Goal: Check status: Check status

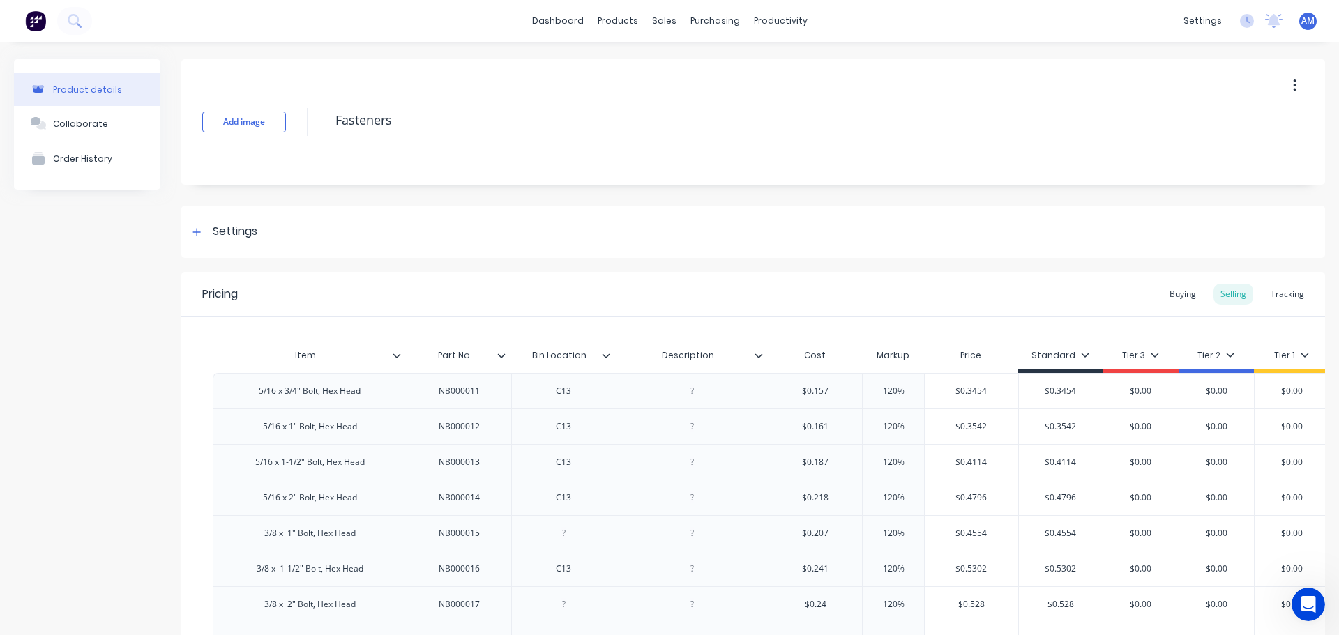
scroll to position [9066, 0]
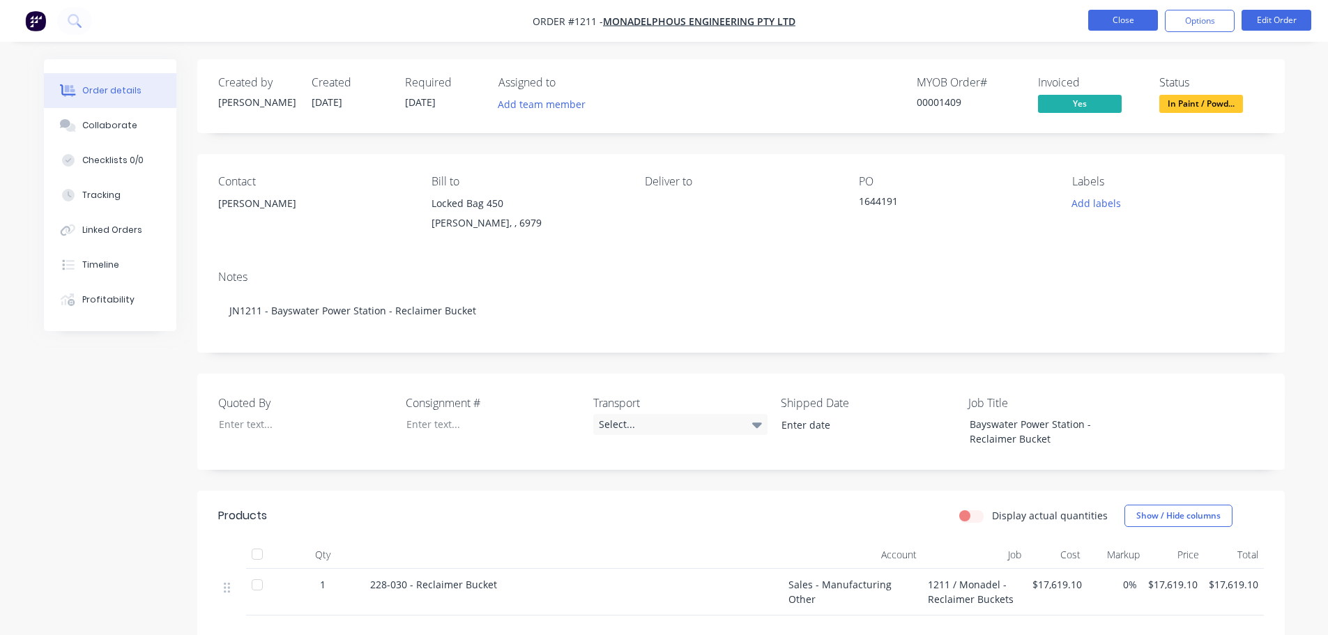
click at [1134, 20] on button "Close" at bounding box center [1124, 20] width 70 height 21
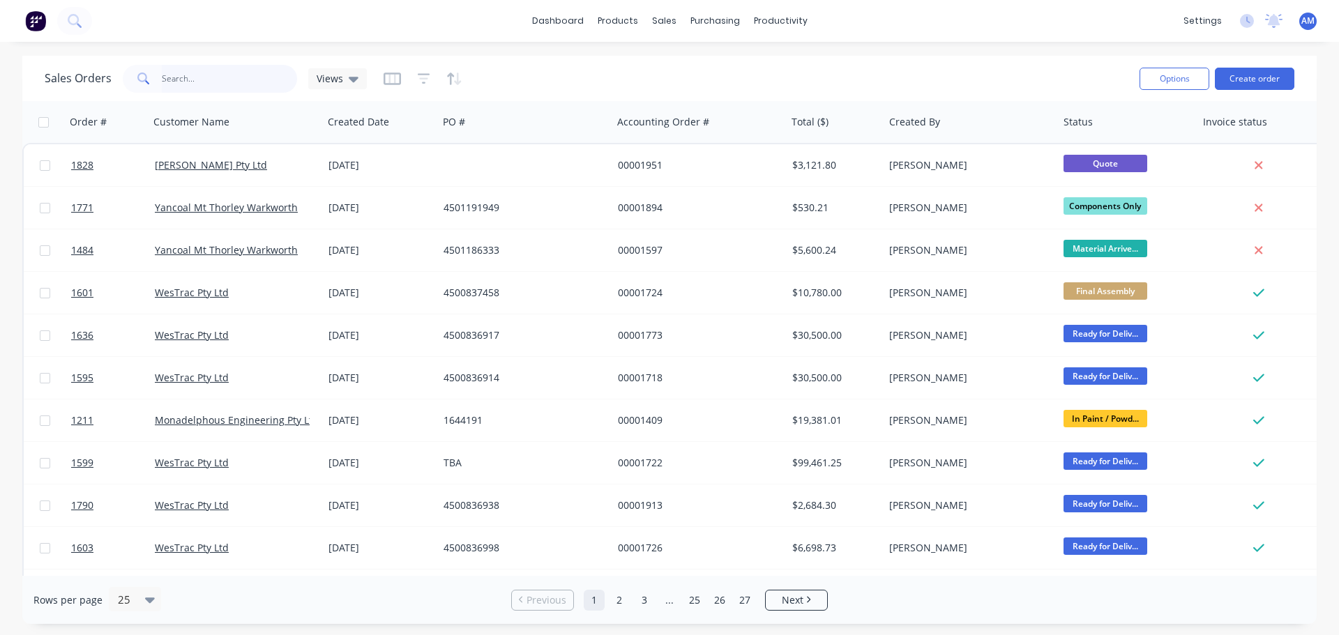
click at [218, 77] on input "text" at bounding box center [230, 79] width 136 height 28
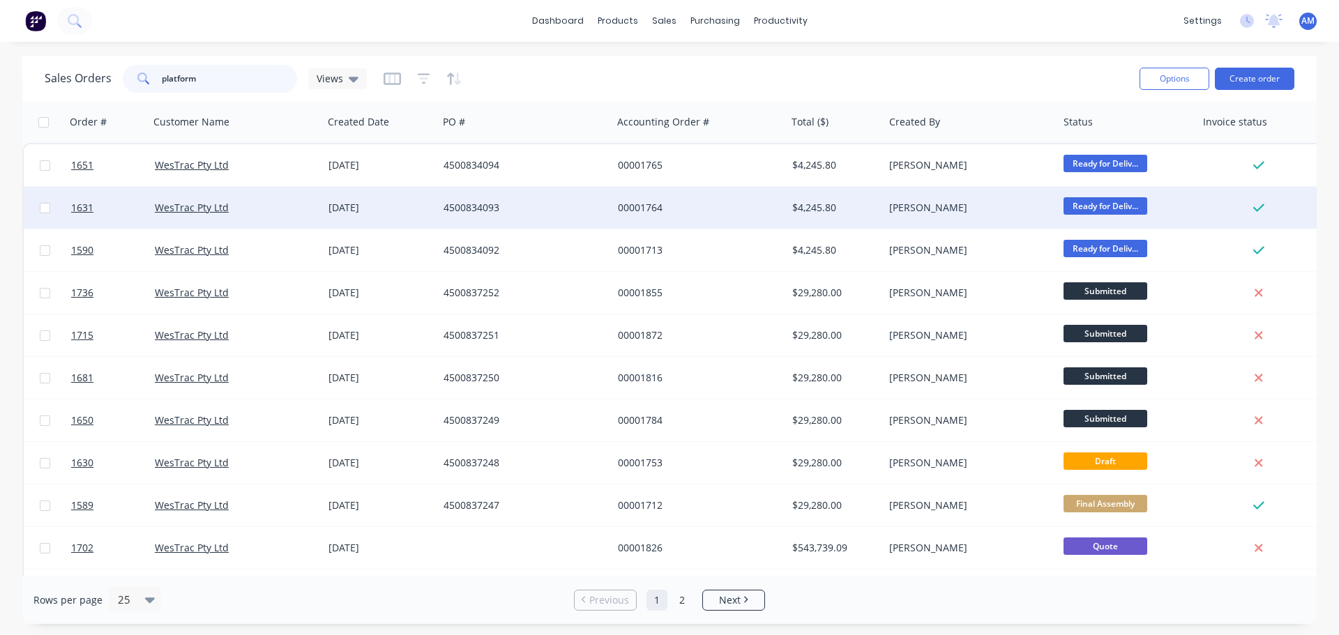
type input "platform"
click at [476, 207] on div "4500834093" at bounding box center [521, 208] width 155 height 14
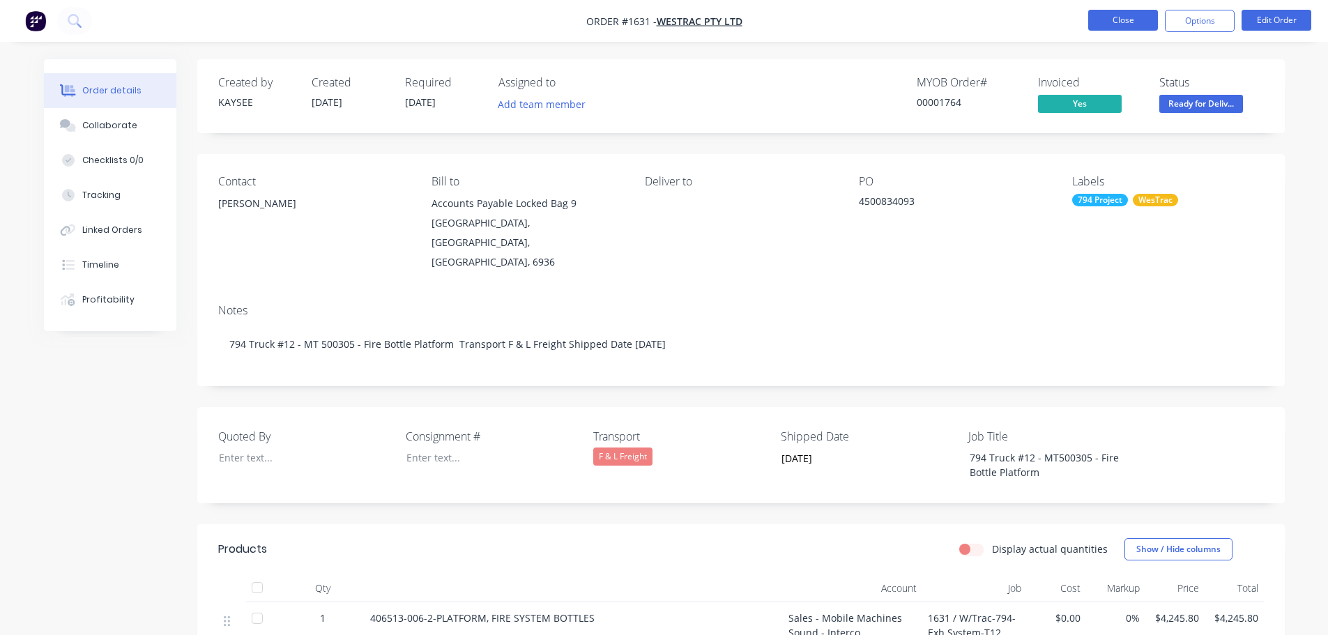
click at [1106, 18] on button "Close" at bounding box center [1124, 20] width 70 height 21
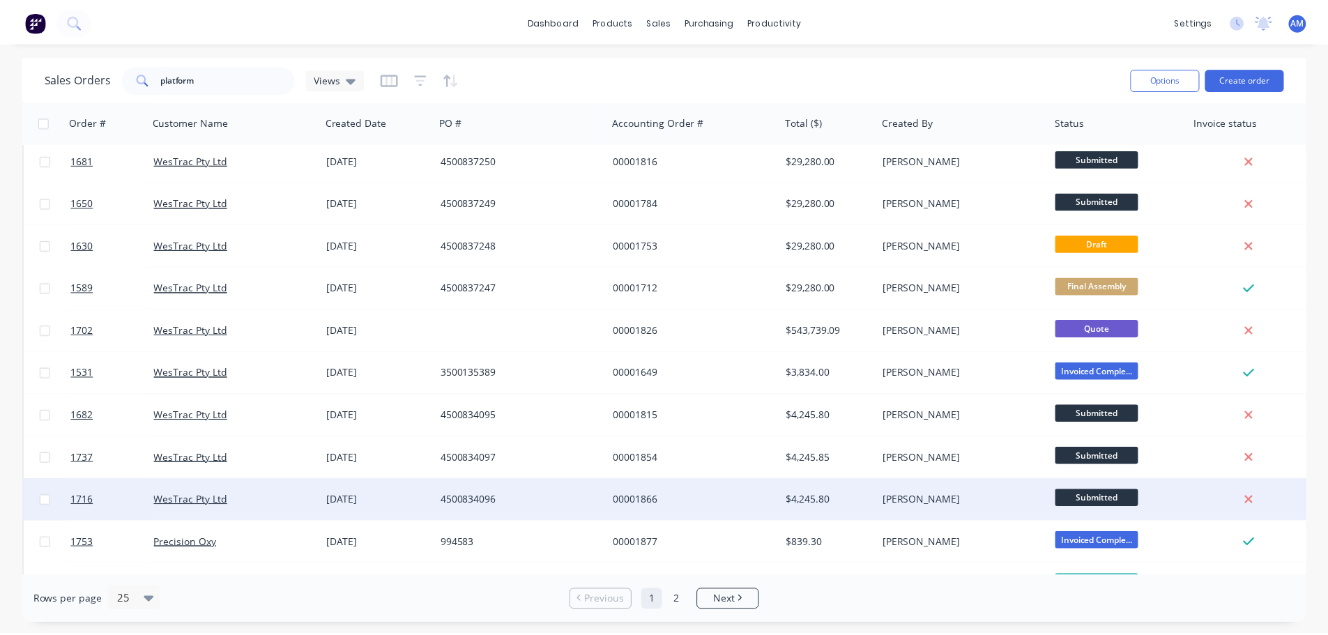
scroll to position [209, 0]
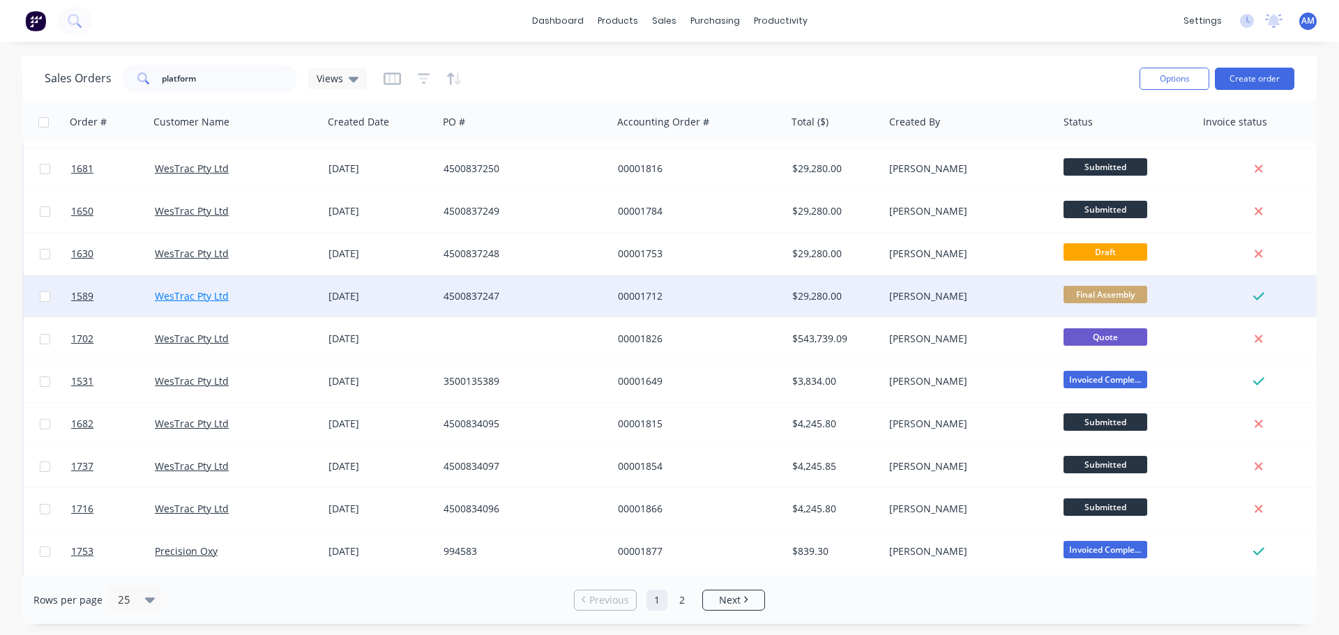
click at [189, 298] on link "WesTrac Pty Ltd" at bounding box center [192, 295] width 74 height 13
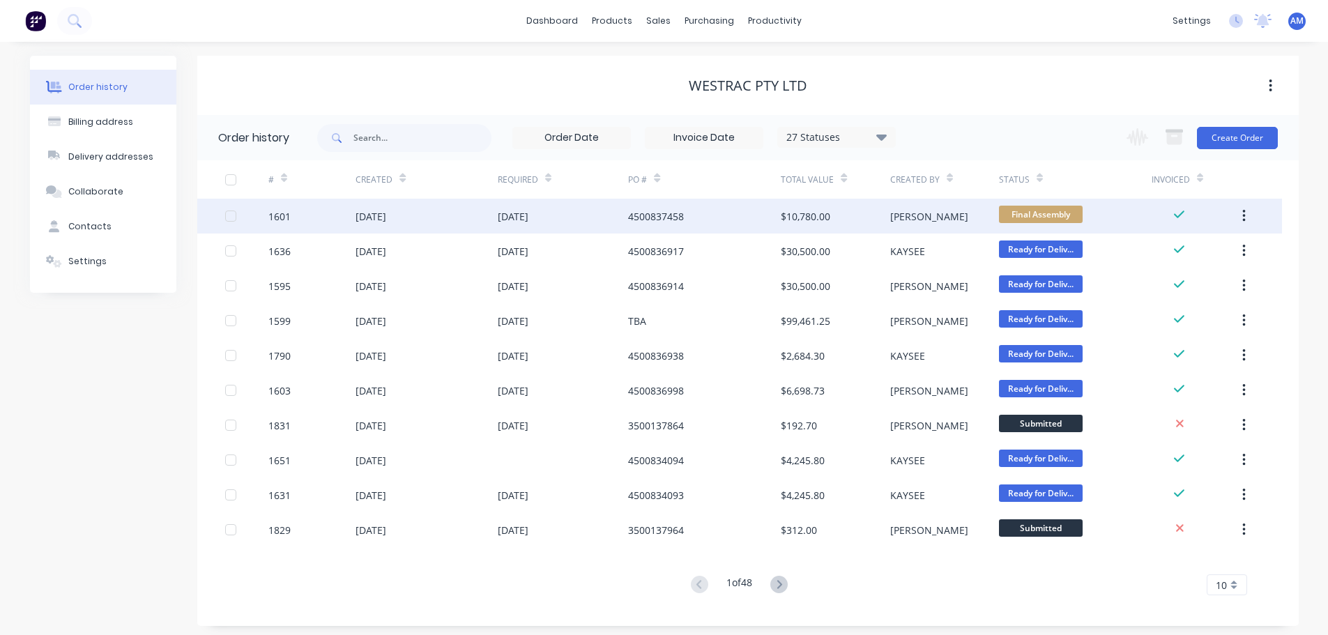
click at [654, 211] on div "4500837458" at bounding box center [656, 216] width 56 height 15
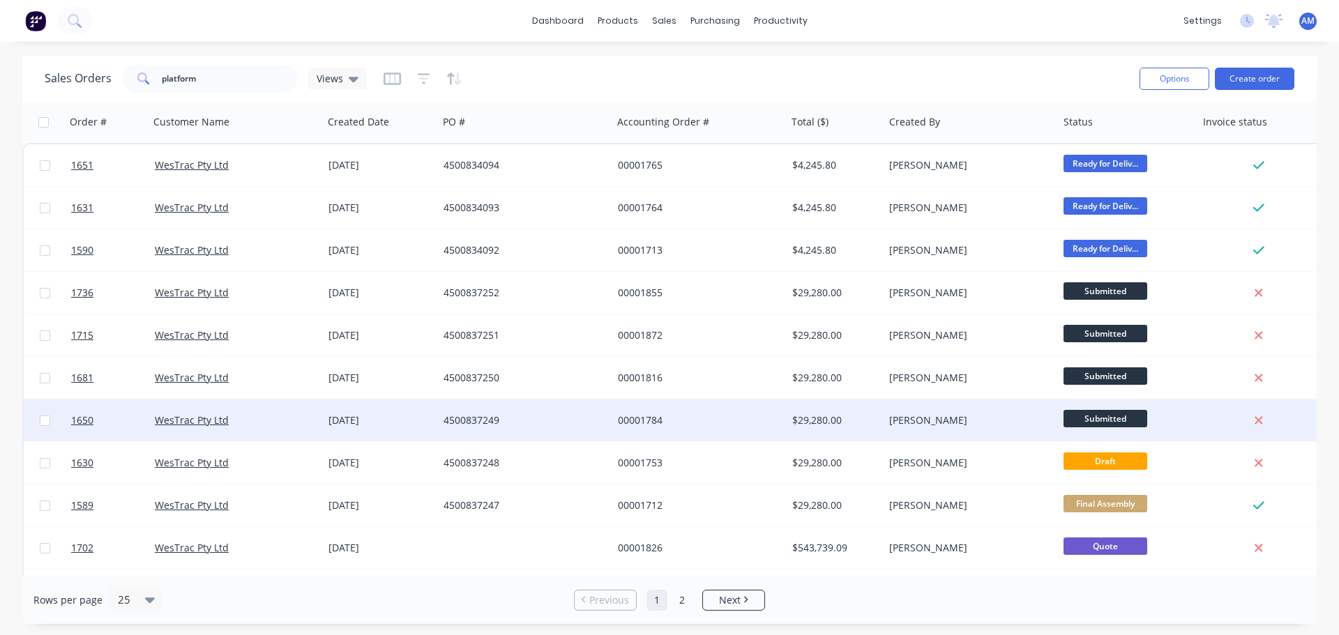
click at [478, 421] on div "4500837249" at bounding box center [521, 421] width 155 height 14
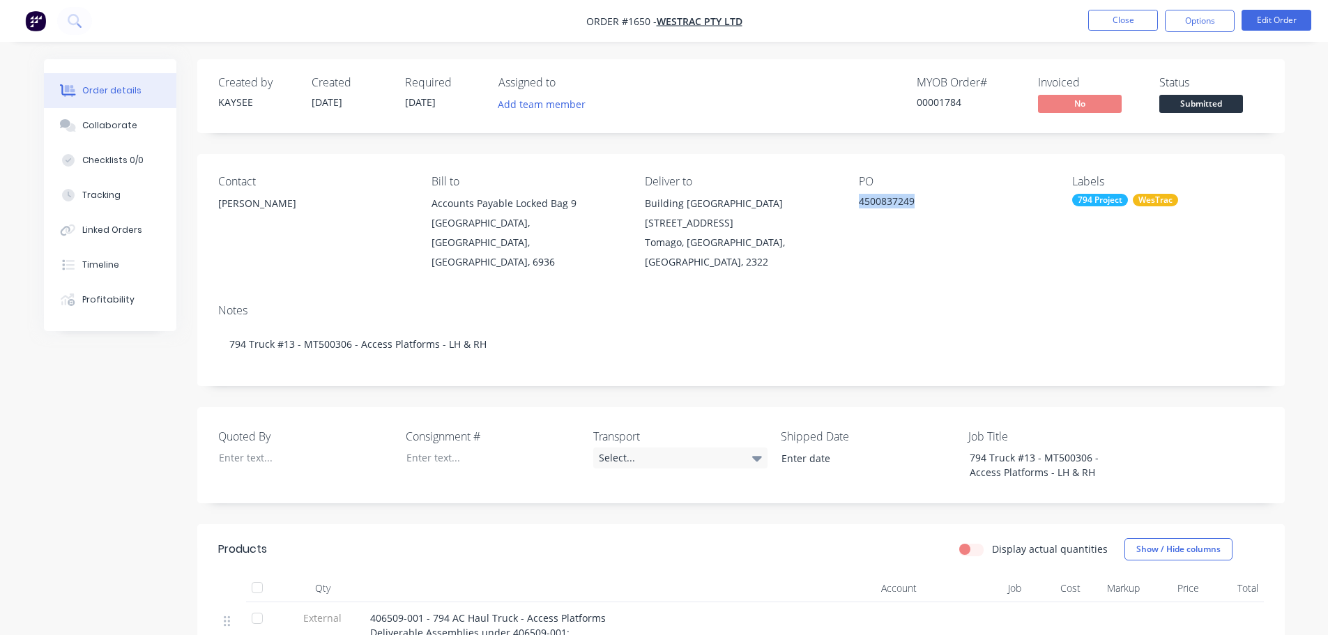
drag, startPoint x: 918, startPoint y: 201, endPoint x: 856, endPoint y: 197, distance: 61.5
click at [856, 197] on div "Contact Richard Lofberg Bill to Accounts Payable Locked Bag 9 MIDLAND, Western …" at bounding box center [741, 223] width 1088 height 139
copy div "4500837249"
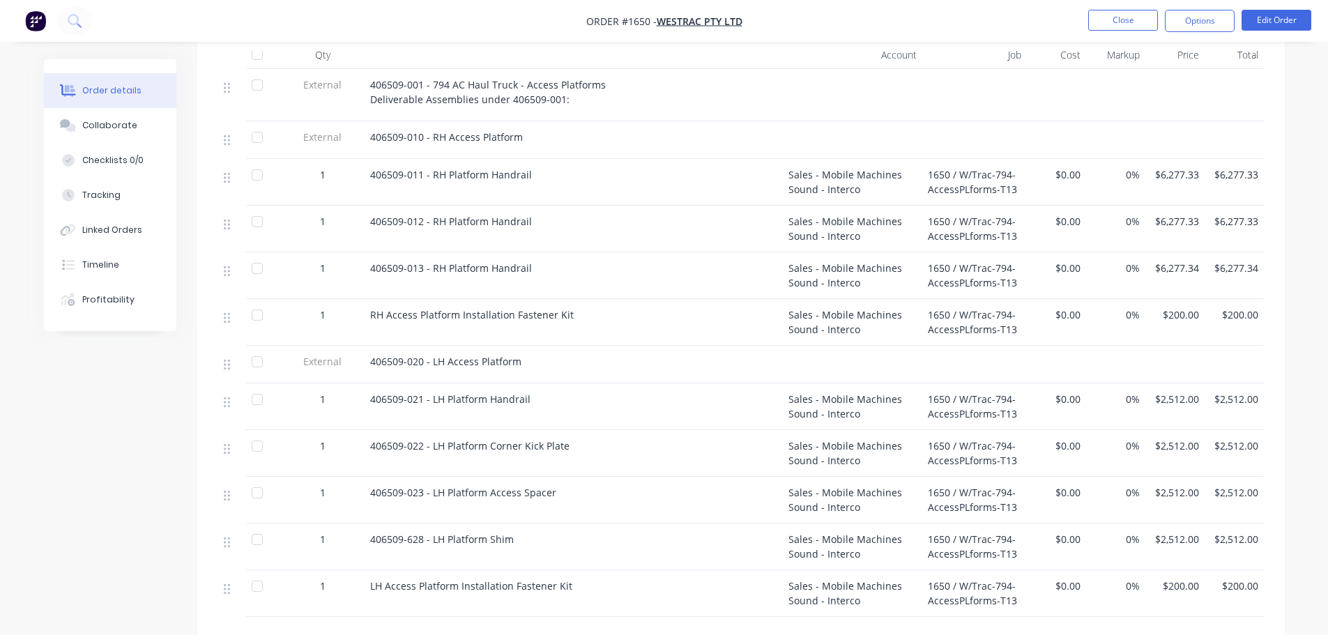
scroll to position [558, 0]
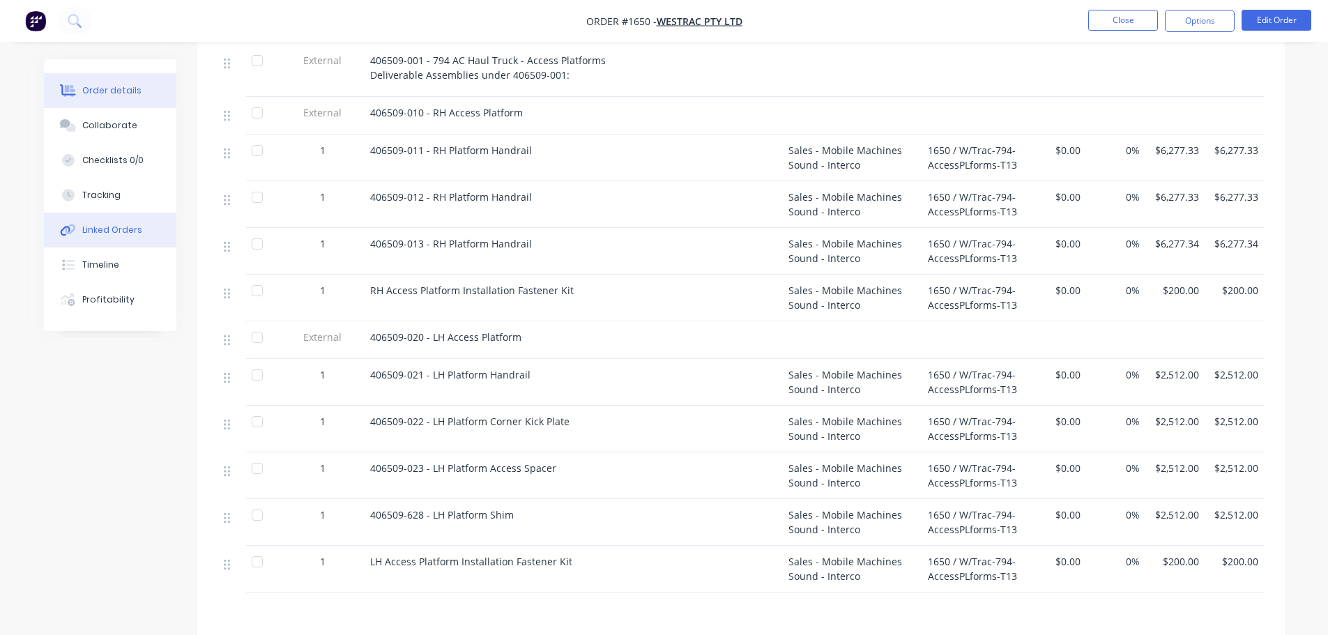
click at [105, 229] on div "Linked Orders" at bounding box center [112, 230] width 60 height 13
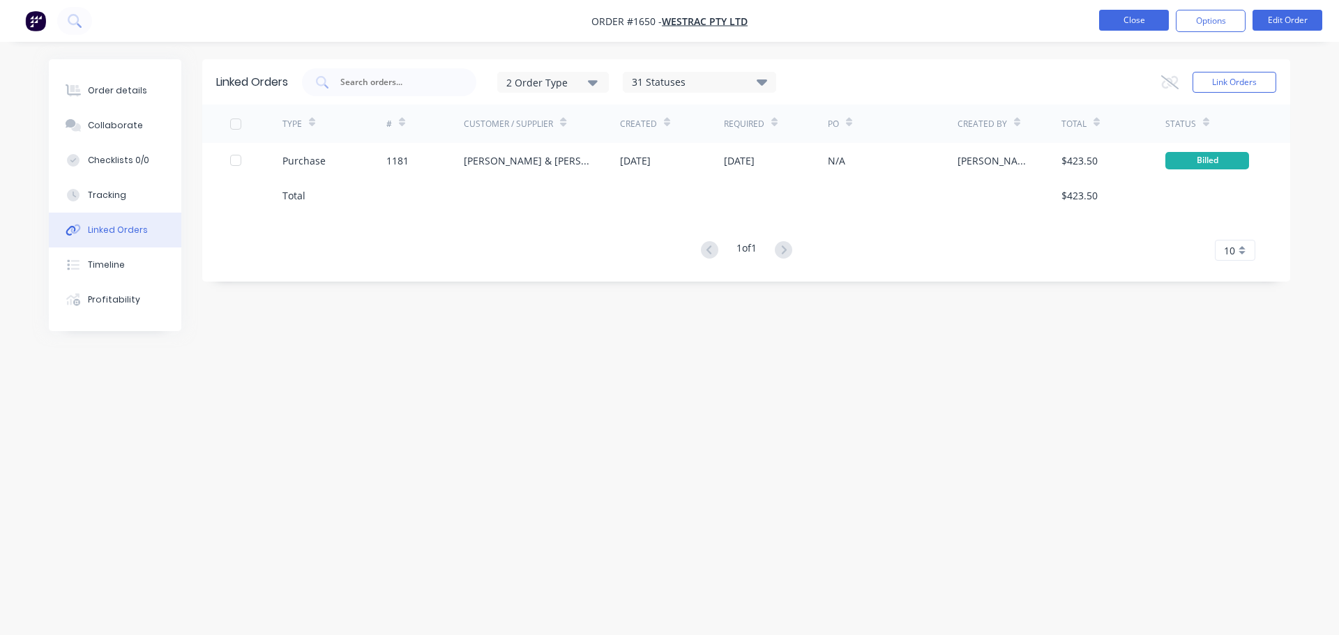
click at [1129, 21] on button "Close" at bounding box center [1134, 20] width 70 height 21
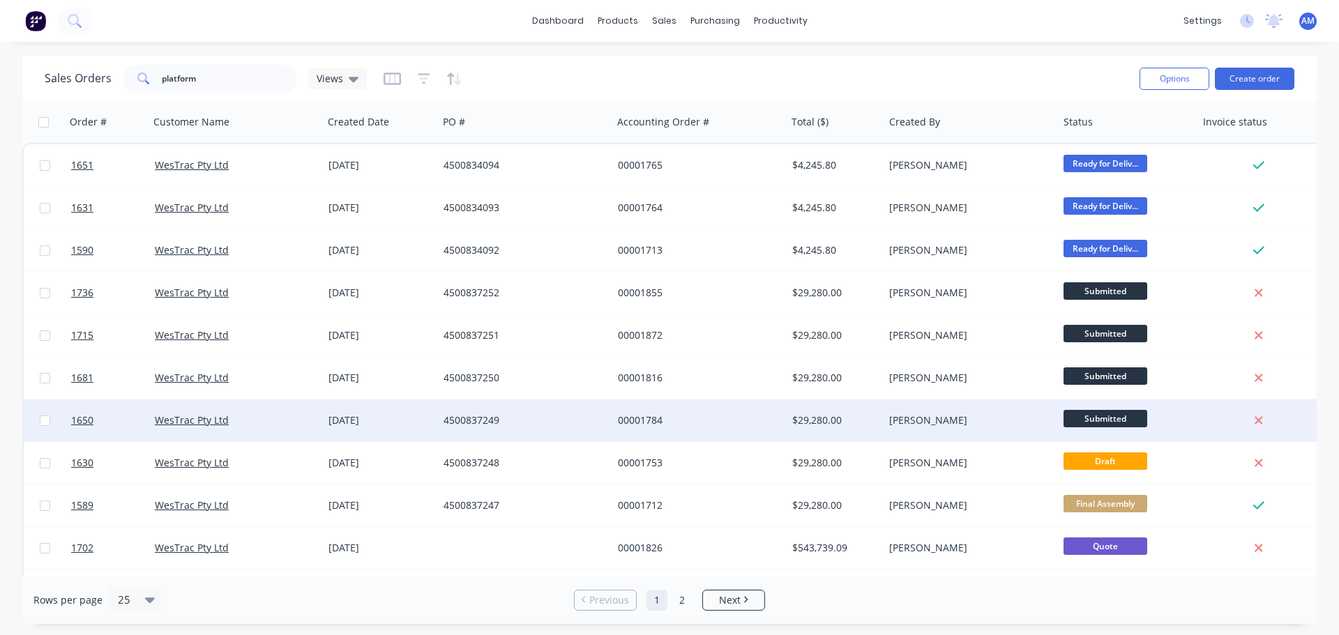
click at [486, 420] on div "4500837249" at bounding box center [521, 421] width 155 height 14
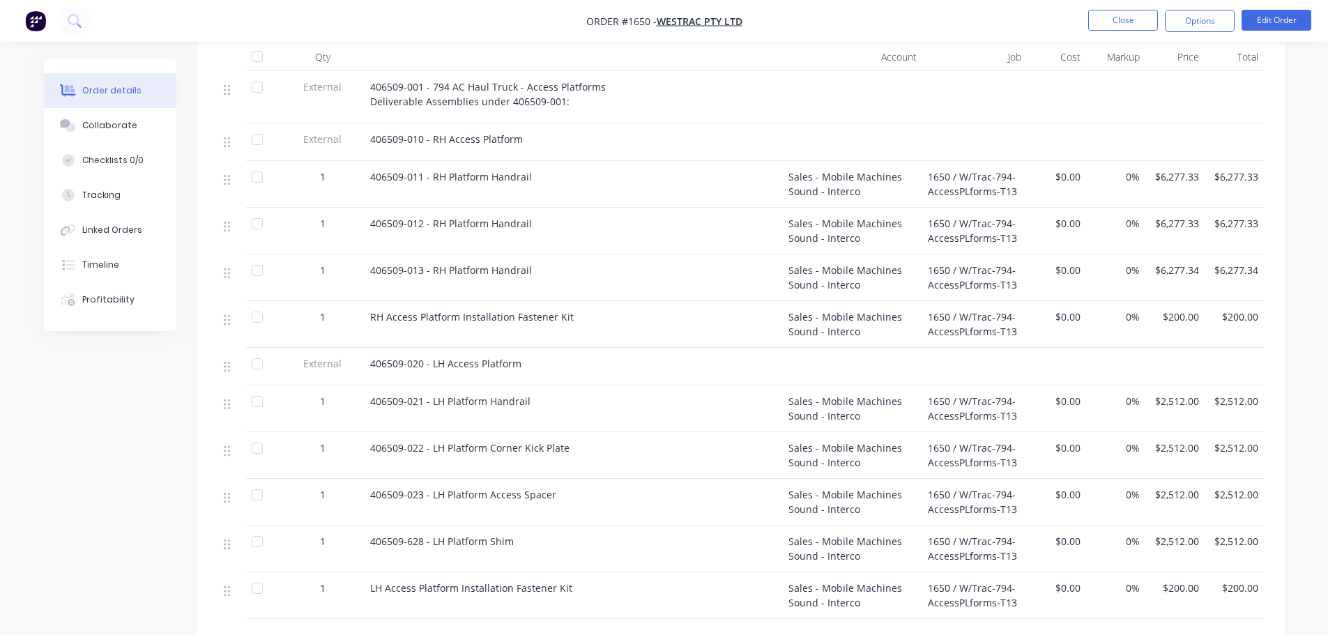
scroll to position [558, 0]
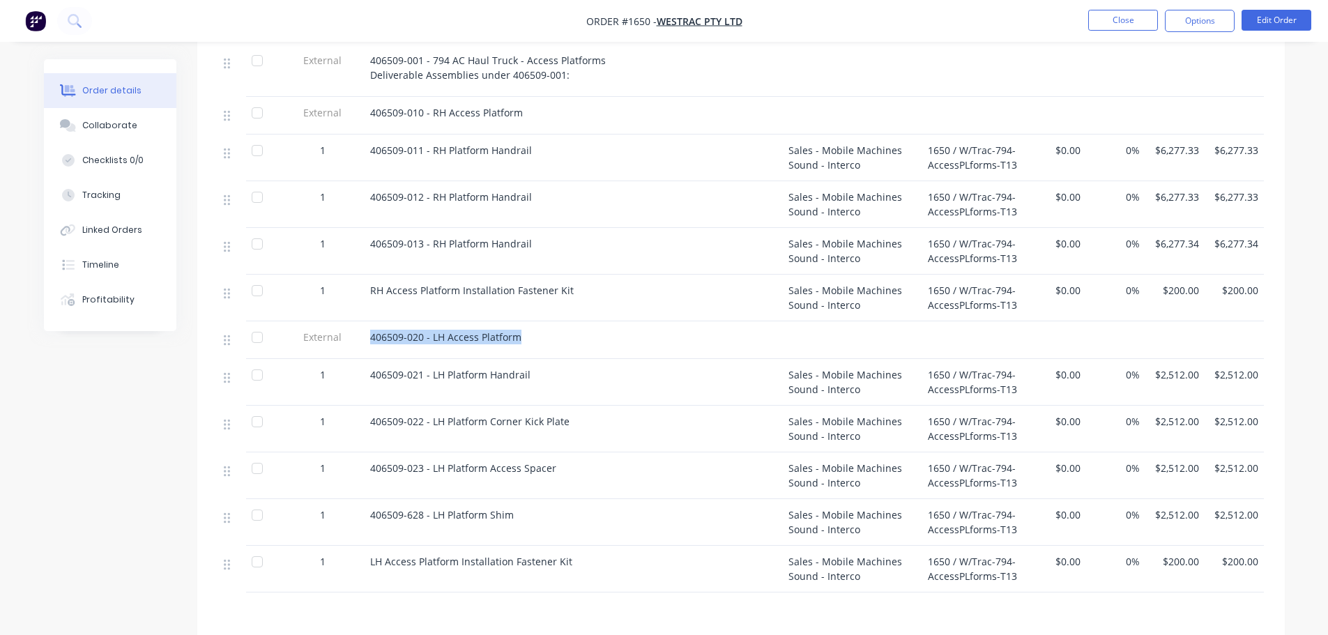
drag, startPoint x: 528, startPoint y: 319, endPoint x: 365, endPoint y: 321, distance: 163.2
click at [365, 321] on div "406509-020 - LH Access Platform" at bounding box center [574, 340] width 418 height 38
copy span "406509-020 - LH Access Platform"
click at [1202, 24] on button "Options" at bounding box center [1200, 21] width 70 height 22
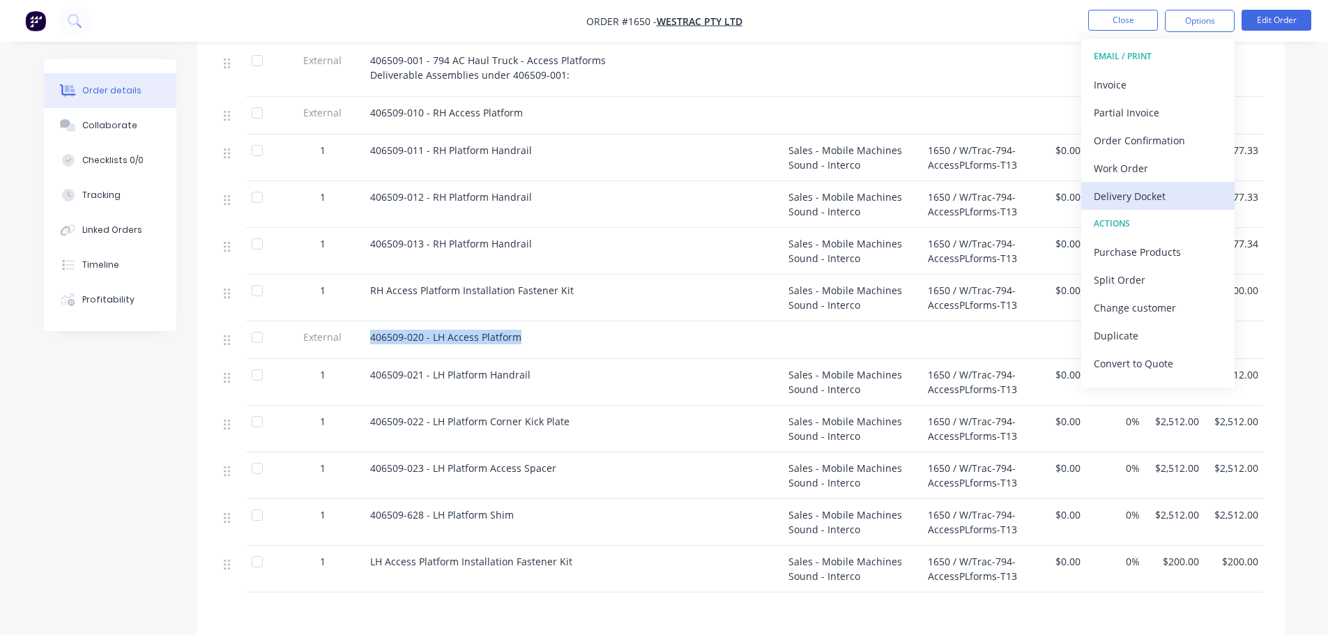
click at [1154, 197] on div "Delivery Docket" at bounding box center [1158, 196] width 128 height 20
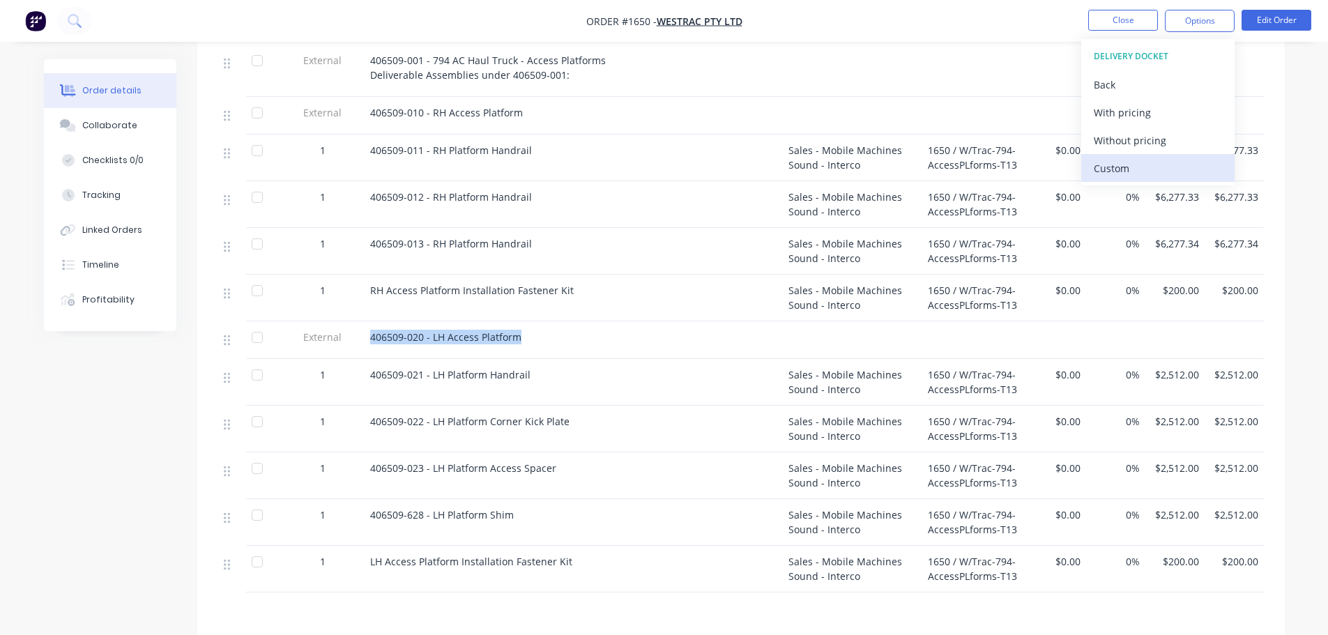
click at [1144, 163] on div "Custom" at bounding box center [1158, 168] width 128 height 20
click at [1146, 142] on div "Without pricing" at bounding box center [1158, 140] width 128 height 20
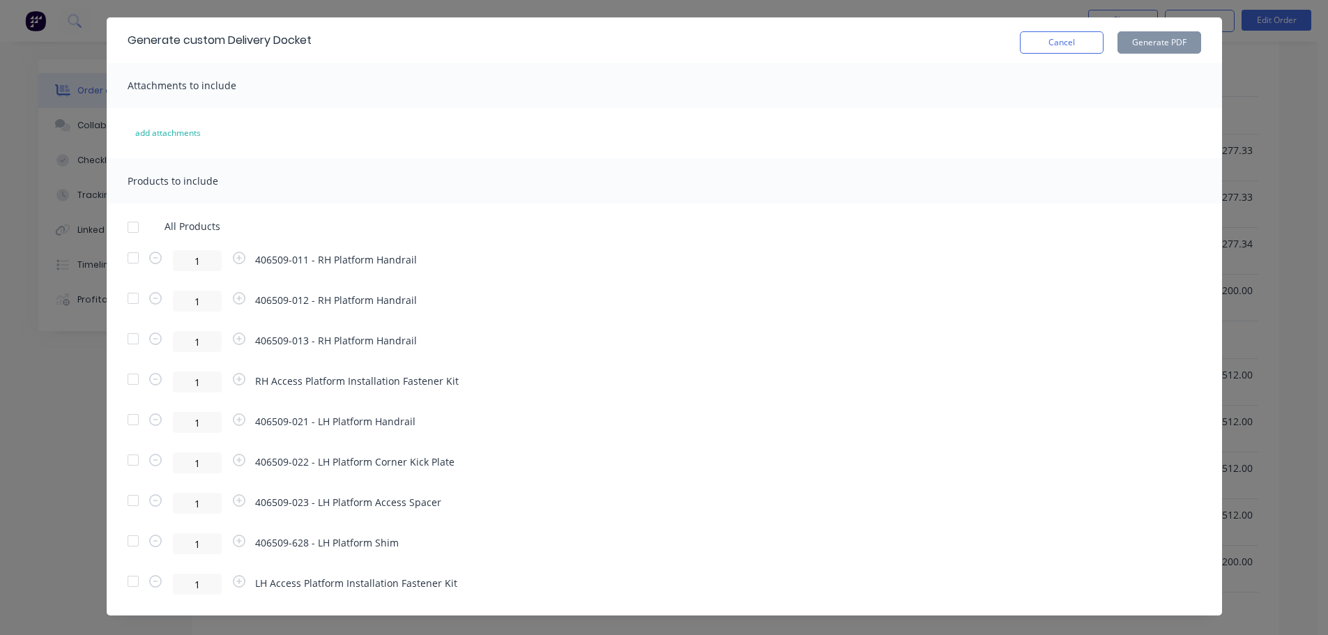
scroll to position [59, 0]
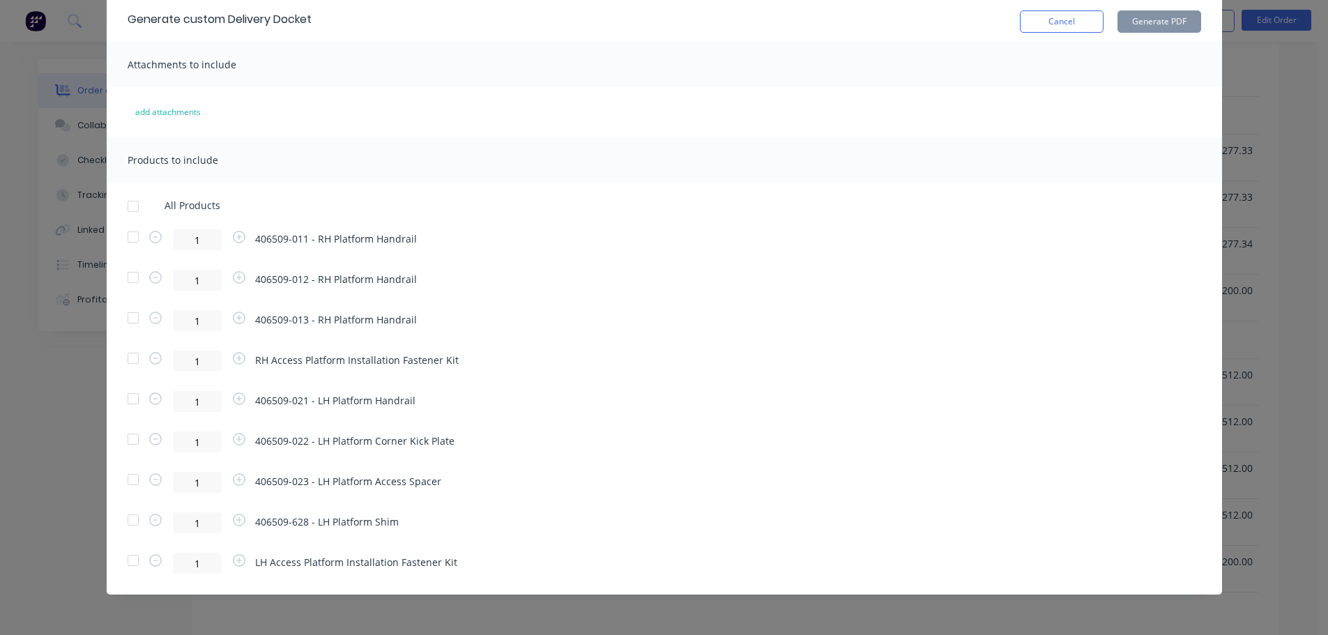
click at [129, 518] on div at bounding box center [133, 520] width 28 height 28
click at [130, 483] on div at bounding box center [133, 480] width 28 height 28
click at [128, 436] on div at bounding box center [133, 439] width 28 height 28
click at [127, 400] on div at bounding box center [133, 399] width 28 height 28
click at [1055, 26] on button "Cancel" at bounding box center [1062, 21] width 84 height 22
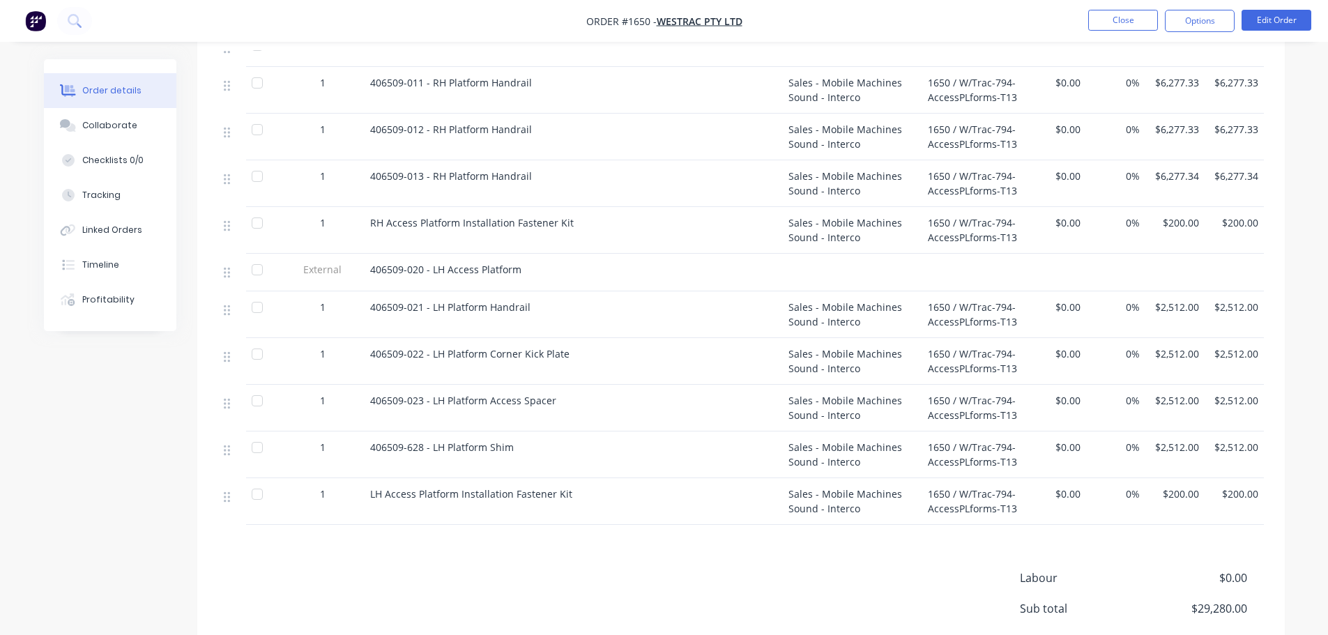
scroll to position [628, 0]
click at [255, 254] on div at bounding box center [257, 268] width 28 height 28
click at [1202, 24] on button "Options" at bounding box center [1200, 21] width 70 height 22
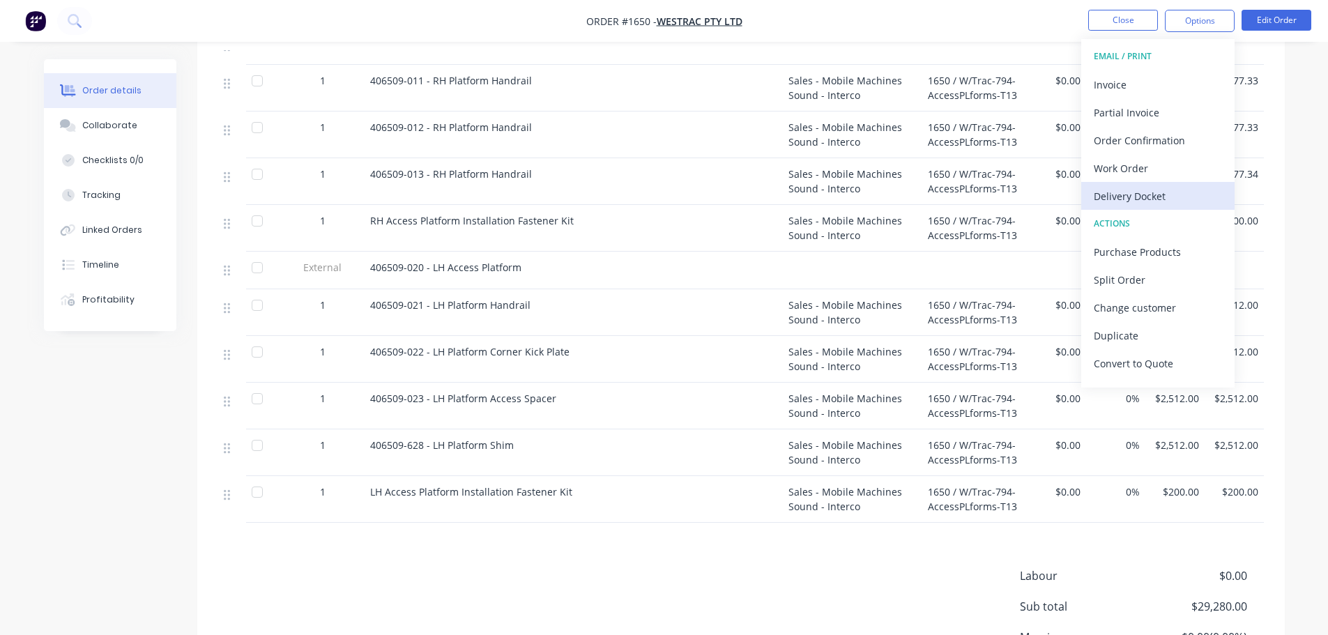
click at [1149, 198] on div "Delivery Docket" at bounding box center [1158, 196] width 128 height 20
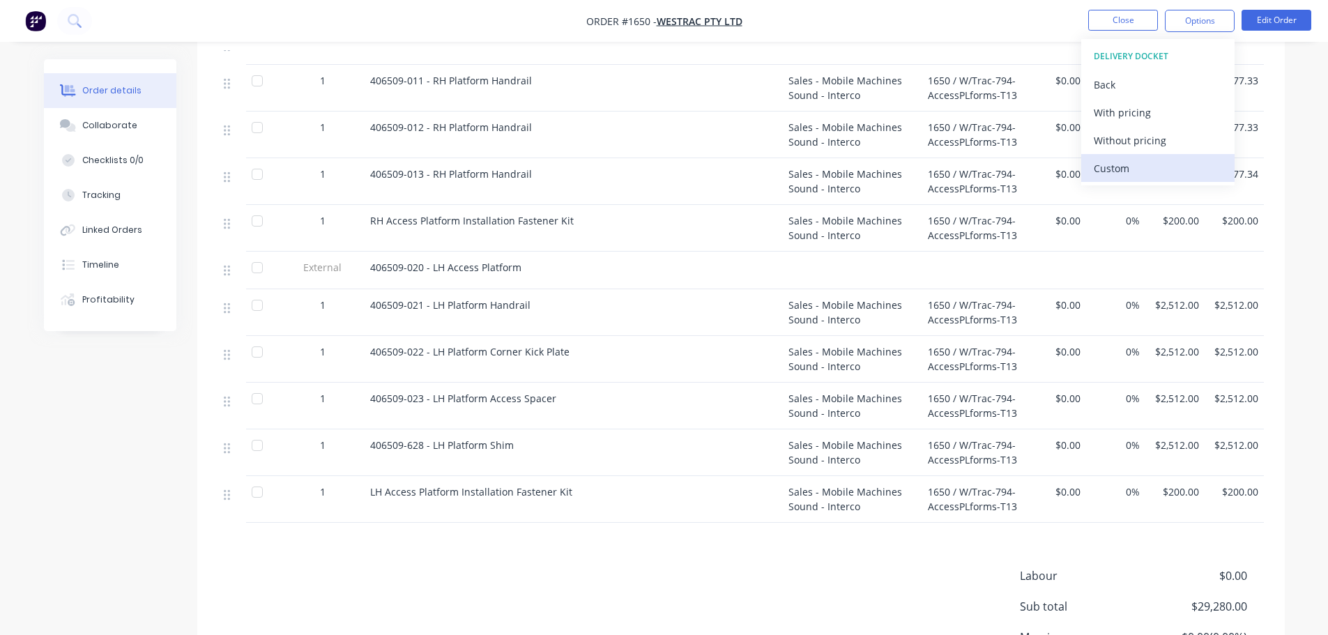
click at [1139, 167] on div "Custom" at bounding box center [1158, 168] width 128 height 20
click at [1137, 138] on div "Without pricing" at bounding box center [1158, 140] width 128 height 20
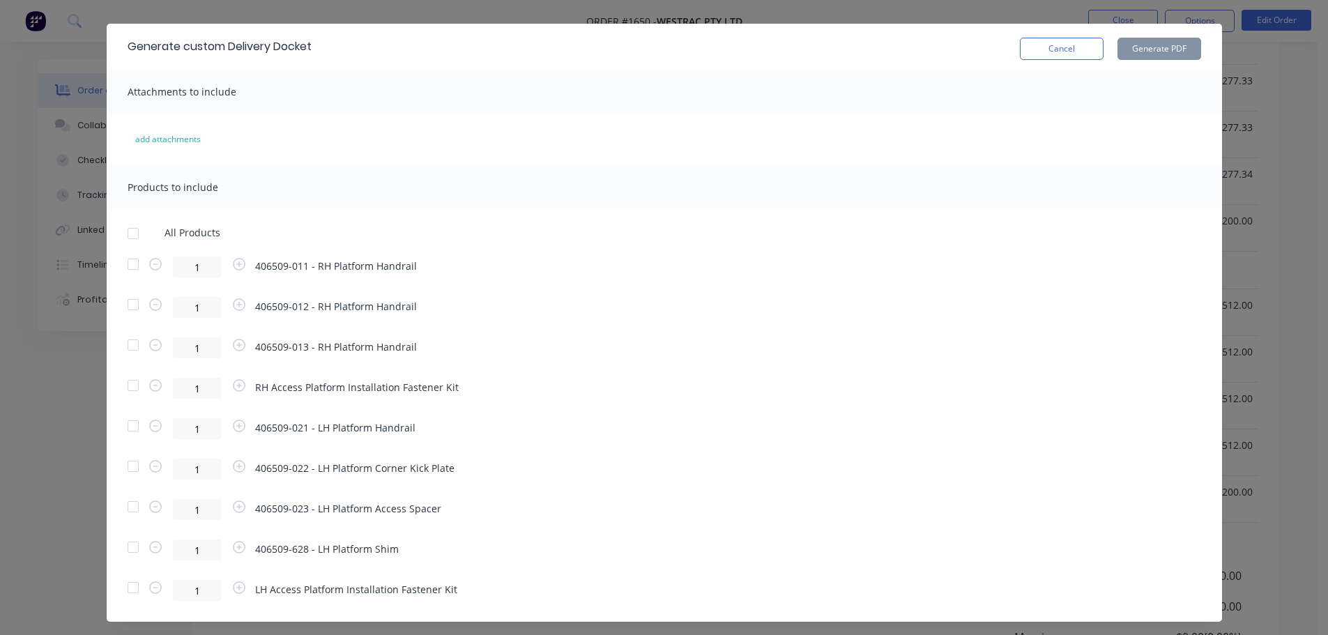
scroll to position [59, 0]
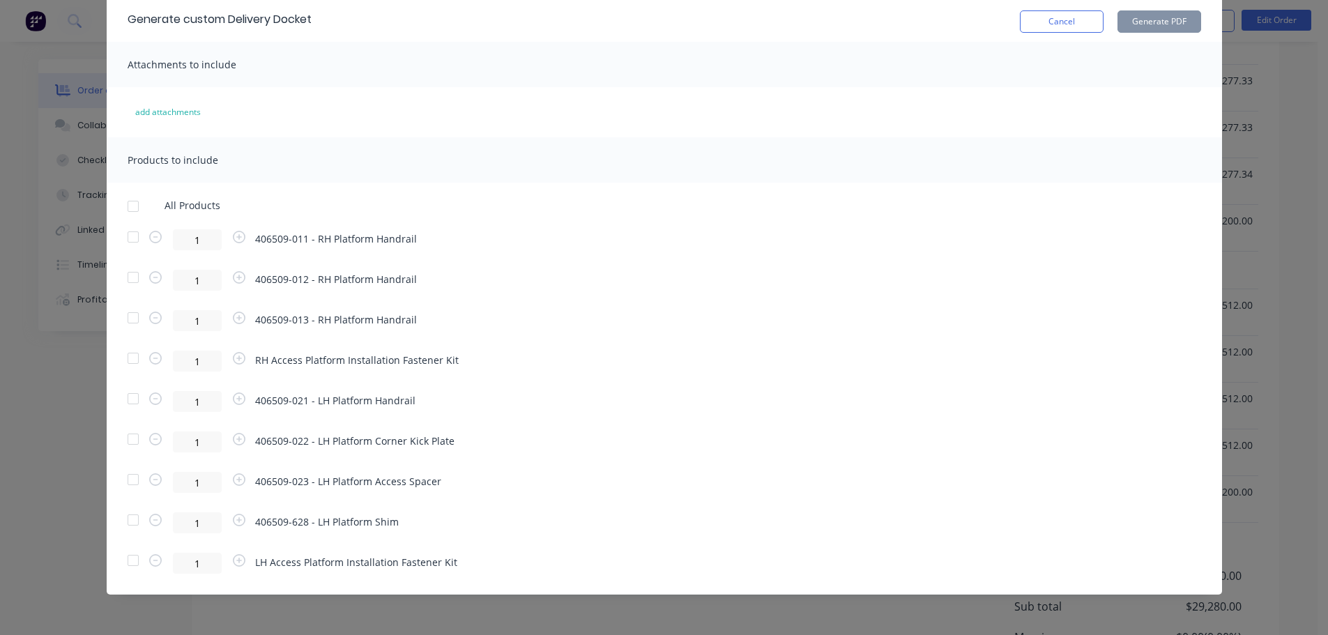
click at [132, 398] on div at bounding box center [133, 399] width 28 height 28
click at [126, 440] on div at bounding box center [133, 439] width 28 height 28
click at [125, 478] on div at bounding box center [133, 480] width 28 height 28
click at [130, 519] on div at bounding box center [133, 520] width 28 height 28
click at [1064, 24] on button "Cancel" at bounding box center [1062, 21] width 84 height 22
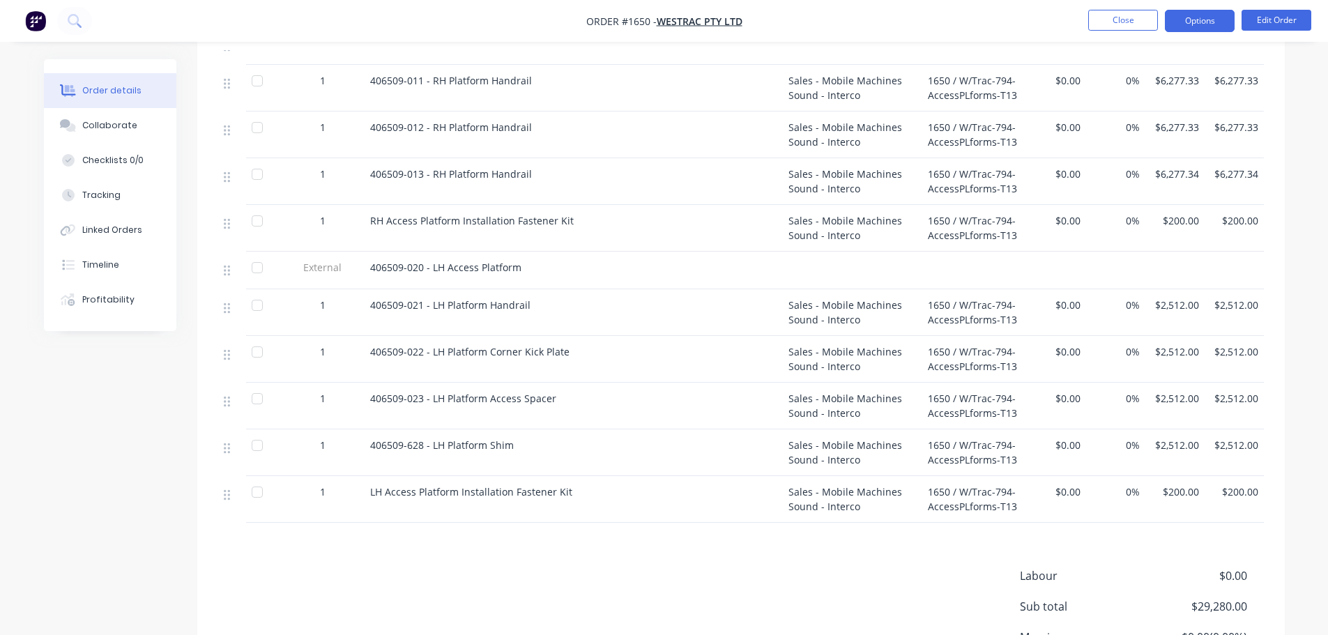
click at [1197, 21] on button "Options" at bounding box center [1200, 21] width 70 height 22
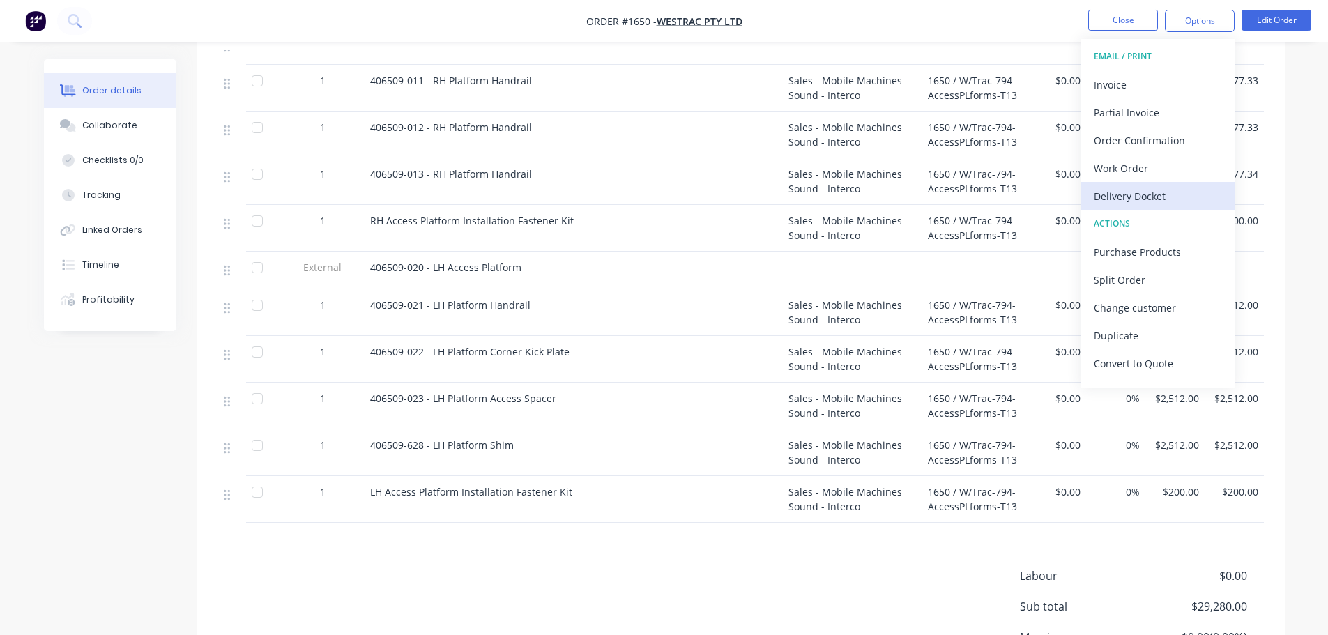
click at [1134, 191] on div "Delivery Docket" at bounding box center [1158, 196] width 128 height 20
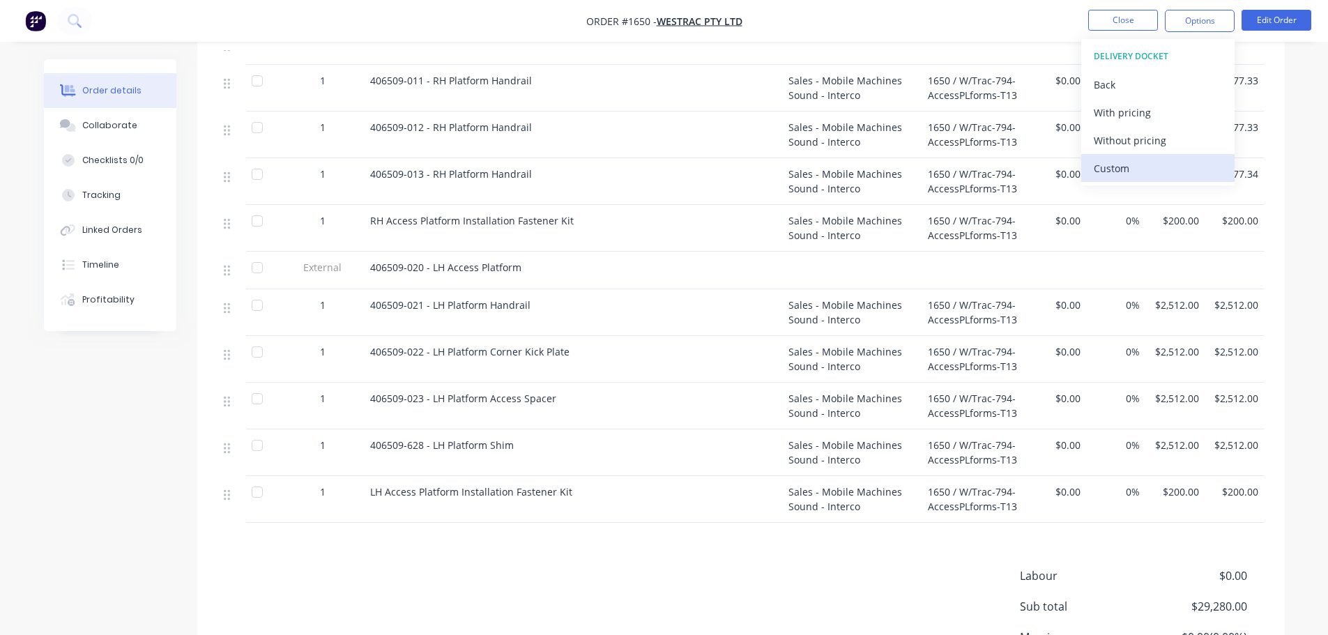
click at [1133, 170] on div "Custom" at bounding box center [1158, 168] width 128 height 20
click at [1131, 133] on div "Without pricing" at bounding box center [1158, 140] width 128 height 20
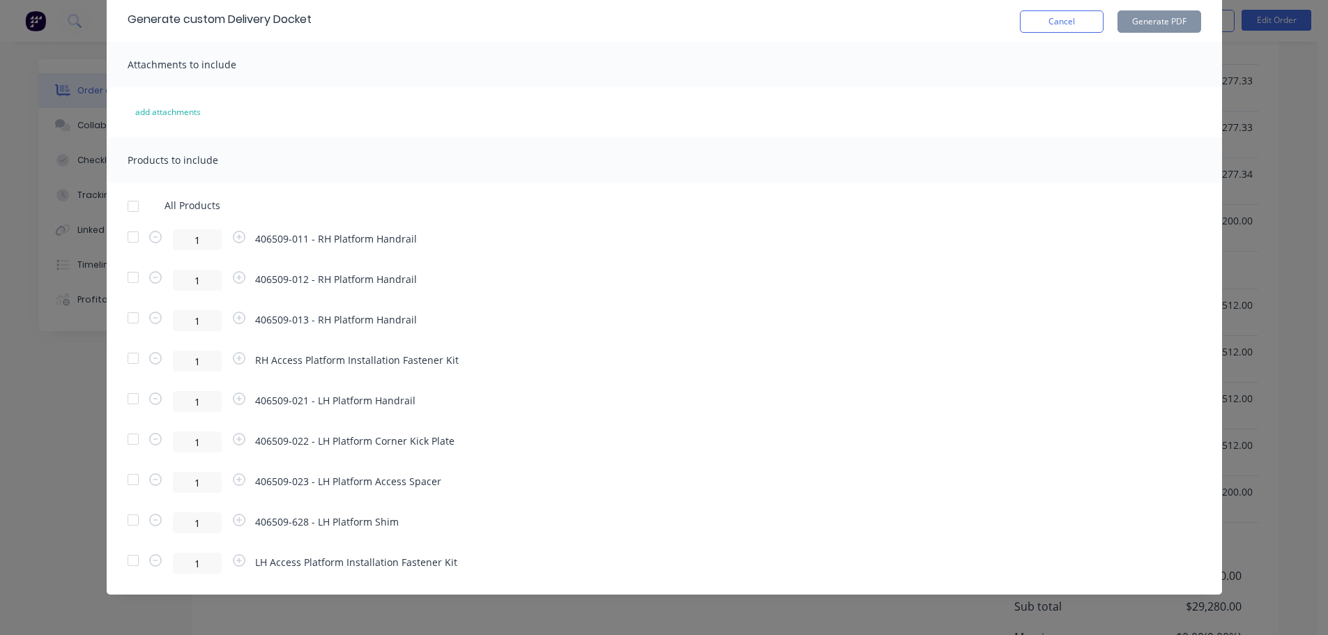
click at [129, 522] on div at bounding box center [133, 520] width 28 height 28
click at [129, 488] on div at bounding box center [133, 480] width 28 height 28
click at [131, 437] on div at bounding box center [133, 439] width 28 height 28
click at [131, 402] on div at bounding box center [133, 399] width 28 height 28
click at [1150, 22] on button "Generate PDF" at bounding box center [1160, 21] width 84 height 22
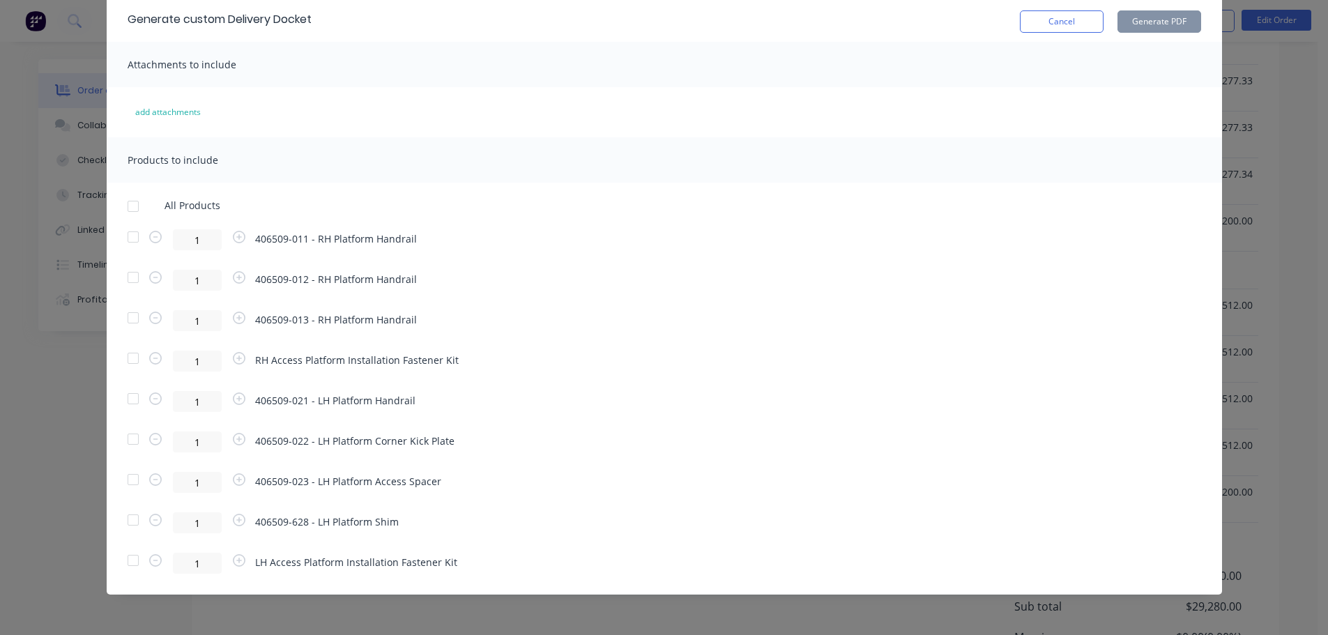
scroll to position [0, 0]
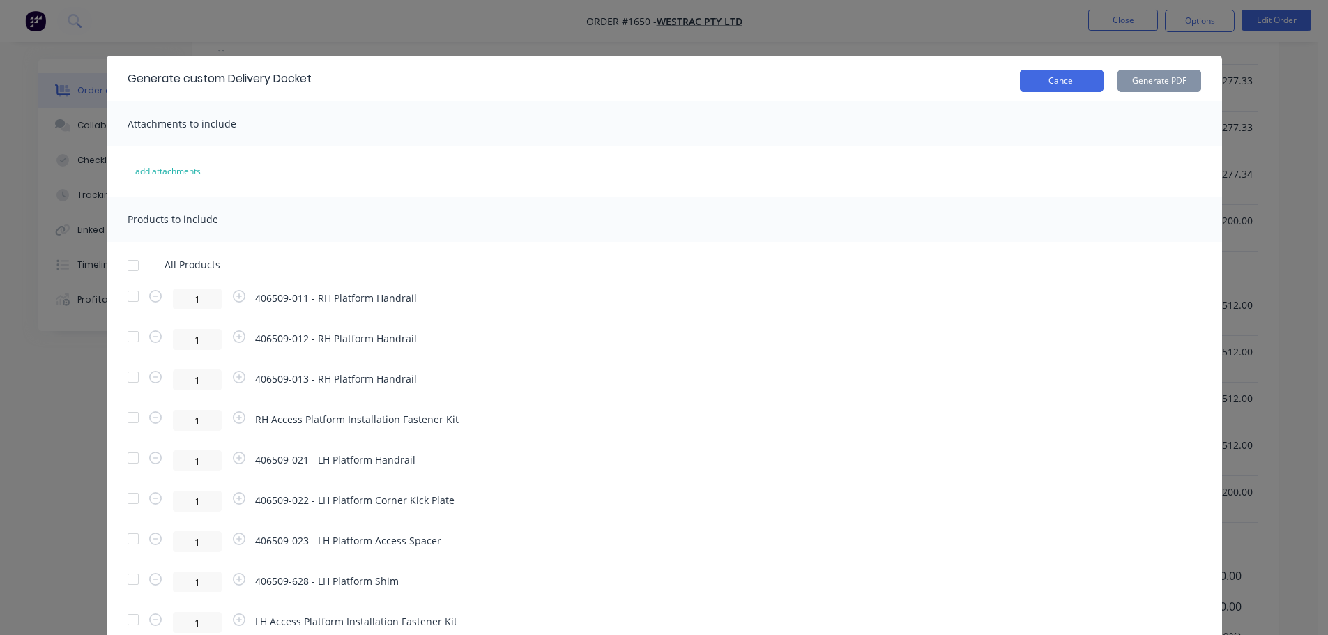
click at [1070, 80] on button "Cancel" at bounding box center [1062, 81] width 84 height 22
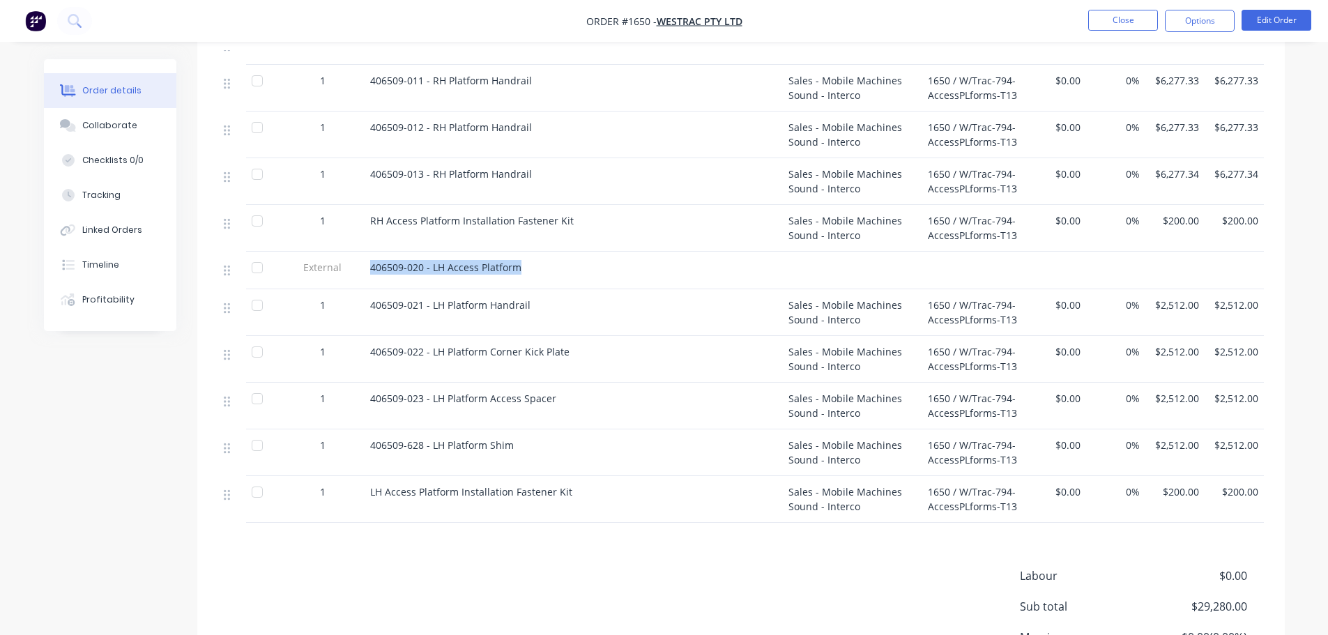
drag, startPoint x: 527, startPoint y: 249, endPoint x: 361, endPoint y: 250, distance: 165.3
click at [361, 252] on div "External 406509-020 - LH Access Platform" at bounding box center [741, 271] width 1046 height 38
copy div "406509-020 - LH Access Platform"
drag, startPoint x: 570, startPoint y: 473, endPoint x: 360, endPoint y: 483, distance: 210.1
click at [360, 483] on div "1 LH Access Platform Installation Fastener Kit Sales - Mobile Machines Sound - …" at bounding box center [741, 499] width 1046 height 47
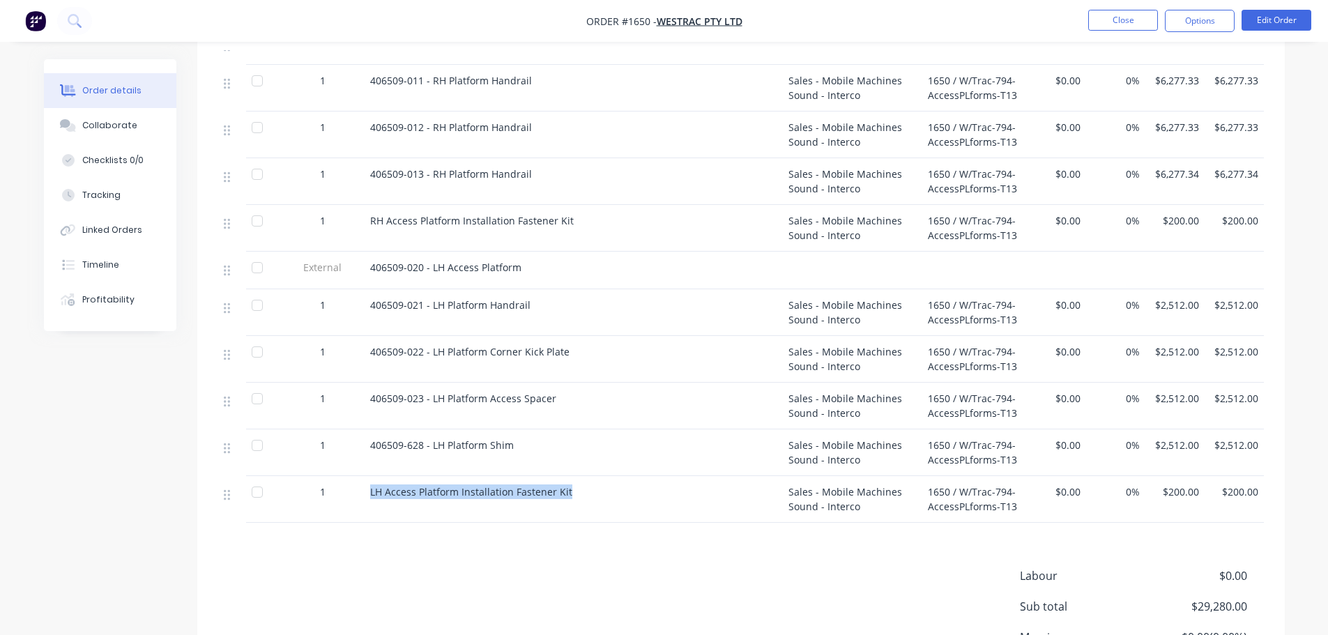
copy div "LH Access Platform Installation Fastener Kit"
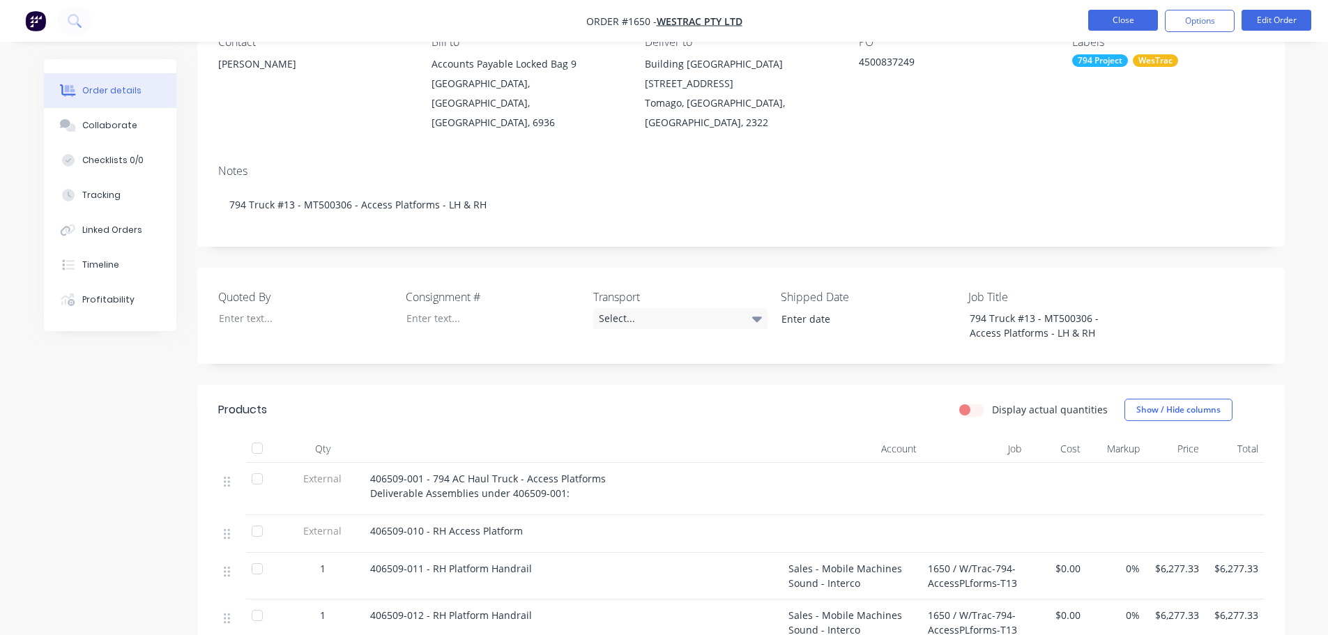
click at [1130, 18] on button "Close" at bounding box center [1124, 20] width 70 height 21
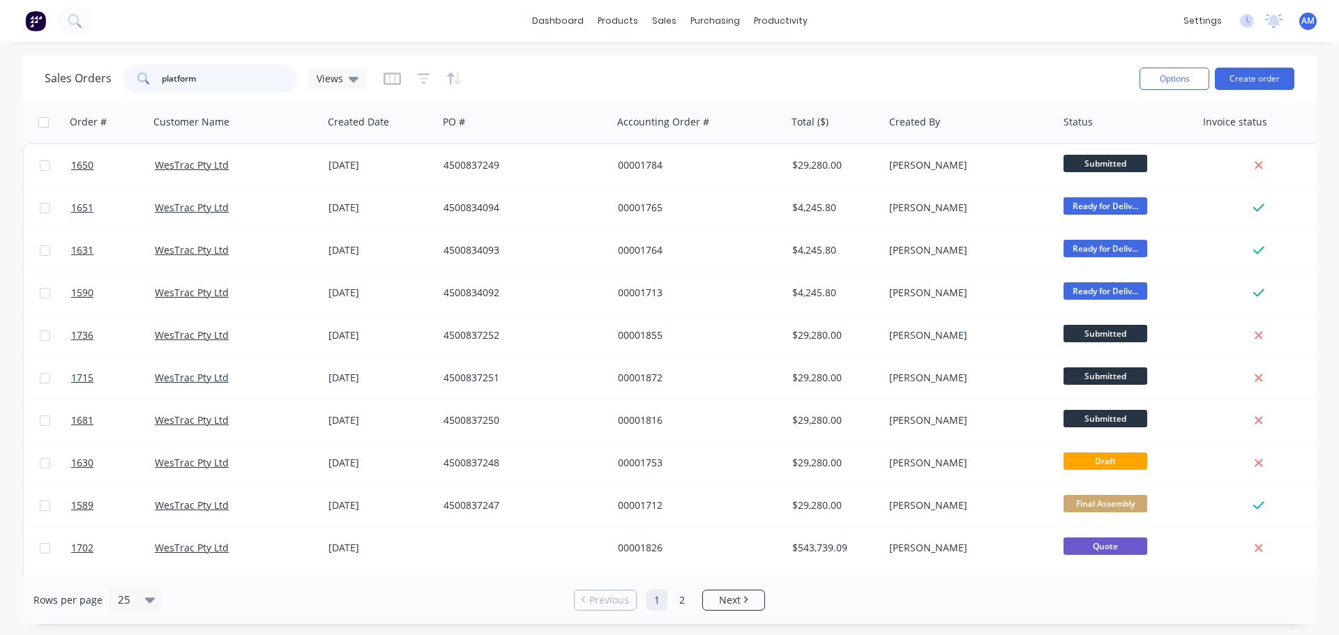
drag, startPoint x: 169, startPoint y: 70, endPoint x: 143, endPoint y: 61, distance: 28.0
click at [143, 61] on div "Sales Orders platform Views Options Create order" at bounding box center [669, 78] width 1294 height 45
type input "1211"
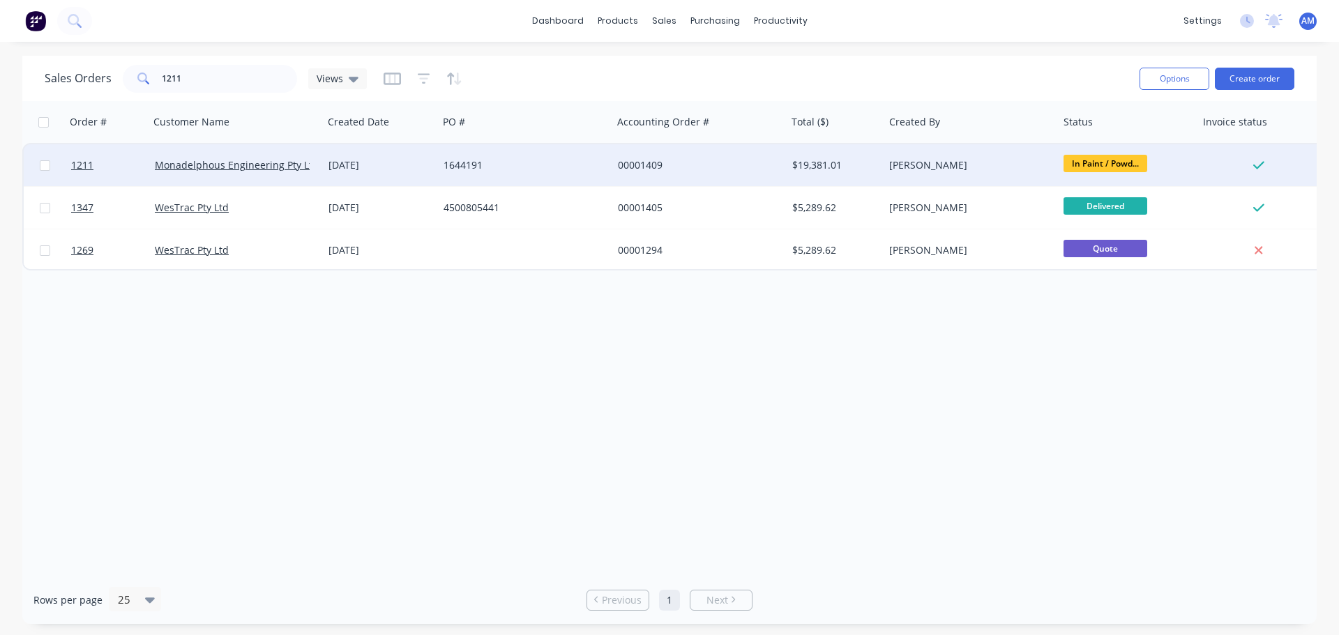
click at [633, 162] on div "00001409" at bounding box center [695, 165] width 155 height 14
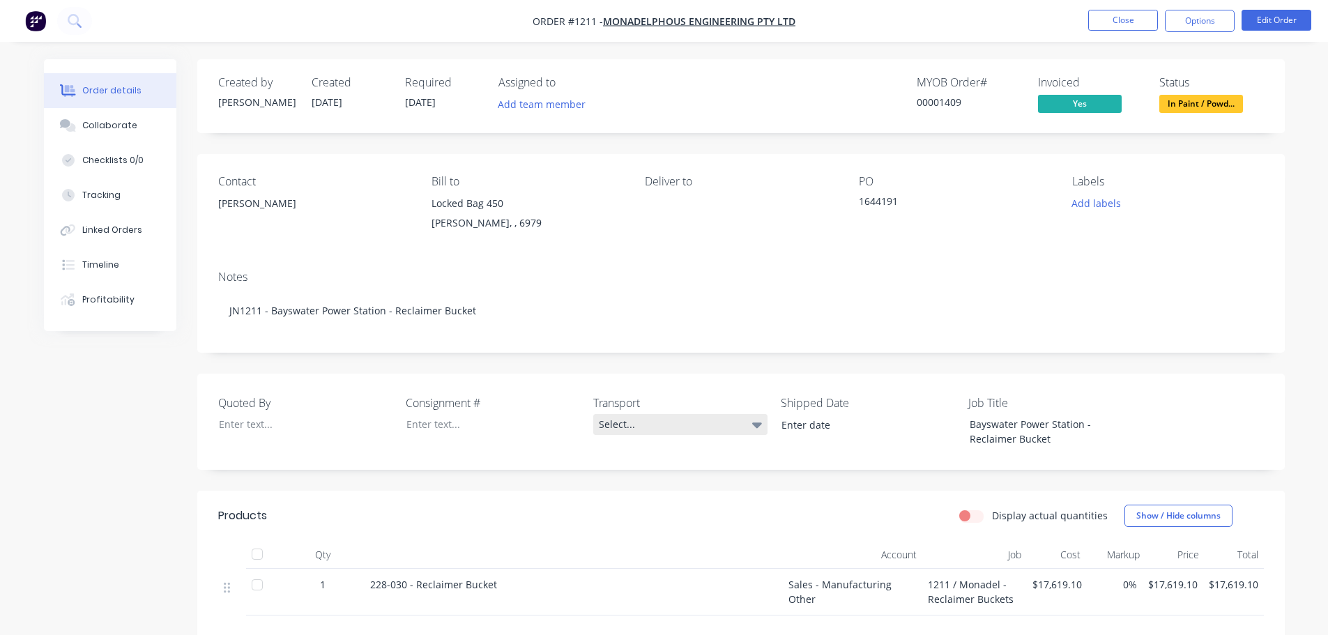
click at [610, 425] on div "Select..." at bounding box center [680, 424] width 174 height 21
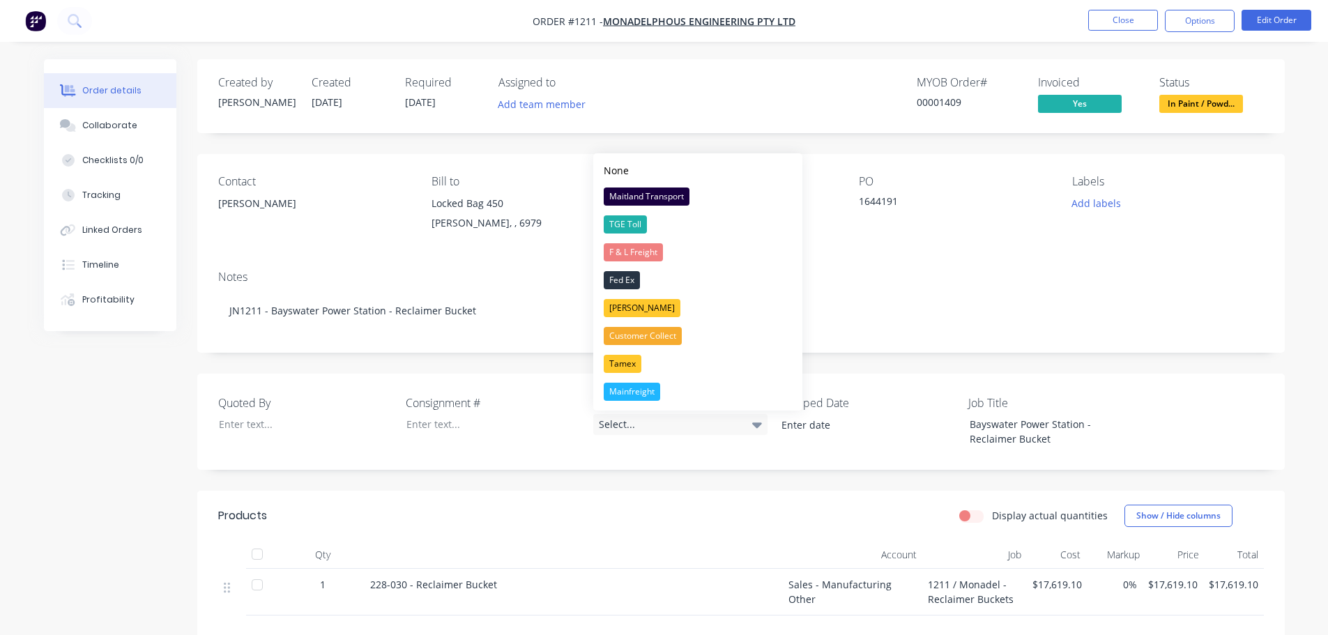
click at [731, 366] on button "Tamex" at bounding box center [697, 364] width 209 height 28
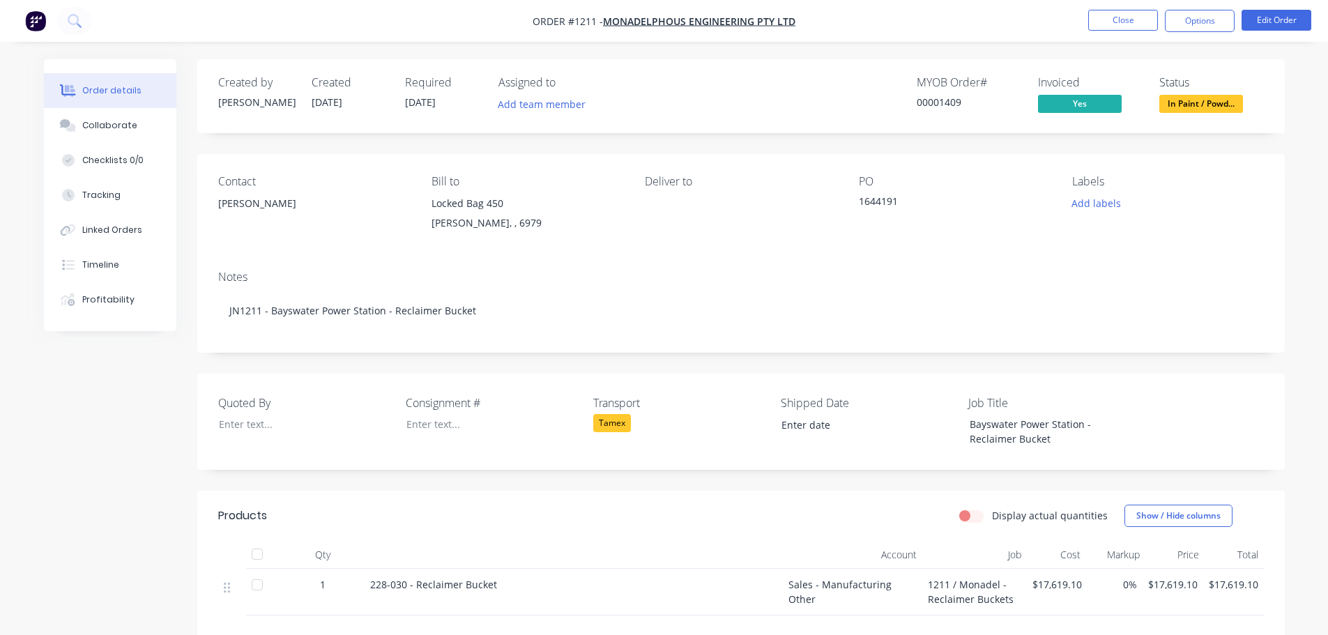
click at [642, 426] on div "Tamex" at bounding box center [680, 423] width 174 height 18
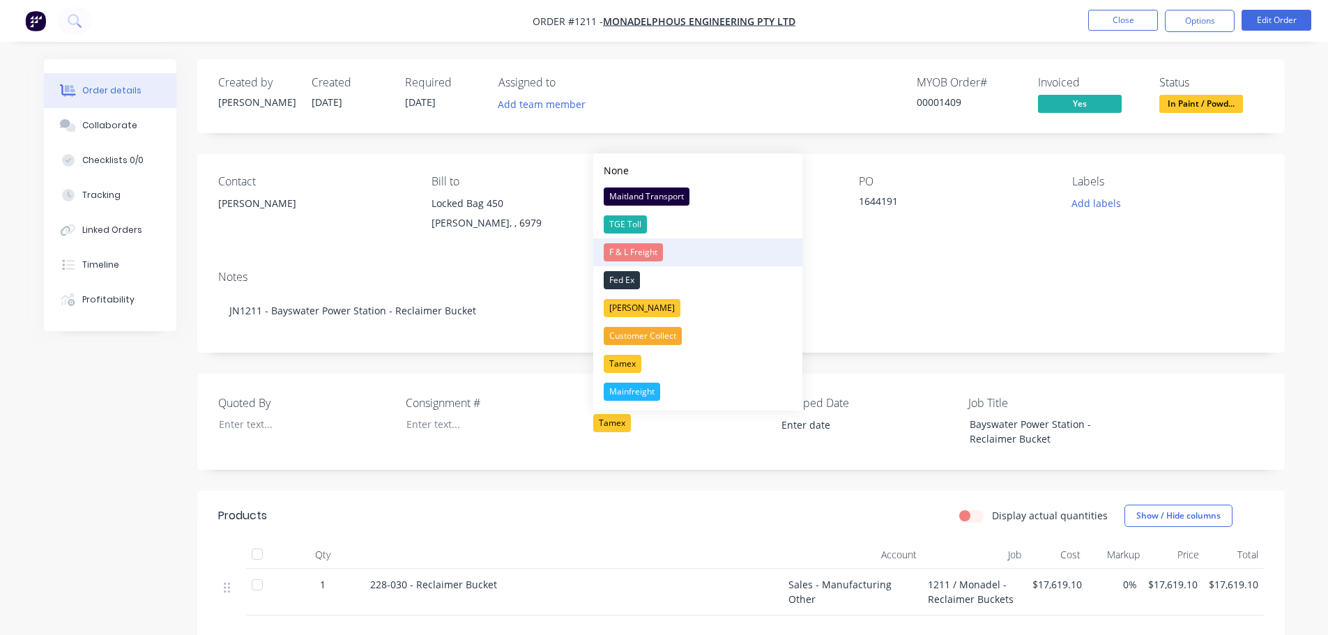
click at [699, 259] on button "F & L Freight" at bounding box center [697, 252] width 209 height 28
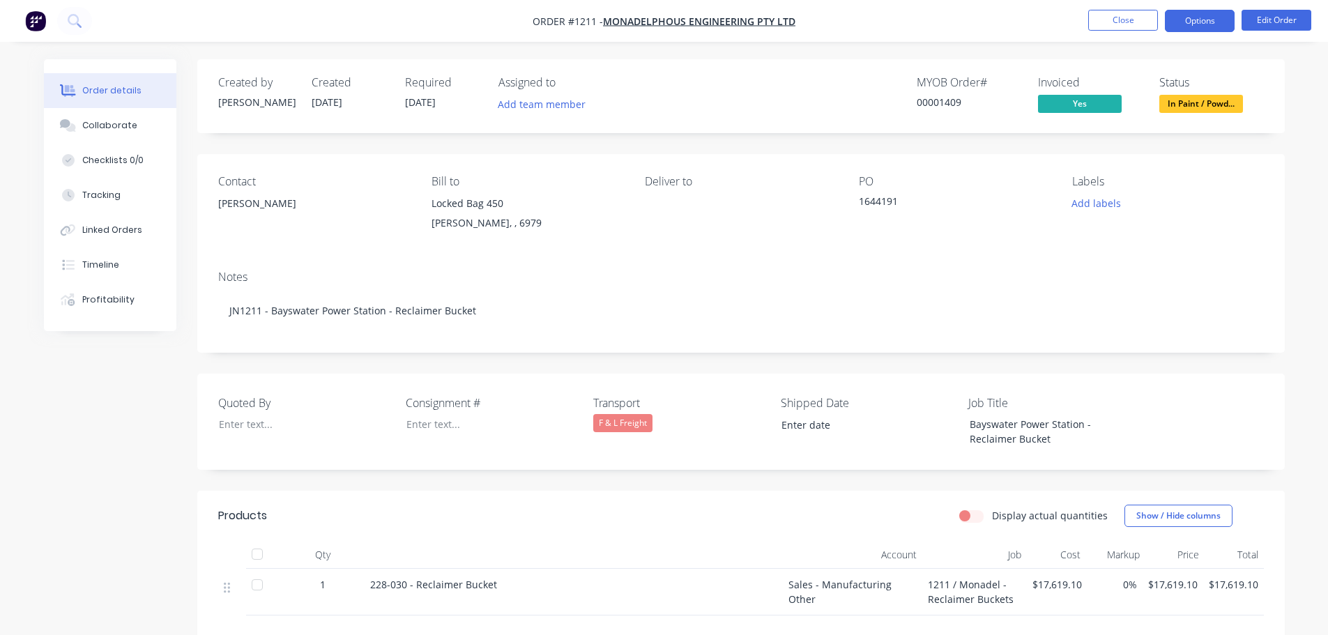
click at [1182, 26] on button "Options" at bounding box center [1200, 21] width 70 height 22
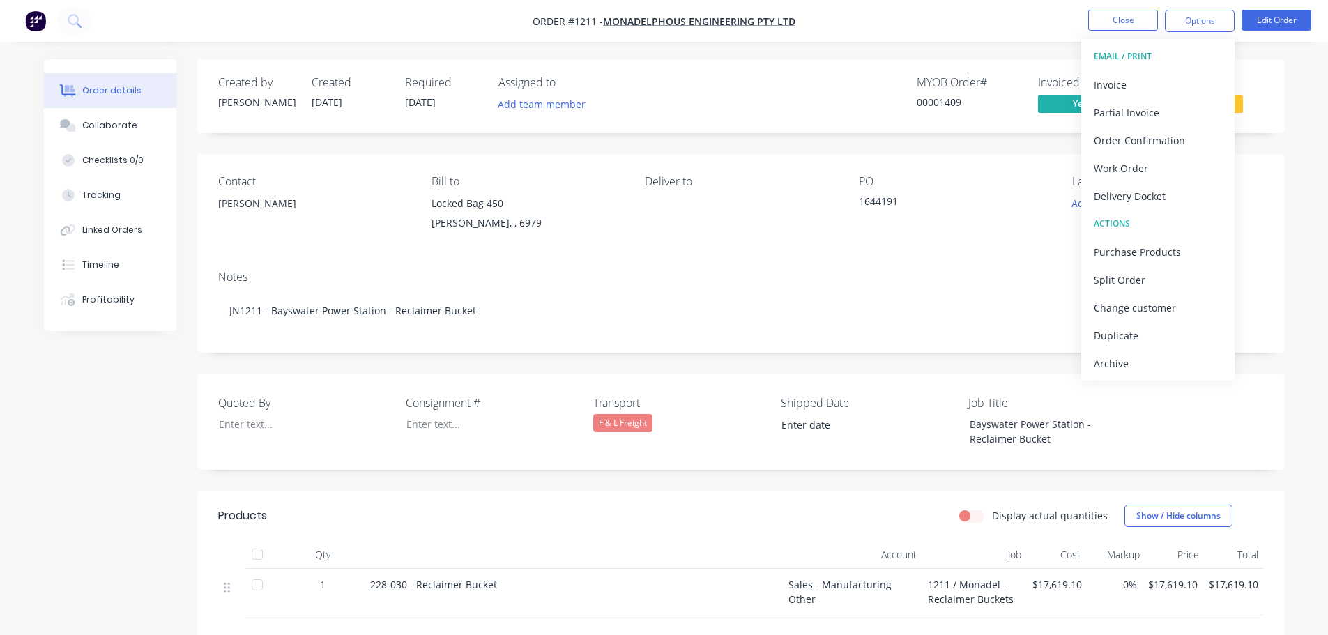
click at [1306, 206] on div "Order details Collaborate Checklists 0/0 Tracking Linked Orders Timeline Profit…" at bounding box center [664, 432] width 1328 height 864
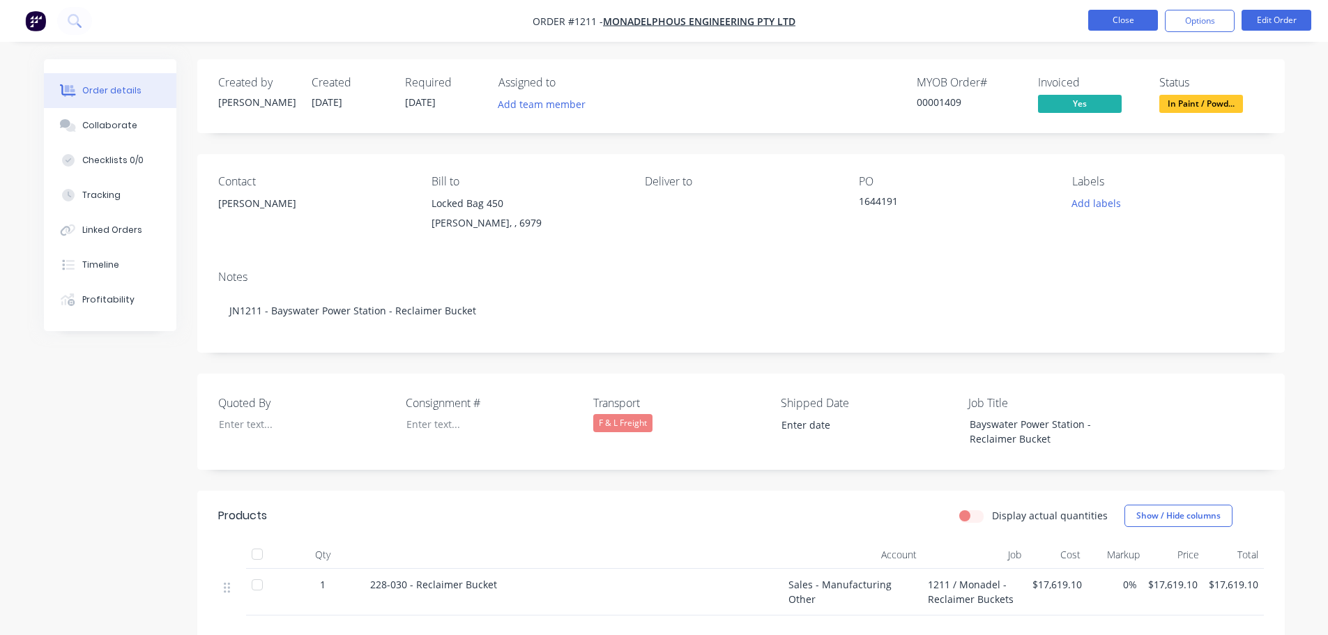
click at [1132, 26] on button "Close" at bounding box center [1124, 20] width 70 height 21
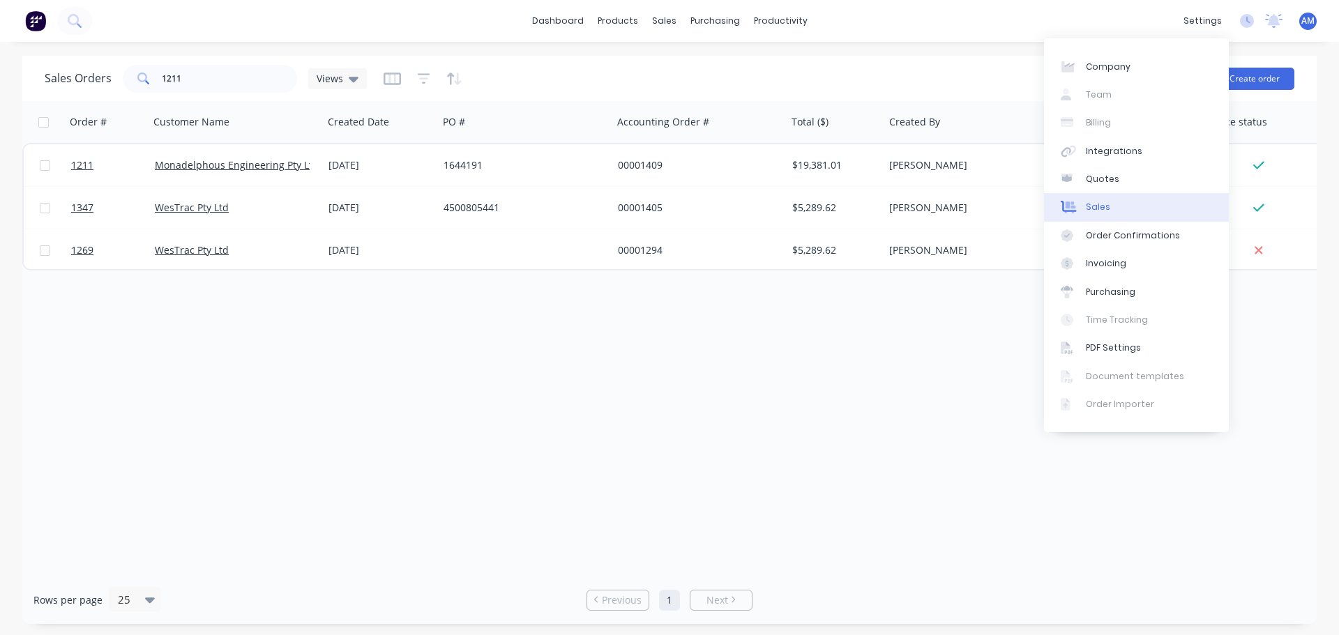
click at [1107, 207] on div "Sales" at bounding box center [1098, 207] width 24 height 13
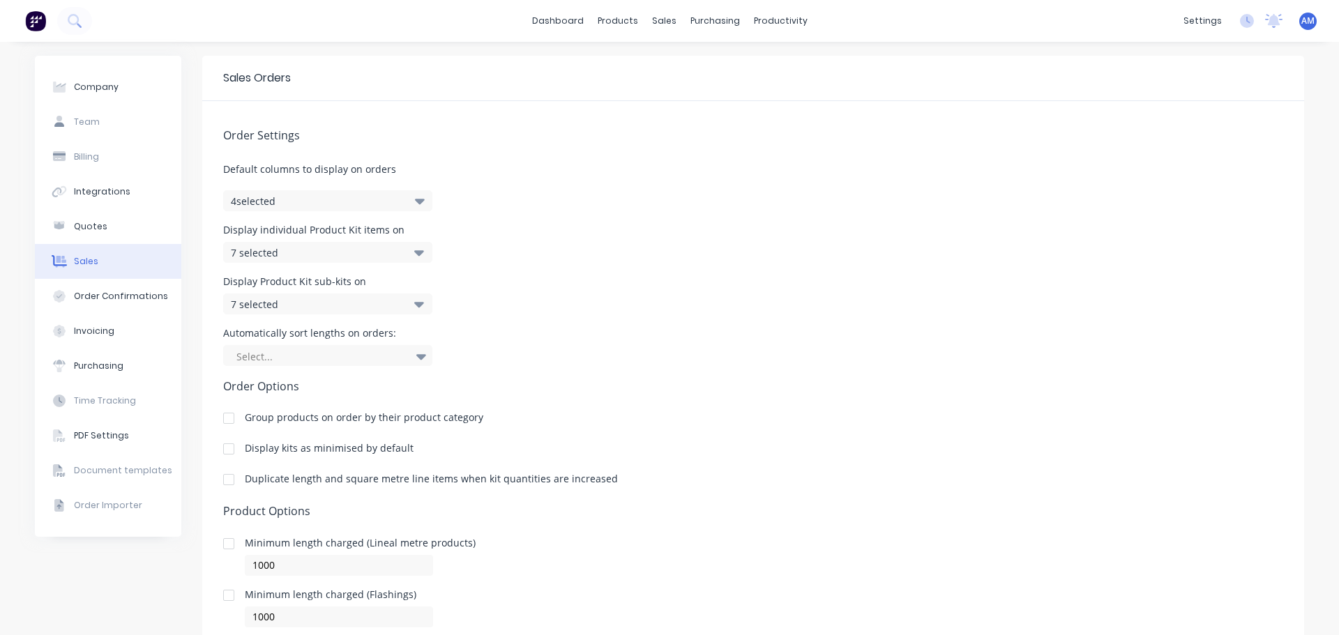
click at [415, 203] on icon "button" at bounding box center [420, 202] width 10 height 6
click at [415, 204] on icon "button" at bounding box center [420, 200] width 10 height 15
click at [414, 253] on icon at bounding box center [419, 253] width 10 height 6
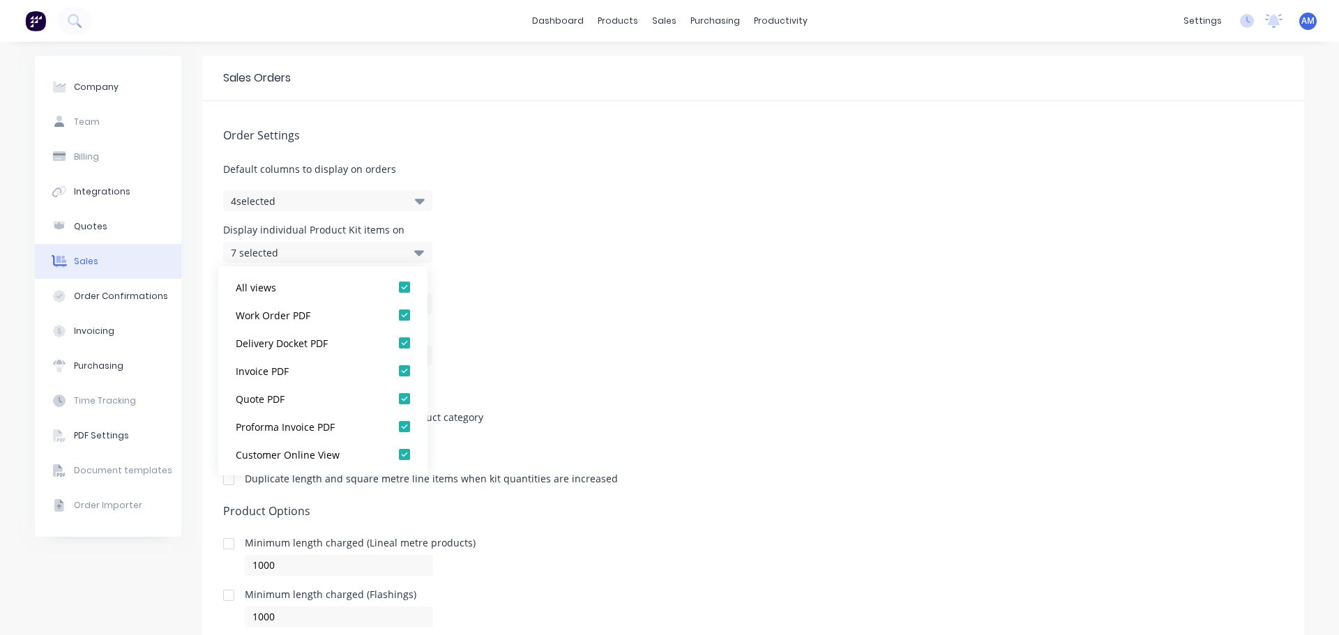
click at [500, 258] on div "Display individual Product Kit items on 7 selected" at bounding box center [753, 244] width 1060 height 38
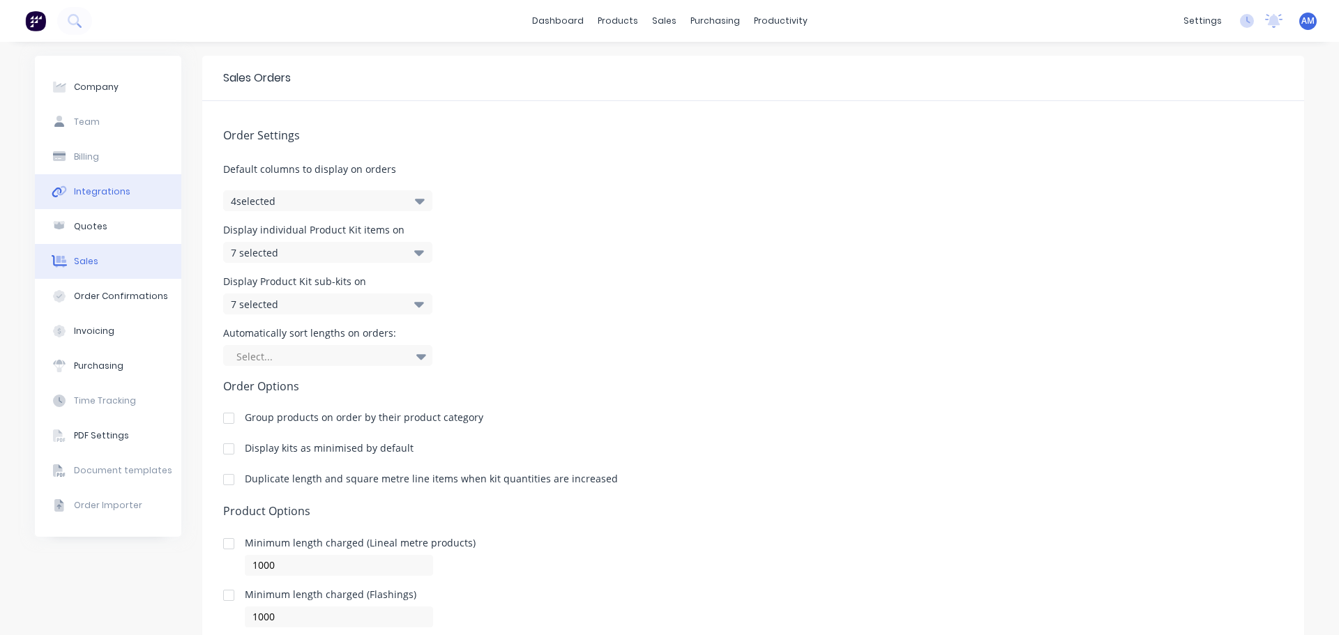
click at [115, 192] on div "Integrations" at bounding box center [102, 191] width 56 height 13
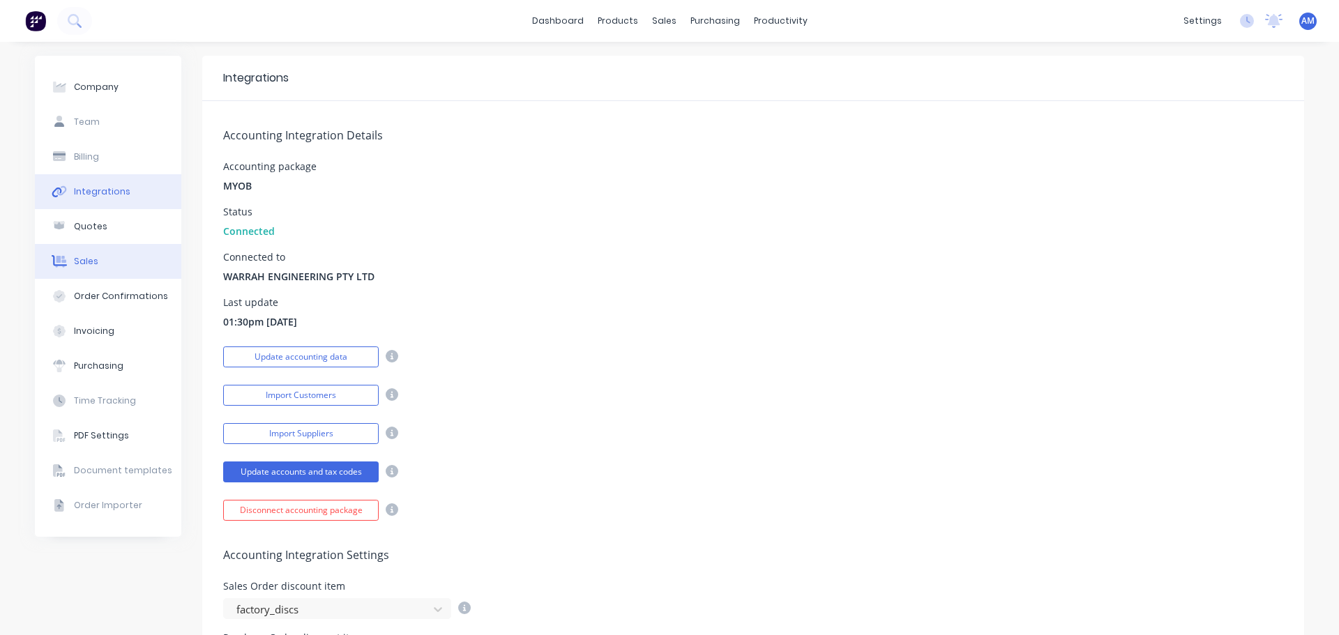
click at [82, 261] on div "Sales" at bounding box center [86, 261] width 24 height 13
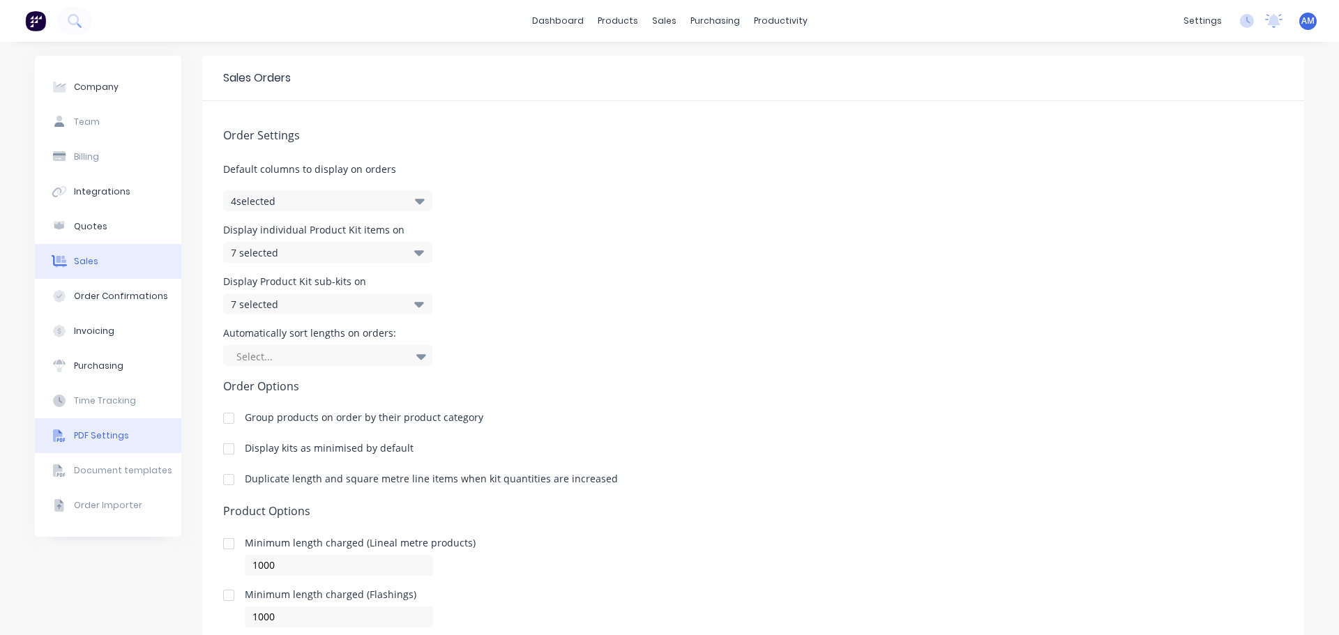
click at [86, 440] on div "PDF Settings" at bounding box center [101, 436] width 55 height 13
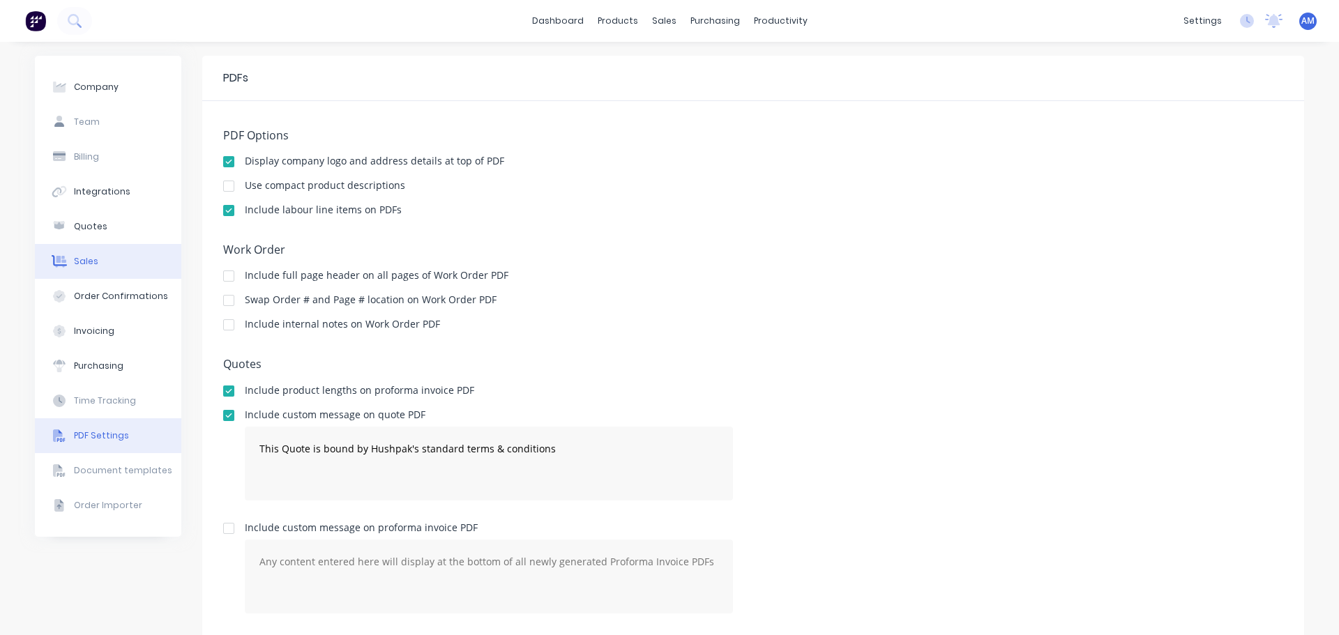
click at [85, 261] on div "Sales" at bounding box center [86, 261] width 24 height 13
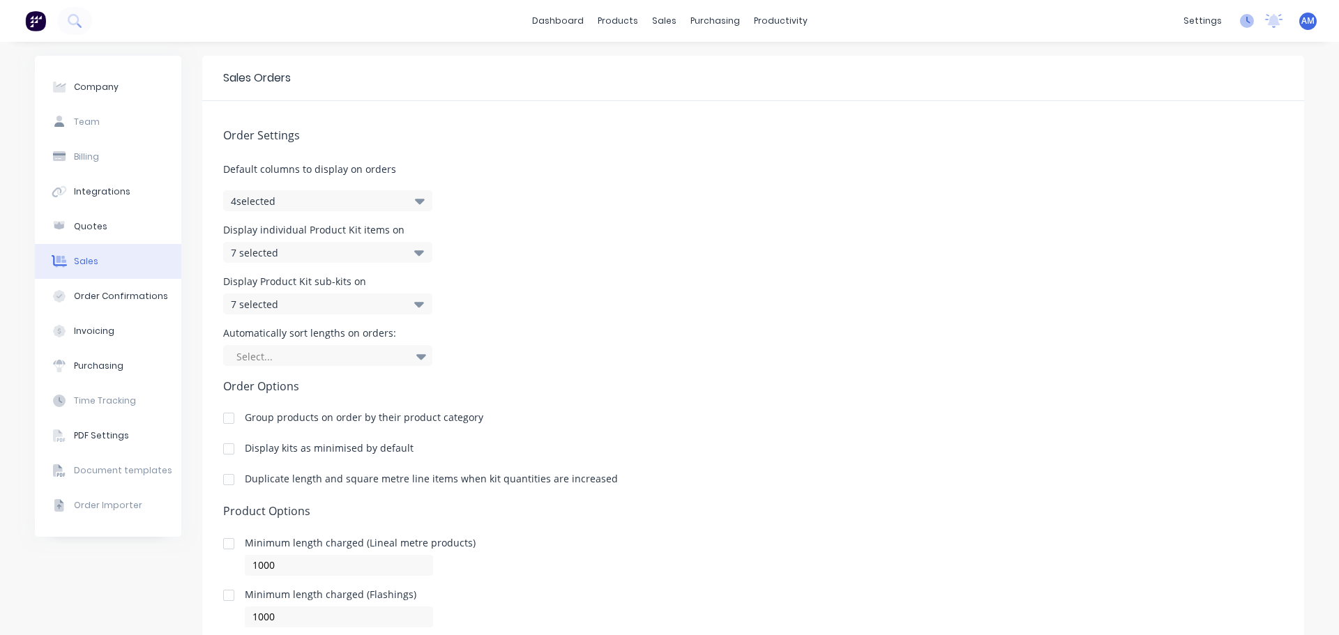
click at [1240, 22] on icon at bounding box center [1247, 21] width 14 height 14
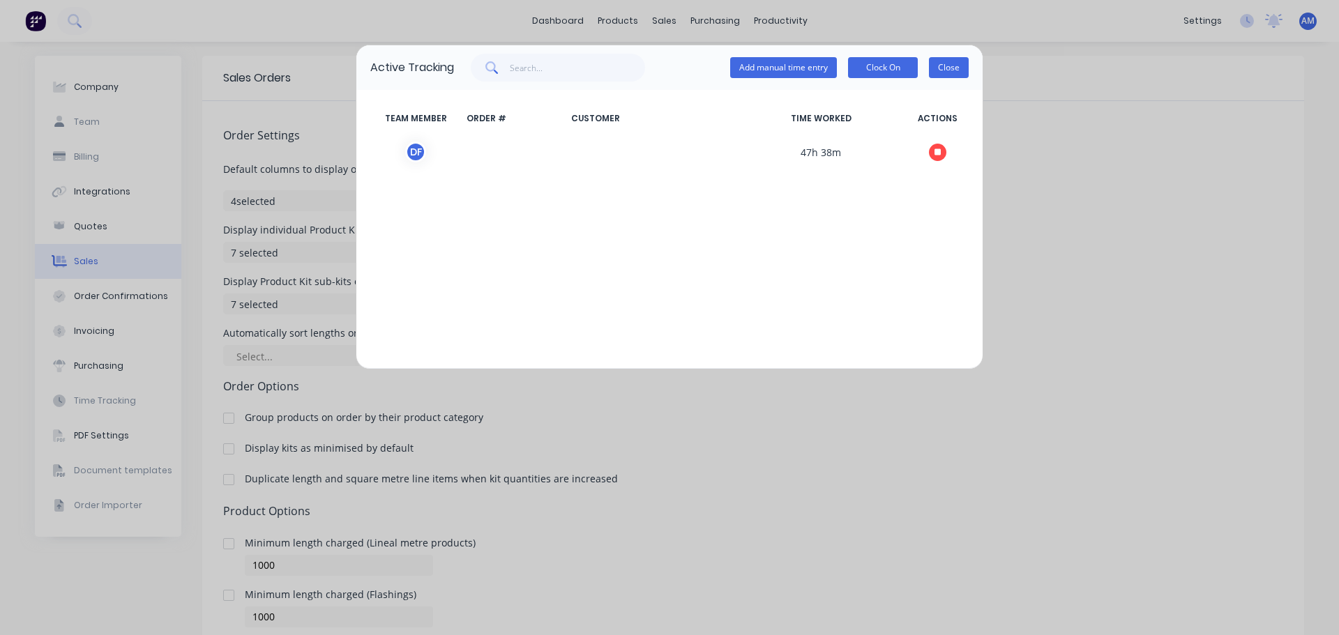
click at [948, 66] on button "Close" at bounding box center [949, 67] width 40 height 21
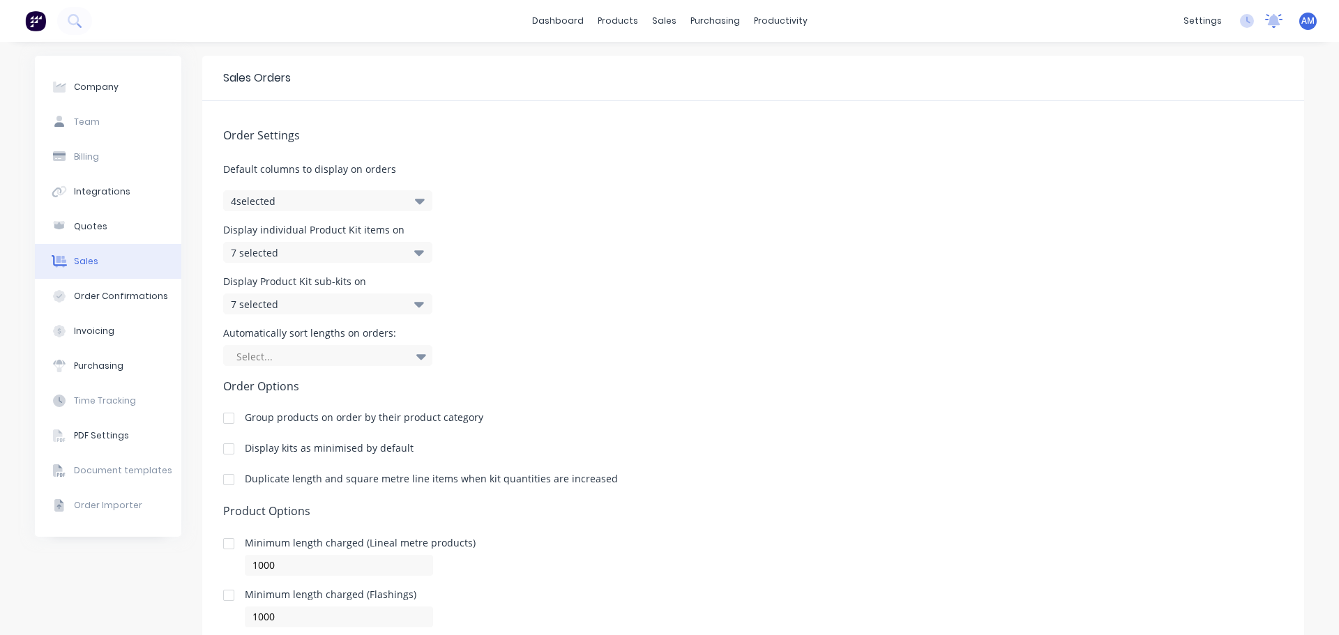
click at [1268, 24] on icon at bounding box center [1274, 19] width 13 height 11
click at [1301, 22] on span "AM" at bounding box center [1307, 21] width 13 height 13
click at [1301, 26] on span "AM" at bounding box center [1307, 21] width 13 height 13
click at [706, 67] on div "Sales Orders" at bounding box center [710, 67] width 57 height 13
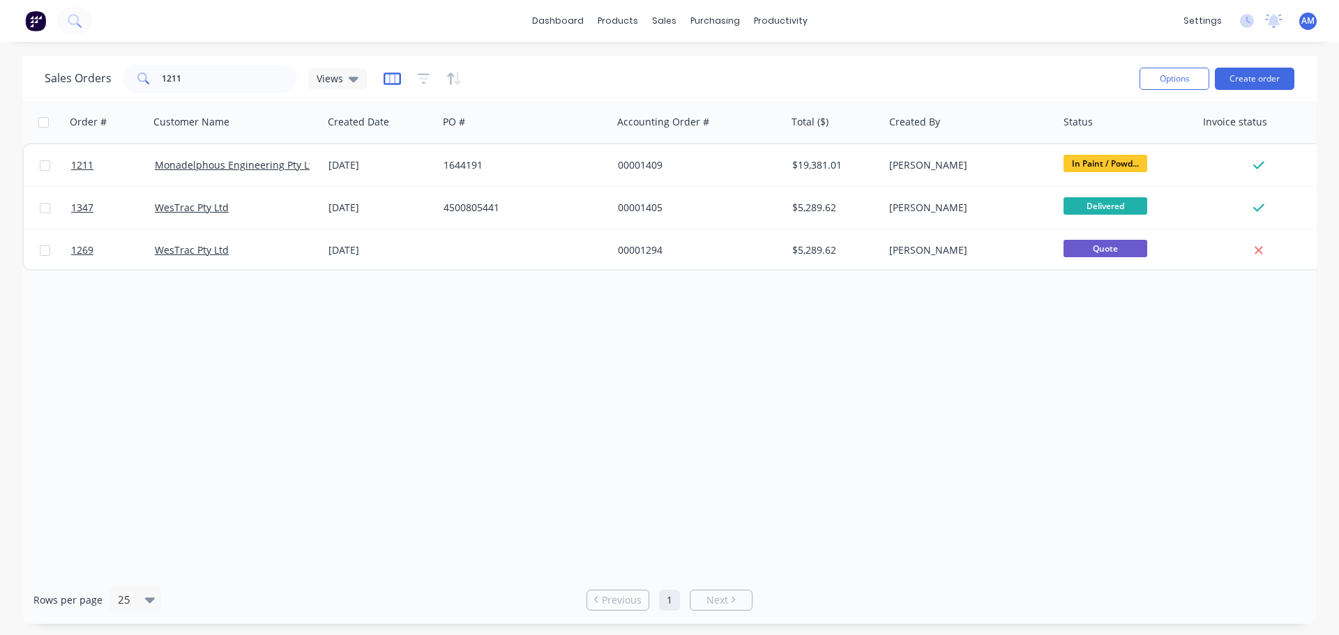
click at [390, 82] on icon "button" at bounding box center [392, 79] width 17 height 14
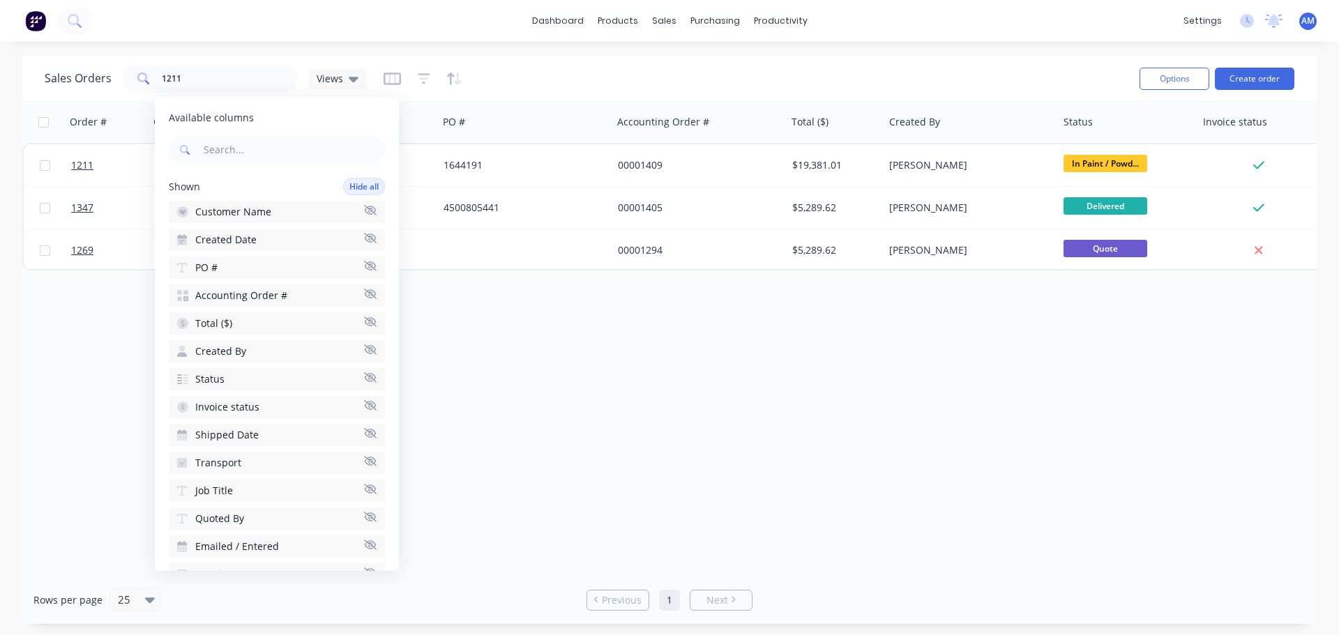
click at [222, 460] on span "Transport" at bounding box center [218, 463] width 46 height 14
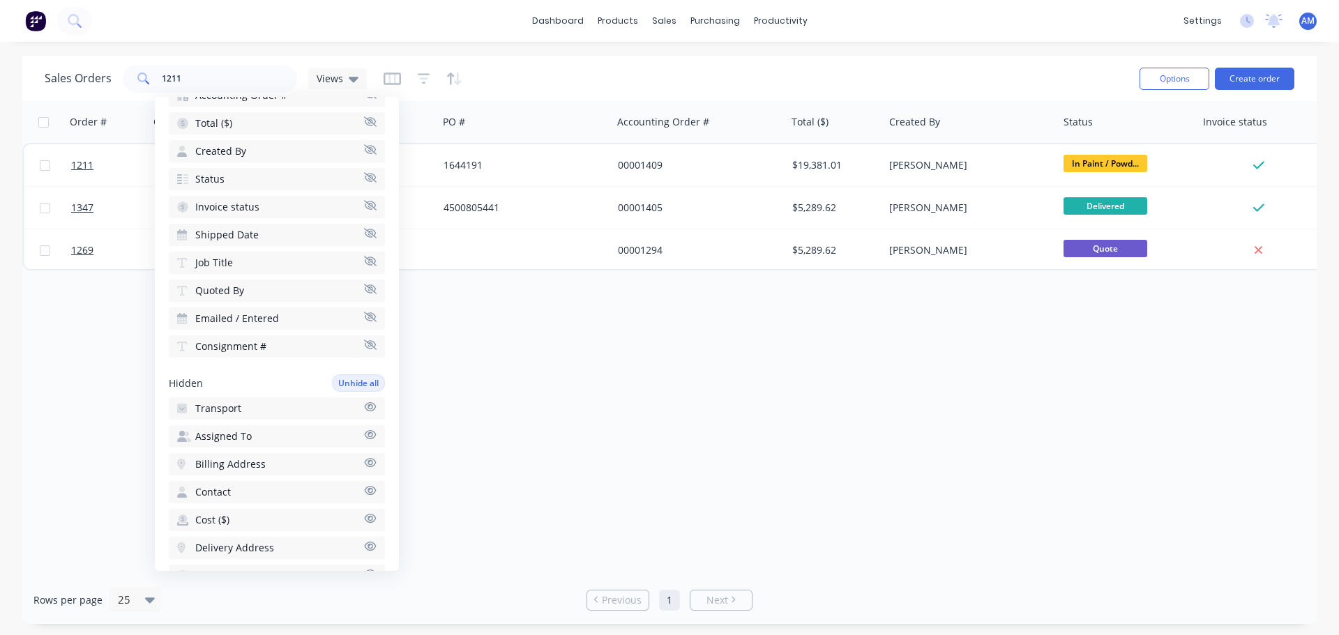
scroll to position [70, 0]
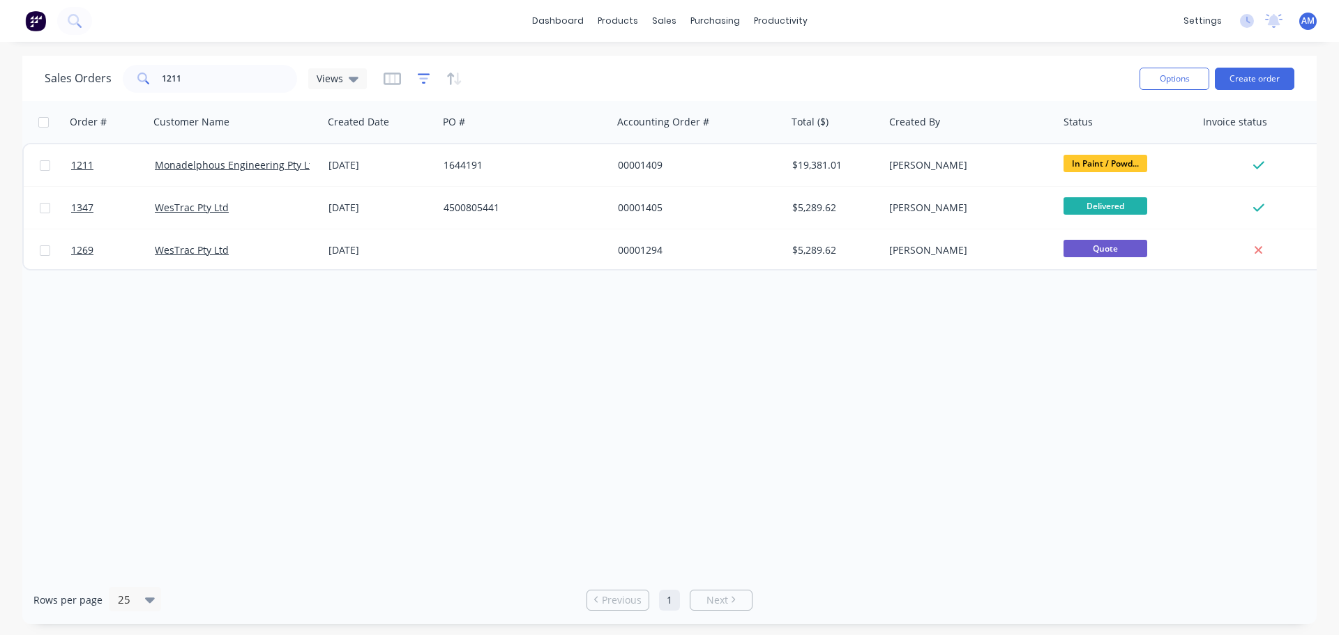
click at [423, 75] on icon "button" at bounding box center [424, 79] width 13 height 14
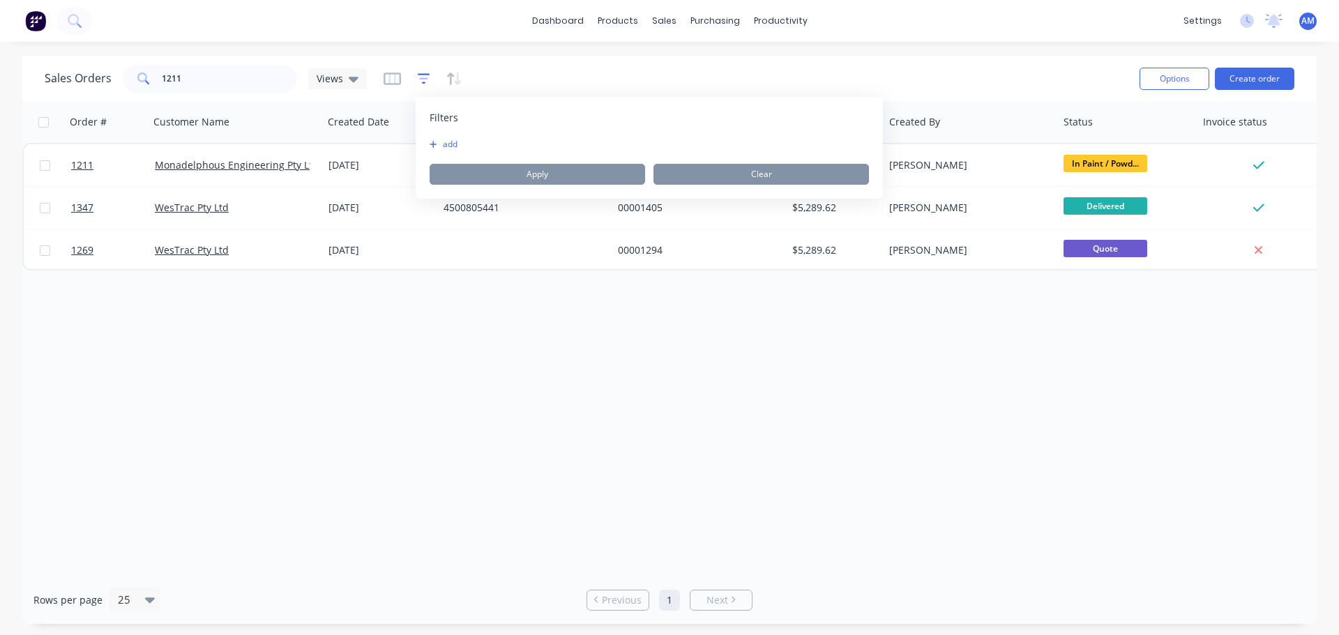
click at [423, 75] on icon "button" at bounding box center [424, 79] width 13 height 14
click at [457, 77] on icon "button" at bounding box center [454, 79] width 16 height 14
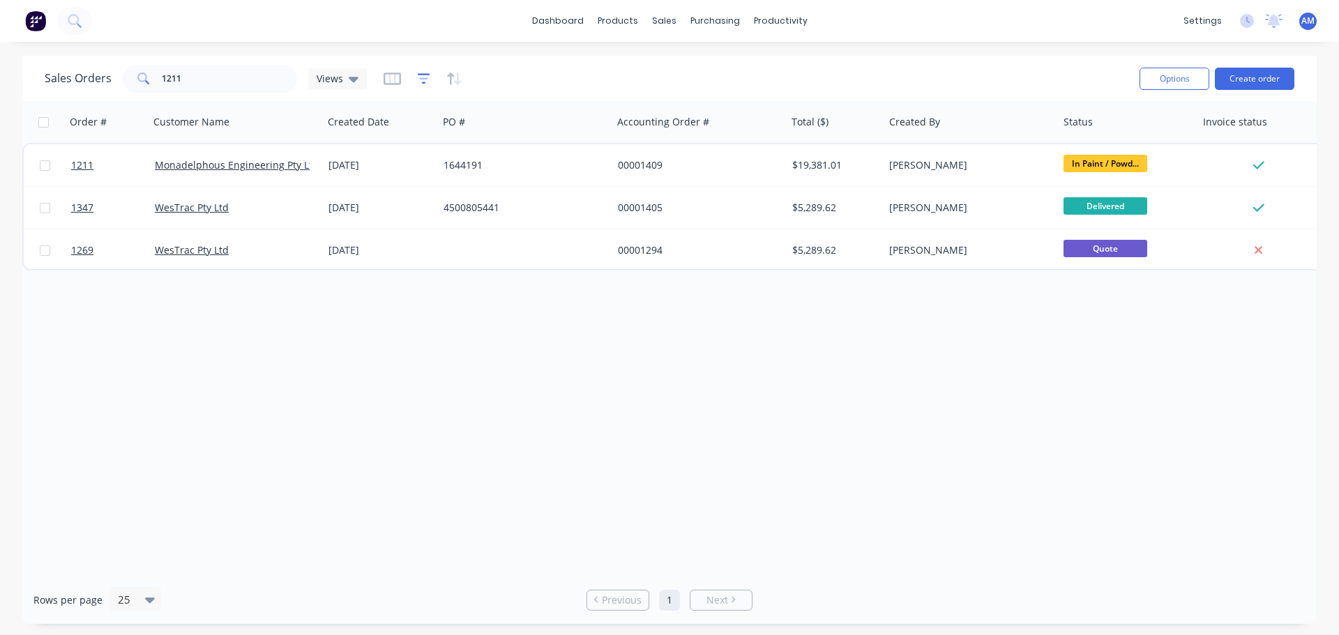
click at [426, 83] on icon "button" at bounding box center [424, 79] width 13 height 14
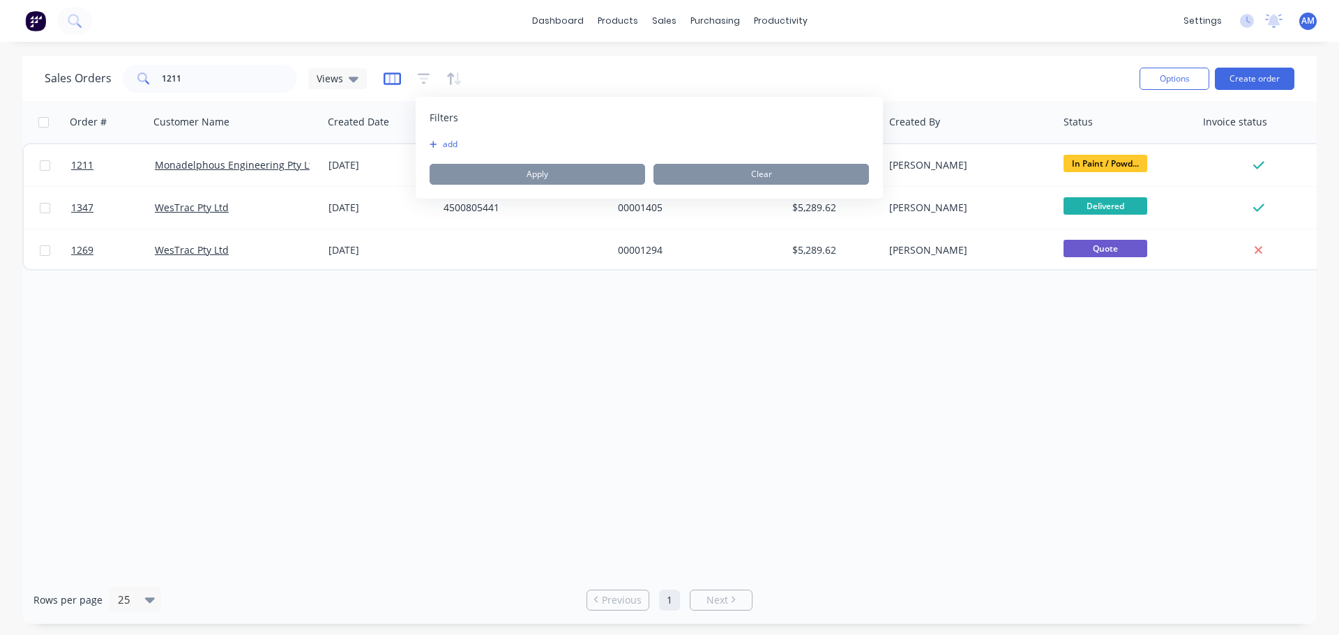
click at [389, 78] on icon "button" at bounding box center [392, 79] width 17 height 14
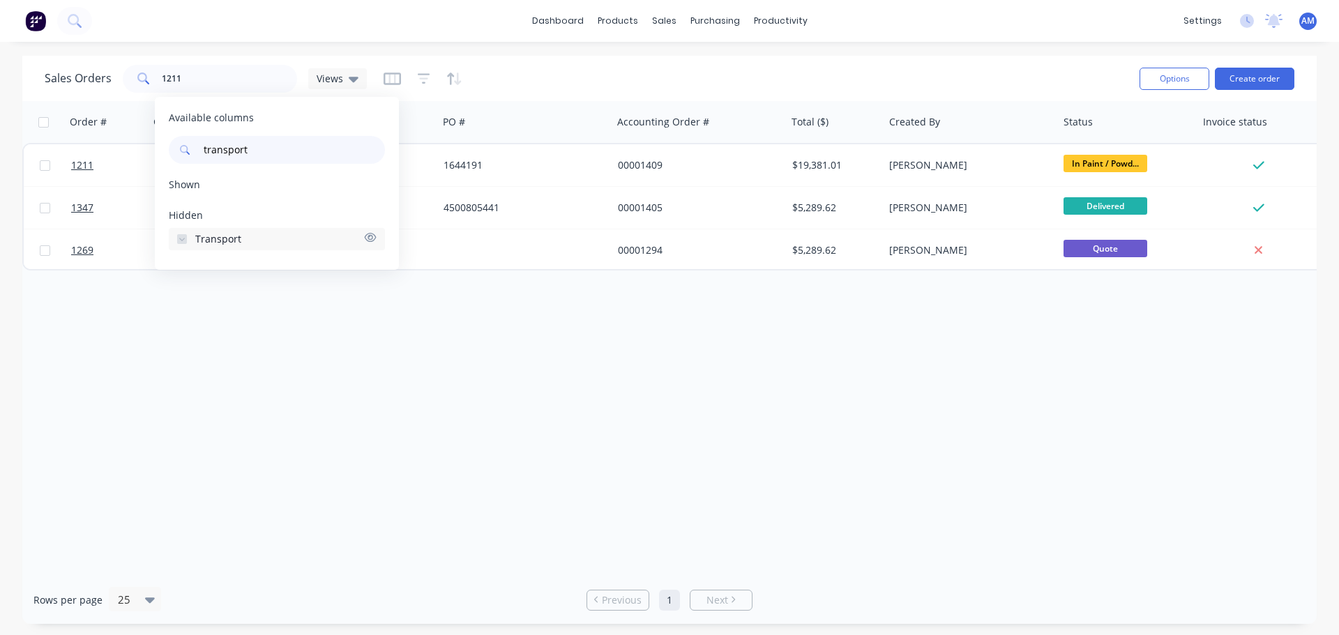
type input "transport"
click at [185, 151] on icon at bounding box center [185, 150] width 10 height 10
click at [192, 147] on div "transport" at bounding box center [277, 150] width 216 height 28
click at [200, 340] on div "Order # Customer Name Created Date PO # Accounting Order # Total ($) Created By…" at bounding box center [669, 338] width 1294 height 475
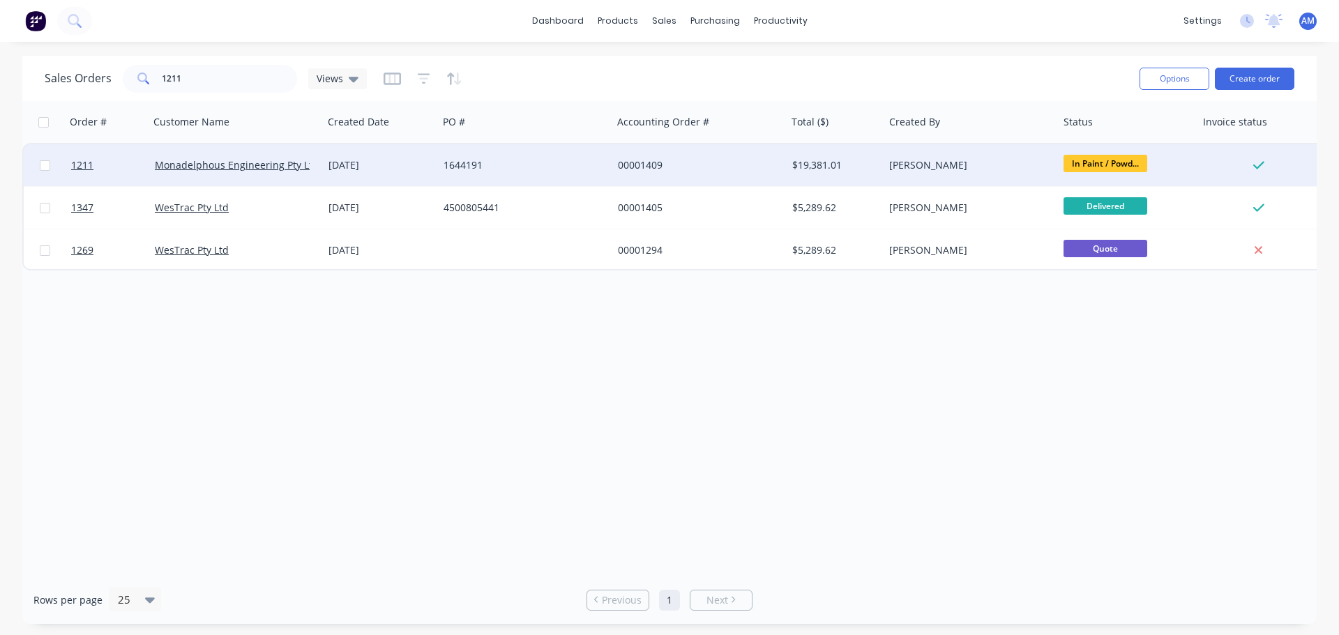
click at [635, 166] on div "00001409" at bounding box center [695, 165] width 155 height 14
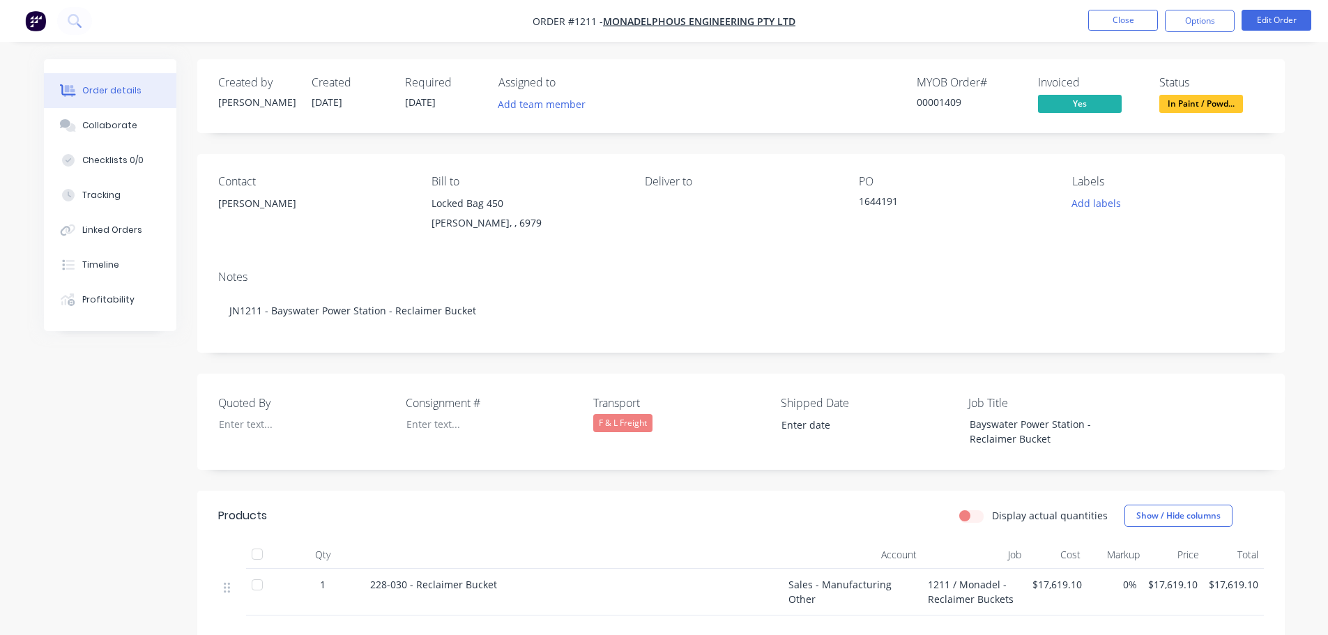
click at [633, 416] on div "F & L Freight" at bounding box center [622, 423] width 59 height 18
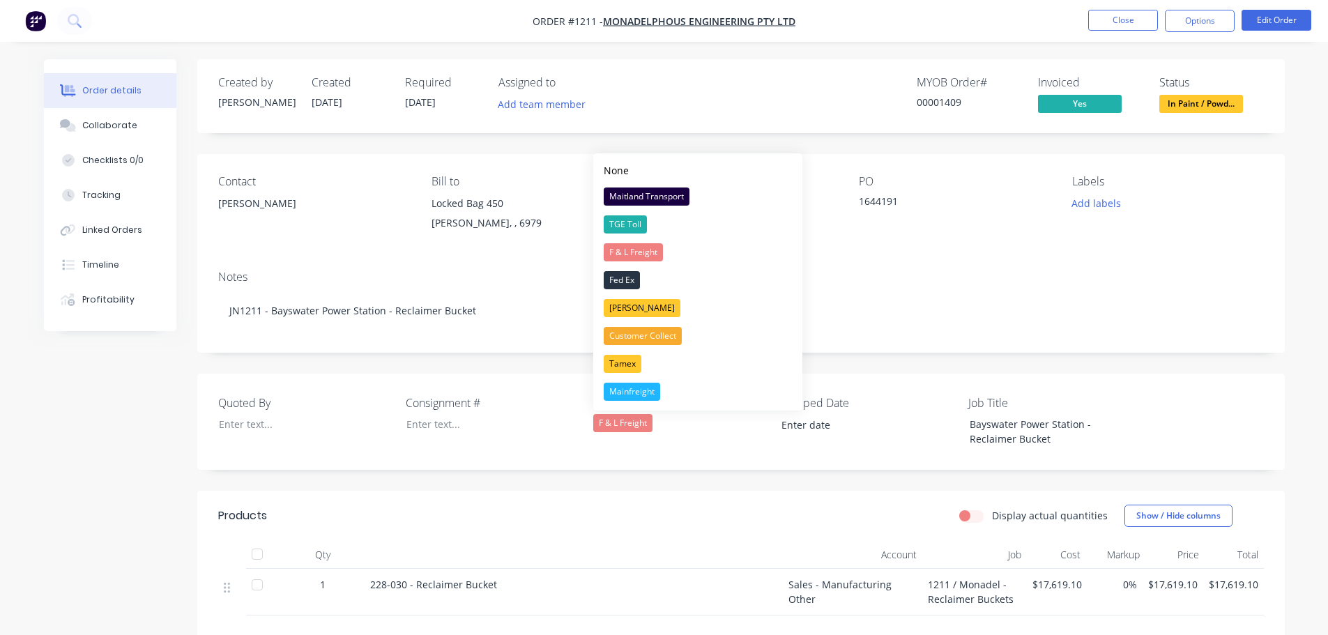
click at [633, 416] on div "F & L Freight" at bounding box center [622, 423] width 59 height 18
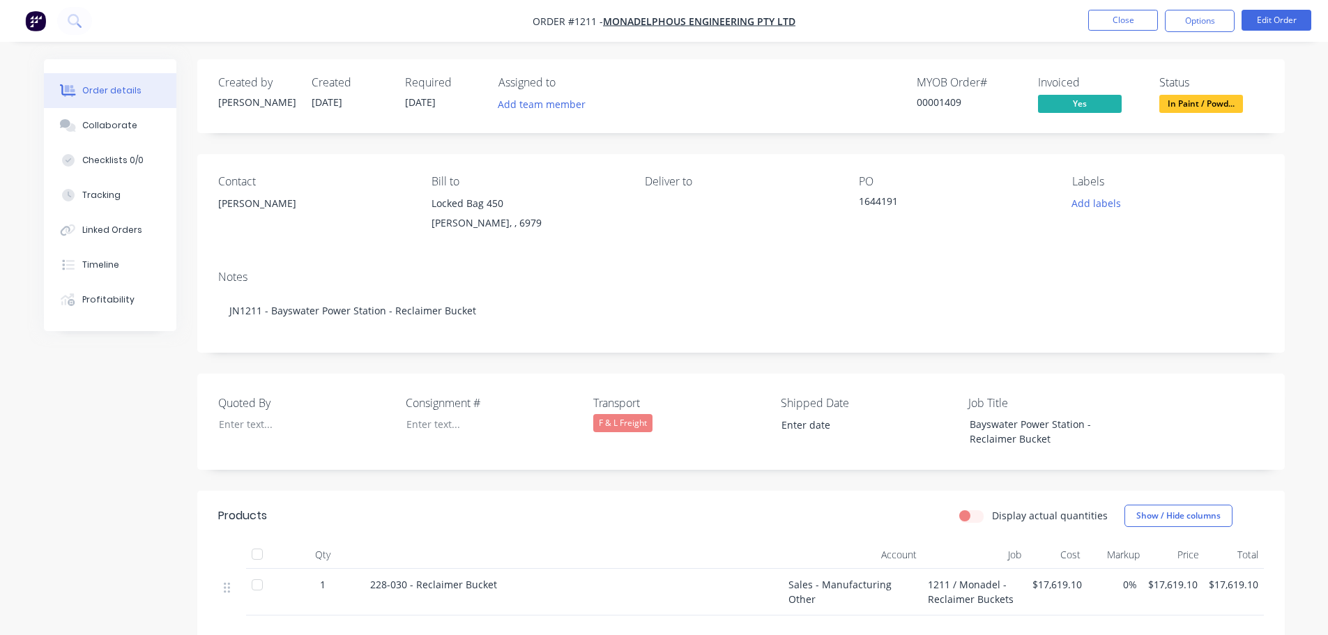
click at [630, 416] on div "F & L Freight" at bounding box center [622, 423] width 59 height 18
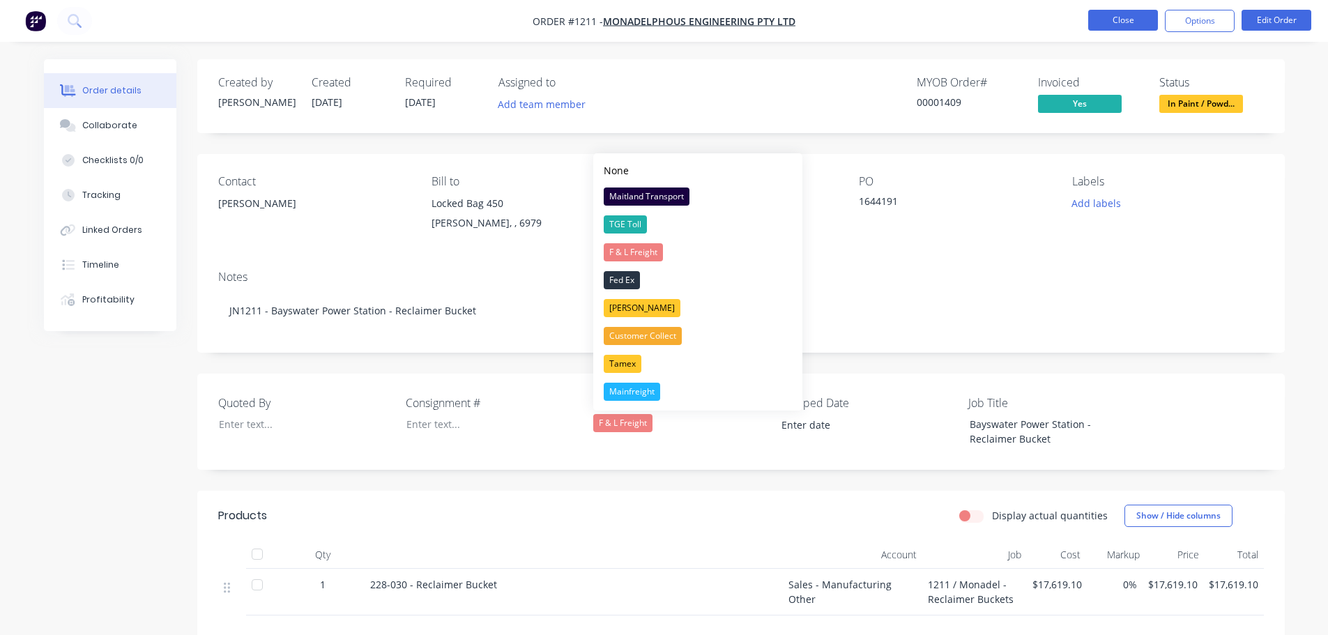
click at [1113, 29] on button "Close" at bounding box center [1124, 20] width 70 height 21
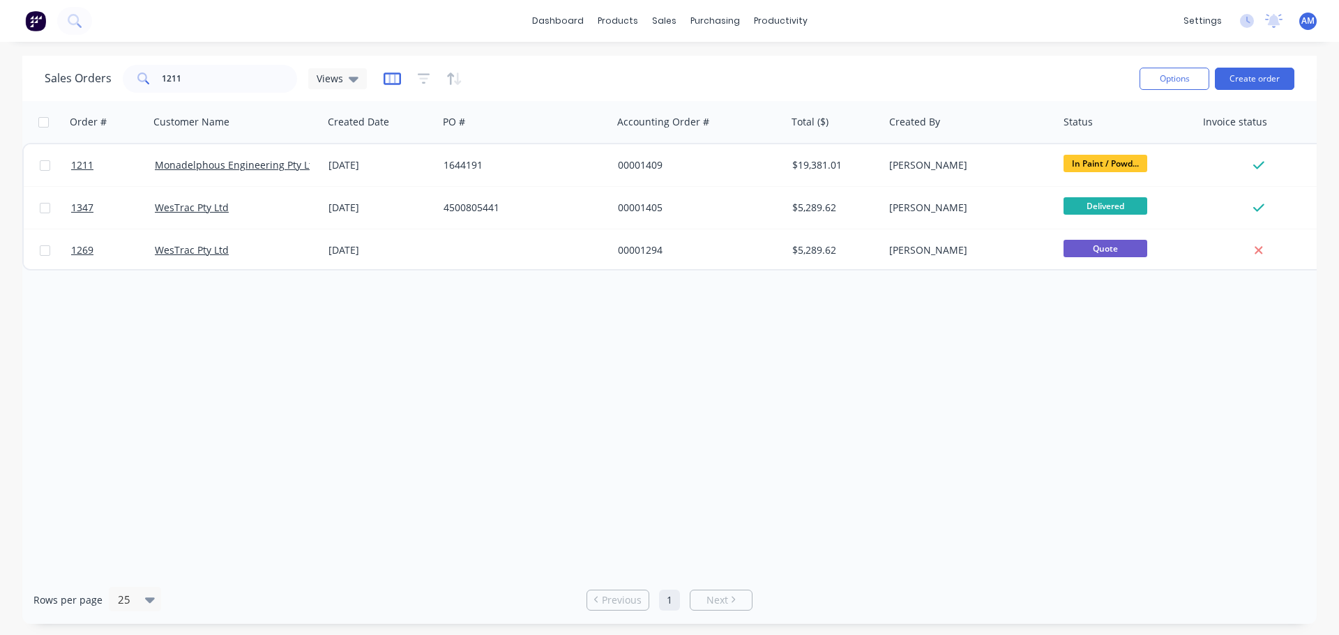
click at [388, 79] on icon "button" at bounding box center [392, 79] width 17 height 14
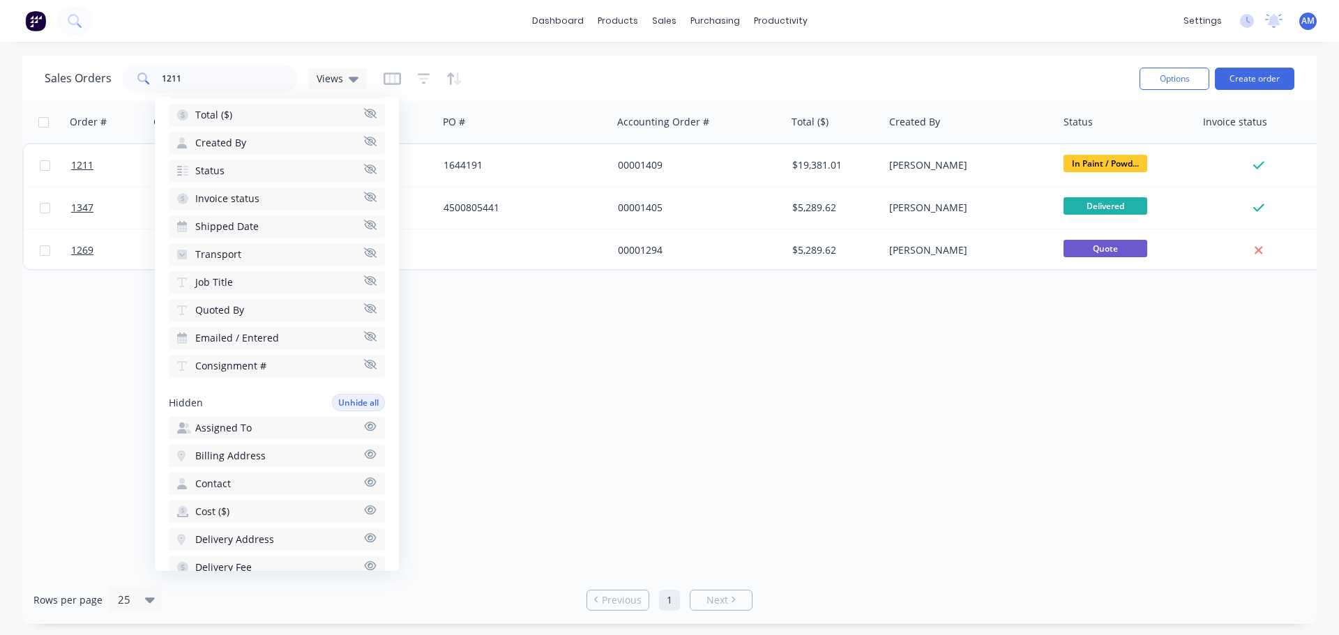
scroll to position [209, 0]
click at [257, 252] on button "Transport" at bounding box center [277, 254] width 216 height 22
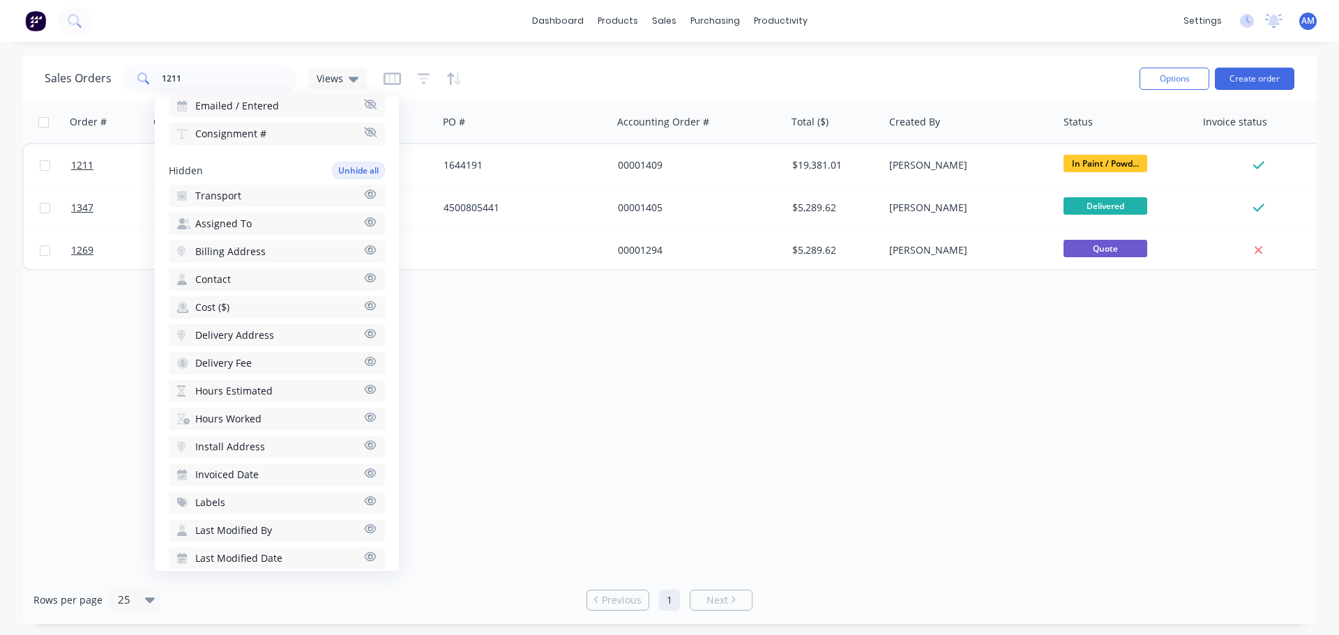
scroll to position [418, 0]
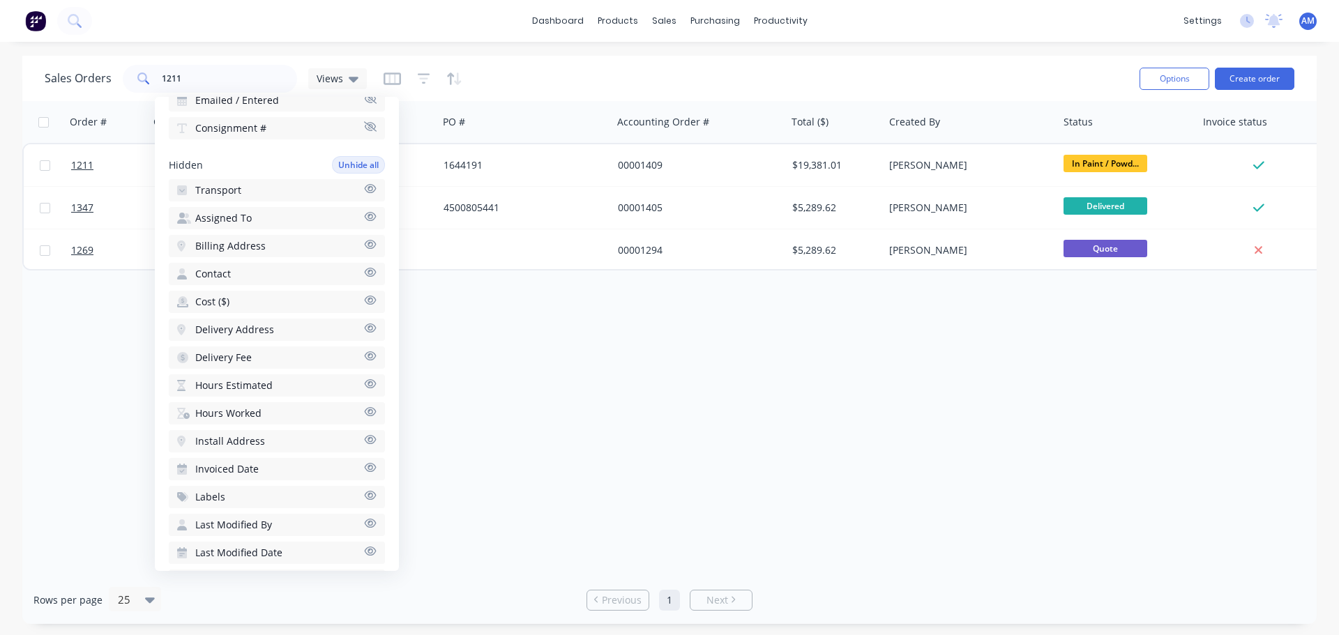
click at [286, 185] on button "Transport" at bounding box center [277, 190] width 216 height 22
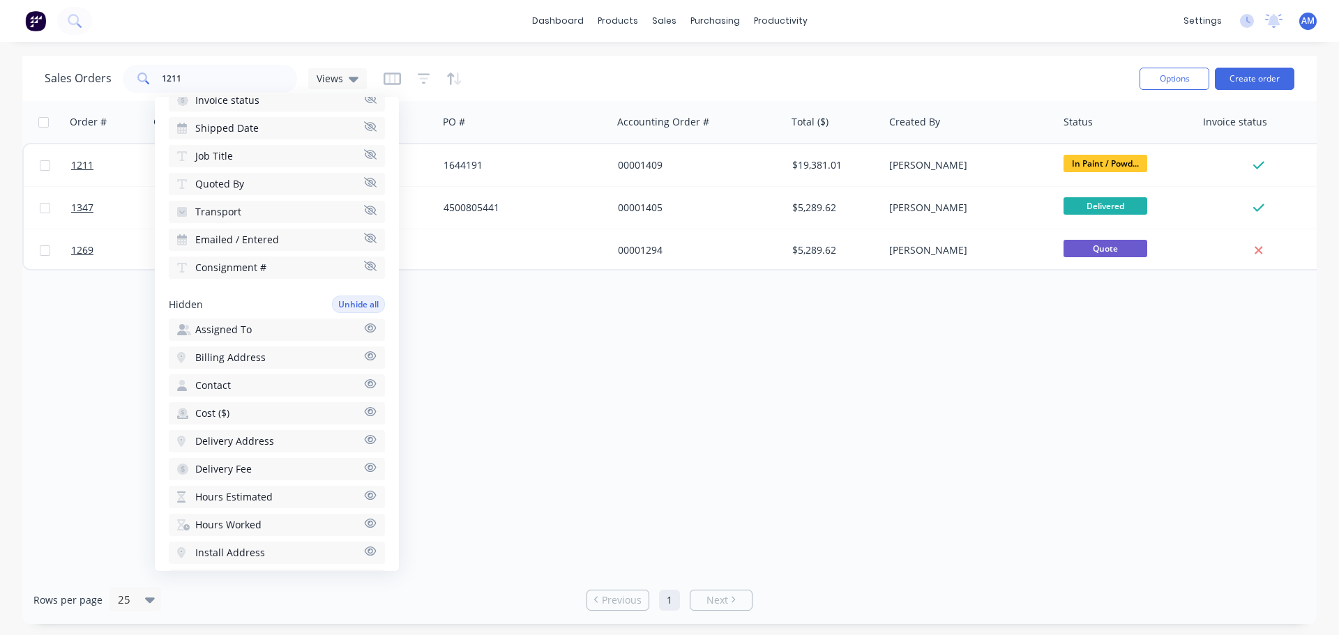
click at [364, 209] on icon "button" at bounding box center [370, 210] width 13 height 10
click at [286, 298] on button "Transport" at bounding box center [277, 302] width 216 height 22
click at [229, 211] on span "Transport" at bounding box center [218, 212] width 46 height 14
click at [280, 293] on button "Transport" at bounding box center [277, 302] width 216 height 22
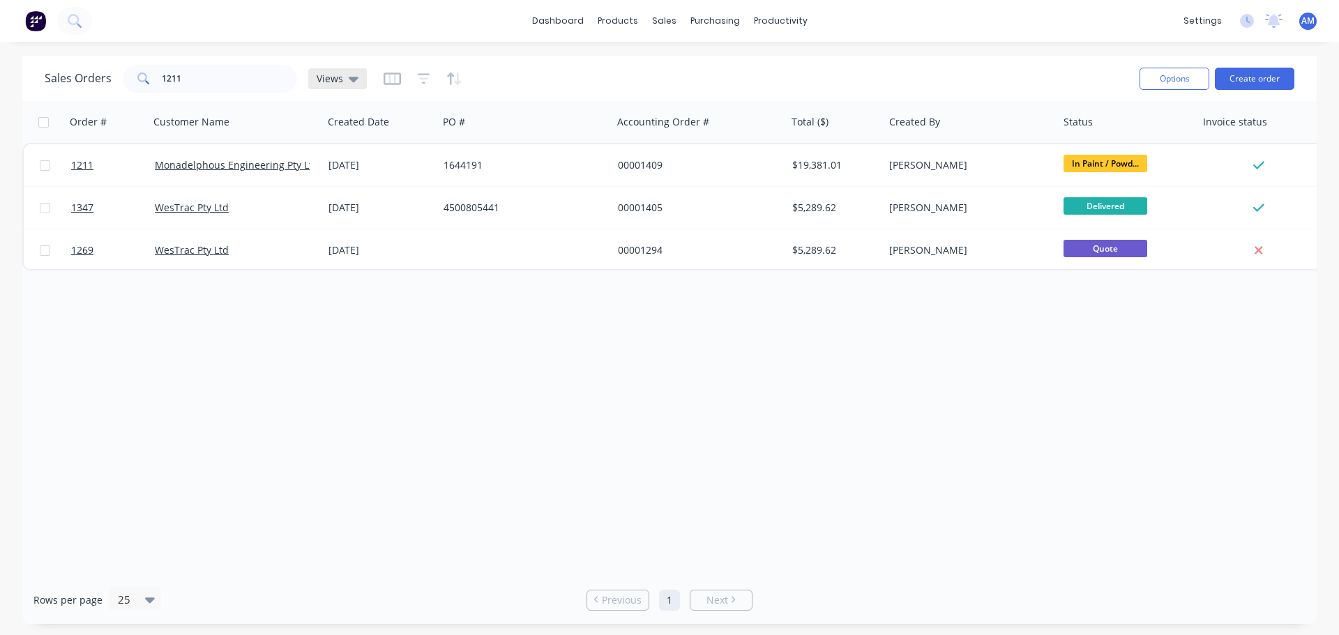
click at [352, 80] on icon at bounding box center [354, 80] width 10 height 6
click at [365, 132] on input "text" at bounding box center [416, 132] width 151 height 28
click at [355, 136] on input "trasport" at bounding box center [416, 132] width 151 height 28
type input "transport"
drag, startPoint x: 389, startPoint y: 128, endPoint x: 348, endPoint y: 130, distance: 41.2
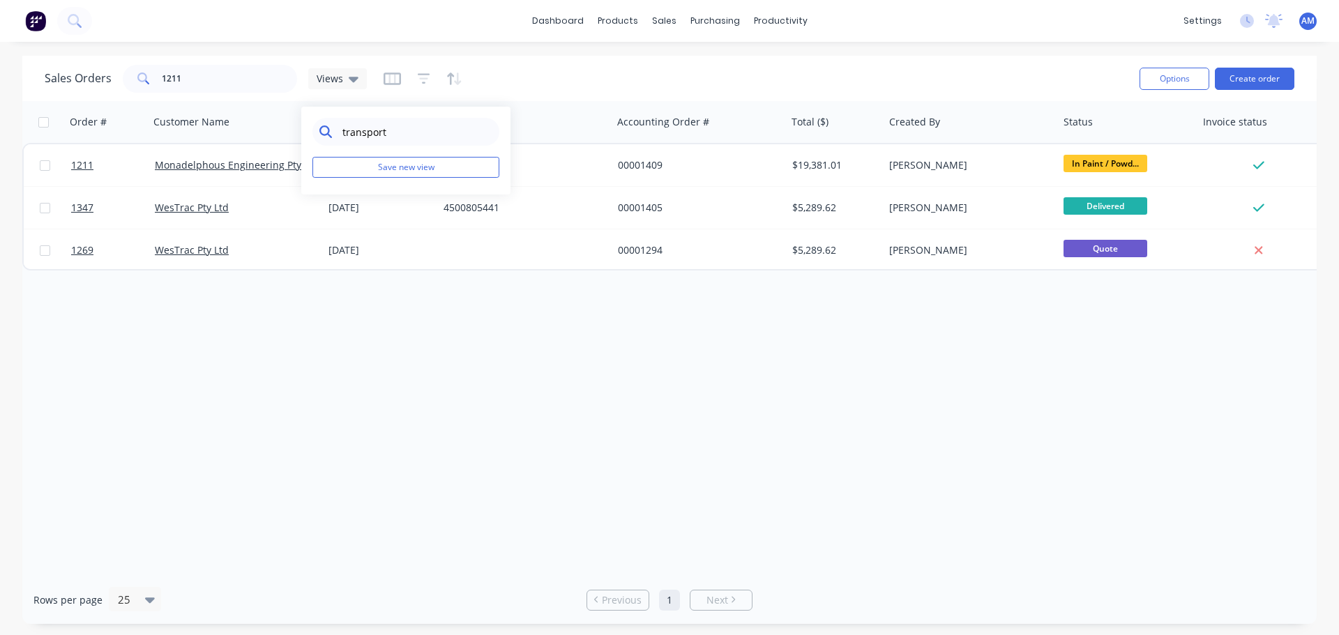
click at [355, 130] on input "transport" at bounding box center [416, 132] width 151 height 28
click at [342, 129] on input "transport" at bounding box center [416, 132] width 151 height 28
drag, startPoint x: 400, startPoint y: 132, endPoint x: 326, endPoint y: 127, distance: 74.1
click at [326, 127] on div "transport" at bounding box center [405, 132] width 187 height 28
click at [392, 82] on icon "button" at bounding box center [391, 78] width 7 height 9
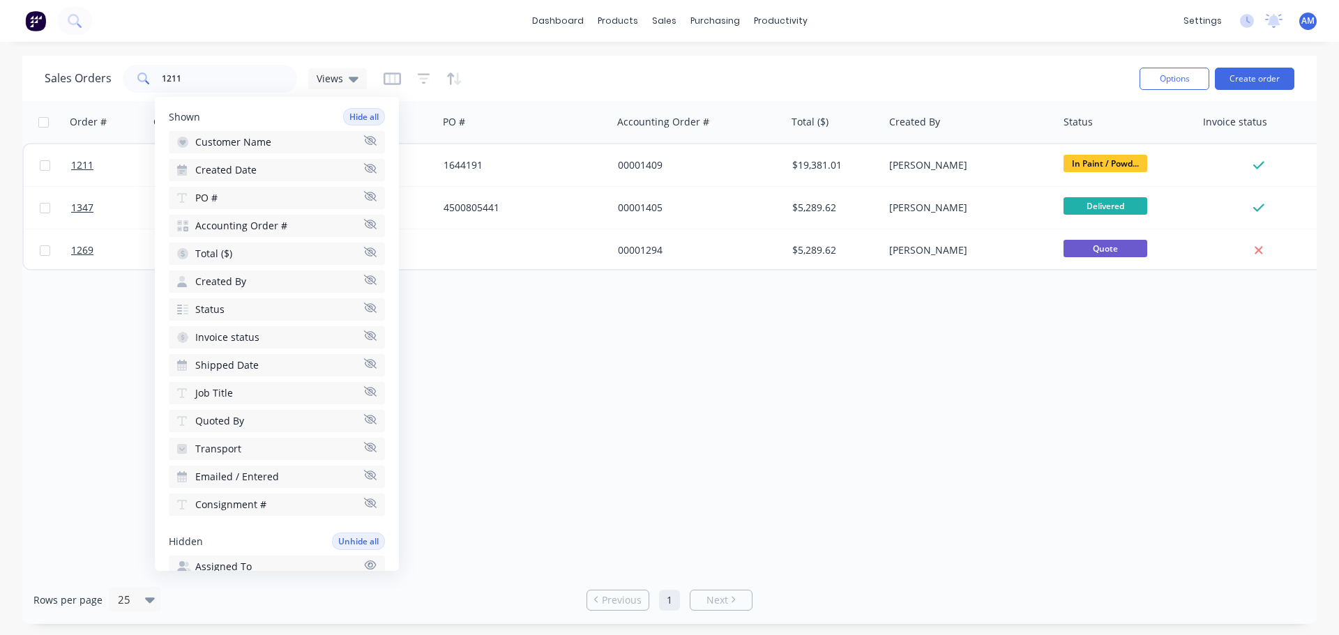
scroll to position [139, 0]
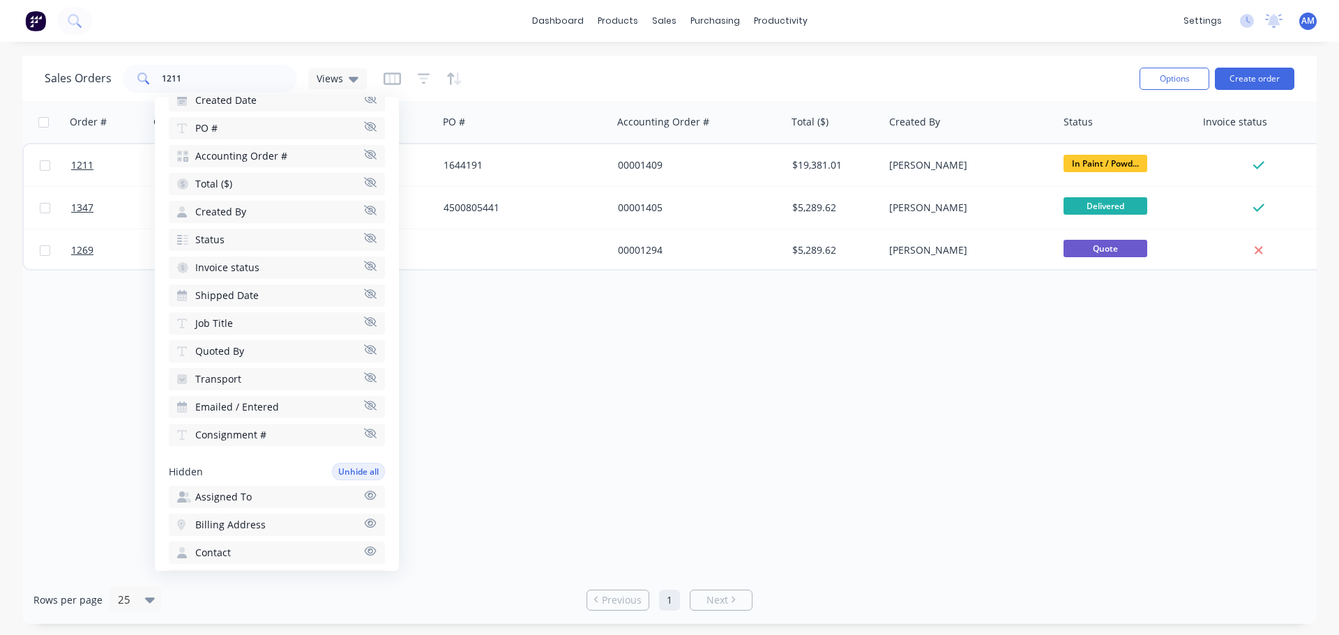
drag, startPoint x: 227, startPoint y: 376, endPoint x: 584, endPoint y: 397, distance: 357.0
click at [584, 398] on div "Order # Customer Name Created Date PO # Accounting Order # Total ($) Created By…" at bounding box center [669, 338] width 1294 height 475
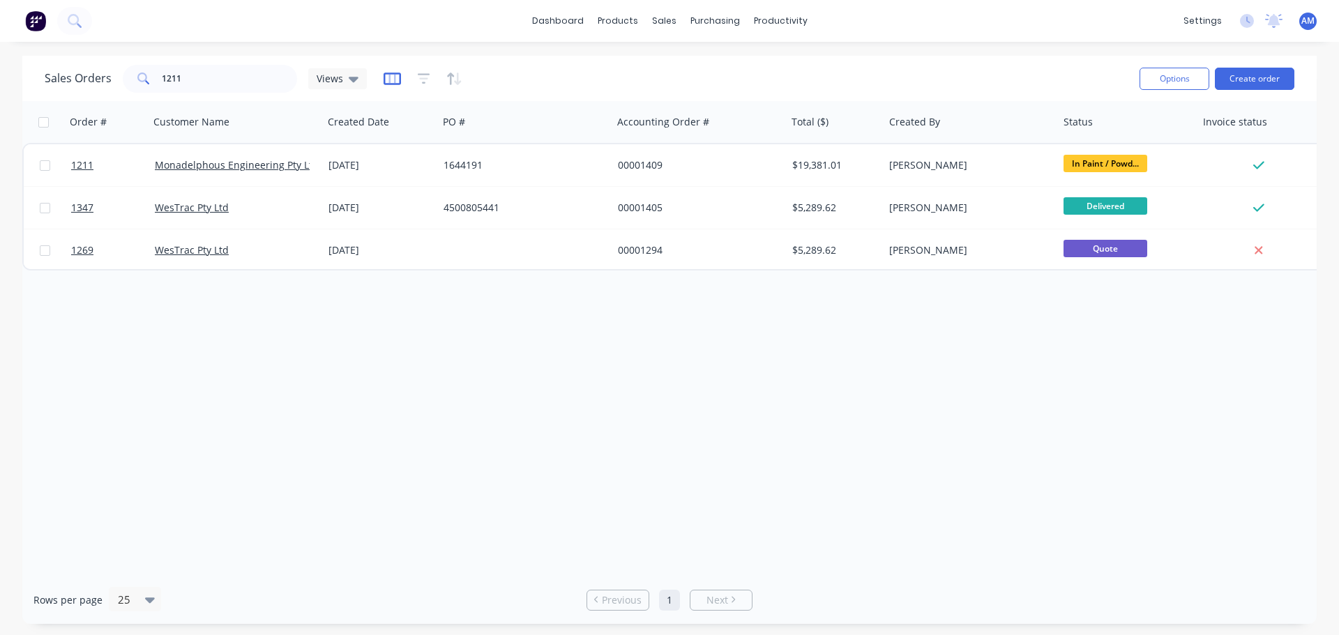
click at [392, 75] on g "button" at bounding box center [392, 79] width 17 height 13
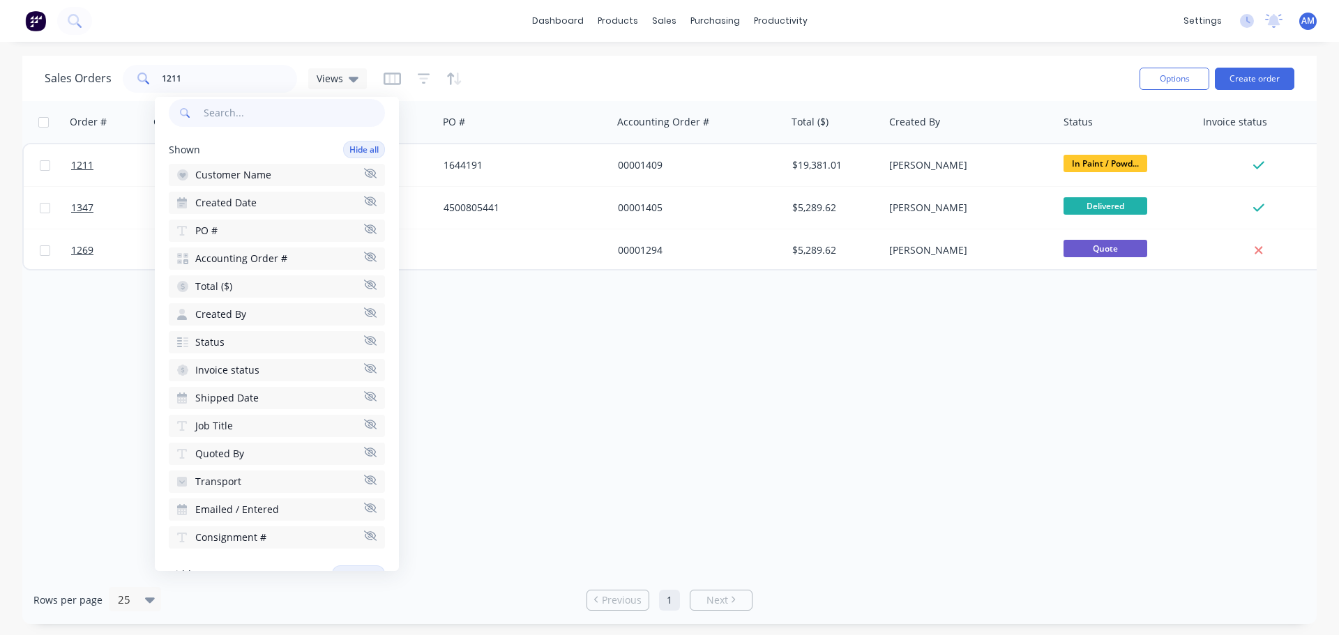
scroll to position [0, 0]
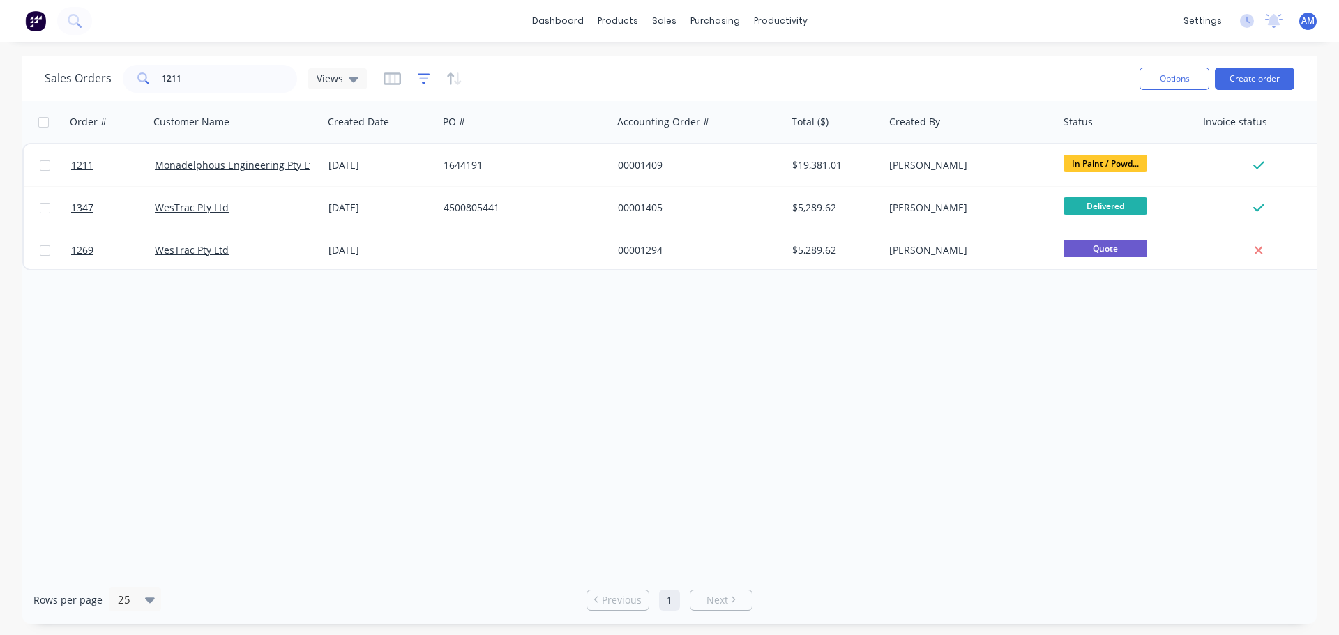
click at [422, 82] on icon "button" at bounding box center [424, 79] width 13 height 14
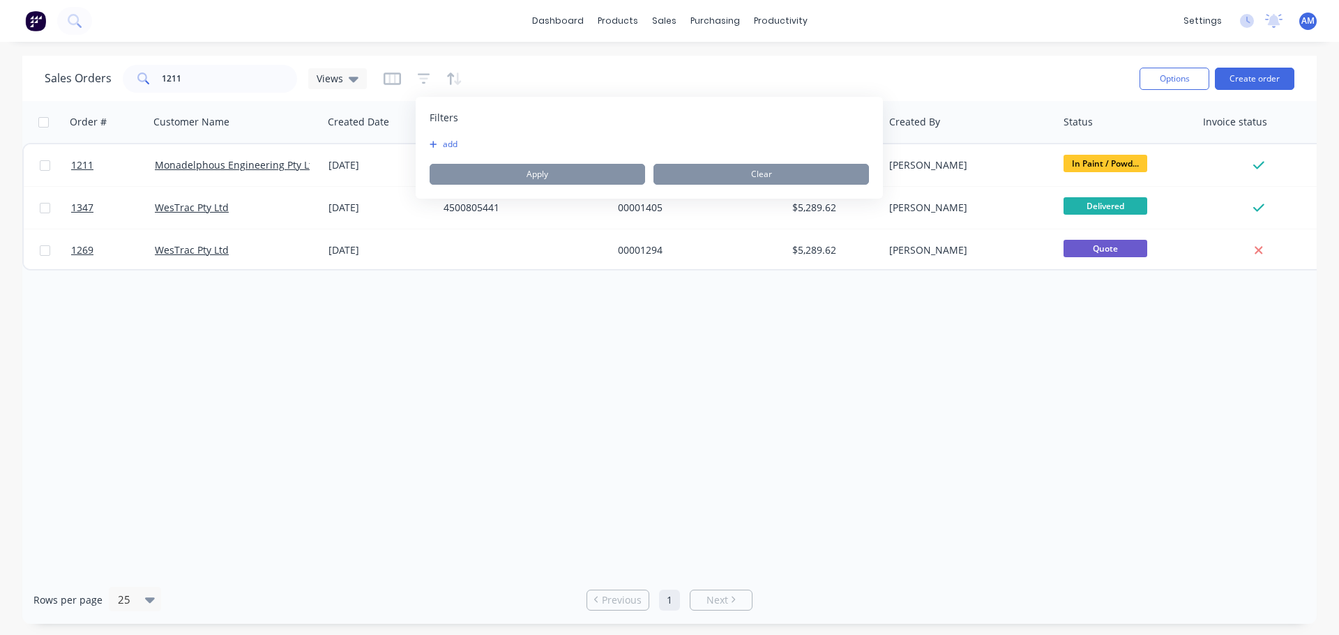
click at [432, 144] on icon "button" at bounding box center [433, 144] width 7 height 7
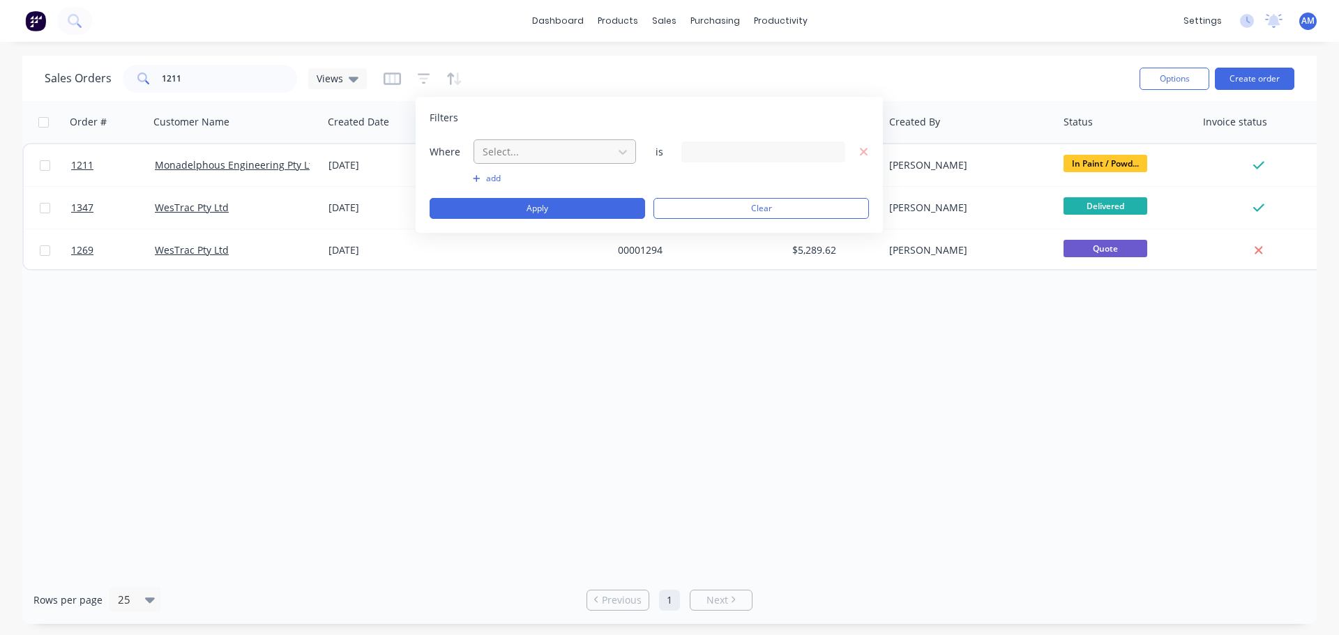
click at [512, 151] on div at bounding box center [543, 151] width 125 height 17
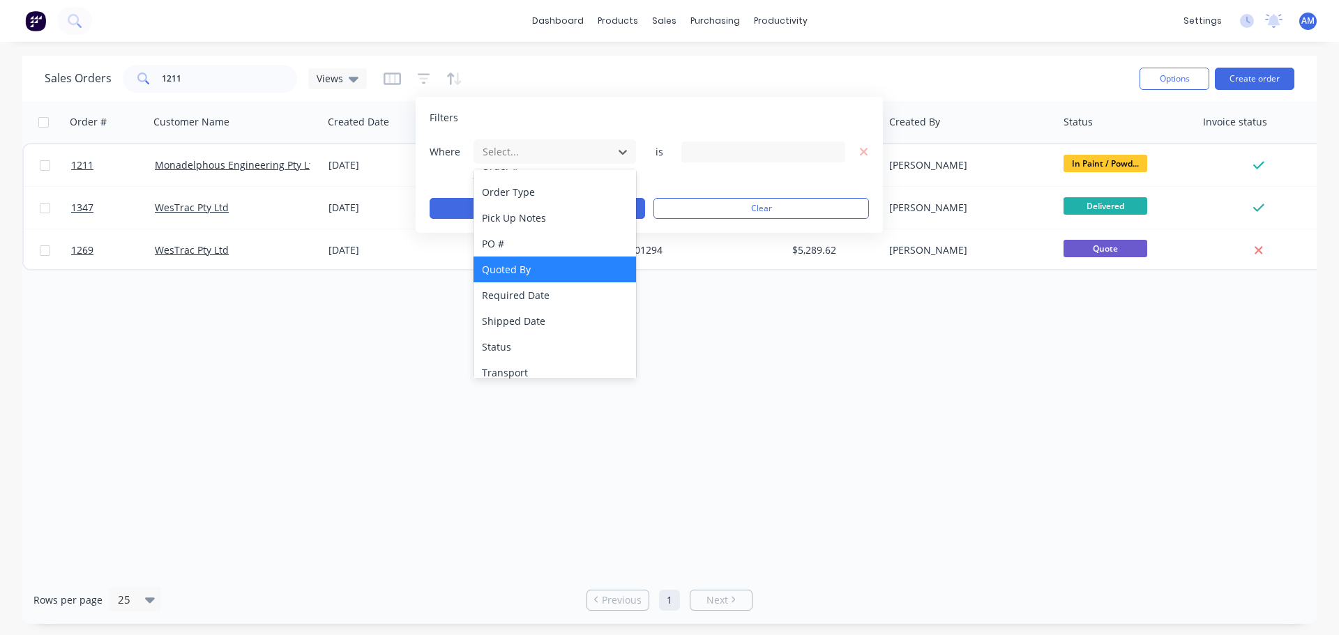
scroll to position [493, 0]
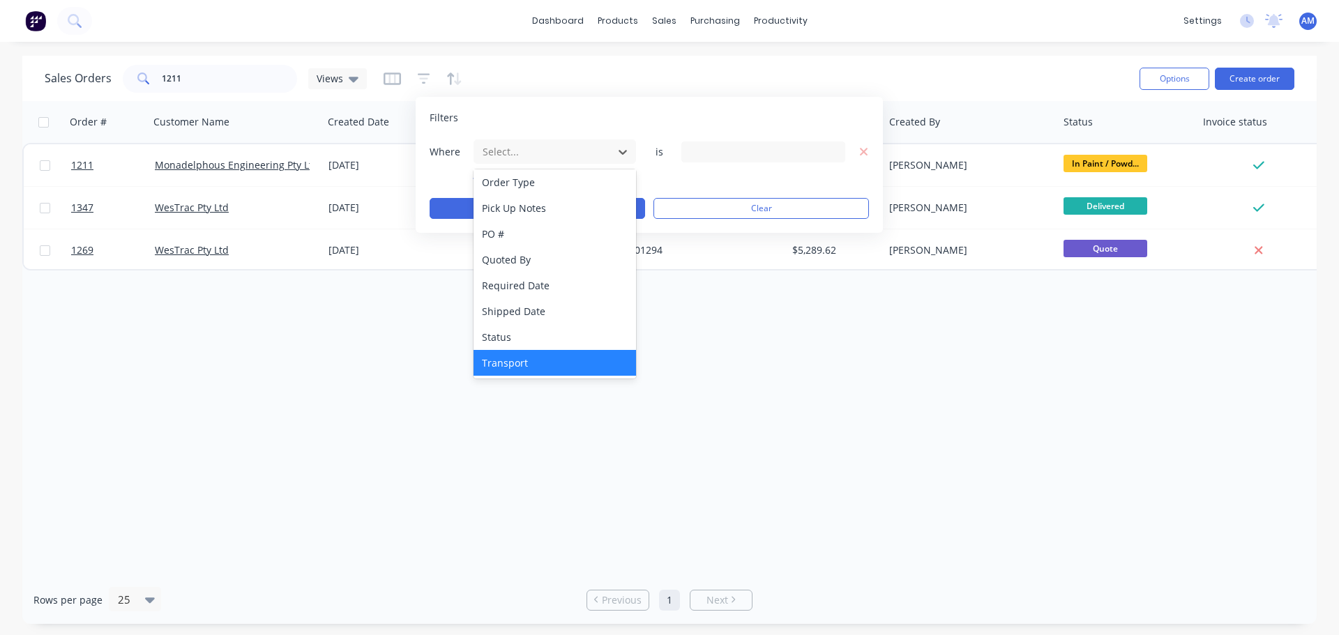
click at [553, 358] on div "Transport" at bounding box center [555, 363] width 162 height 26
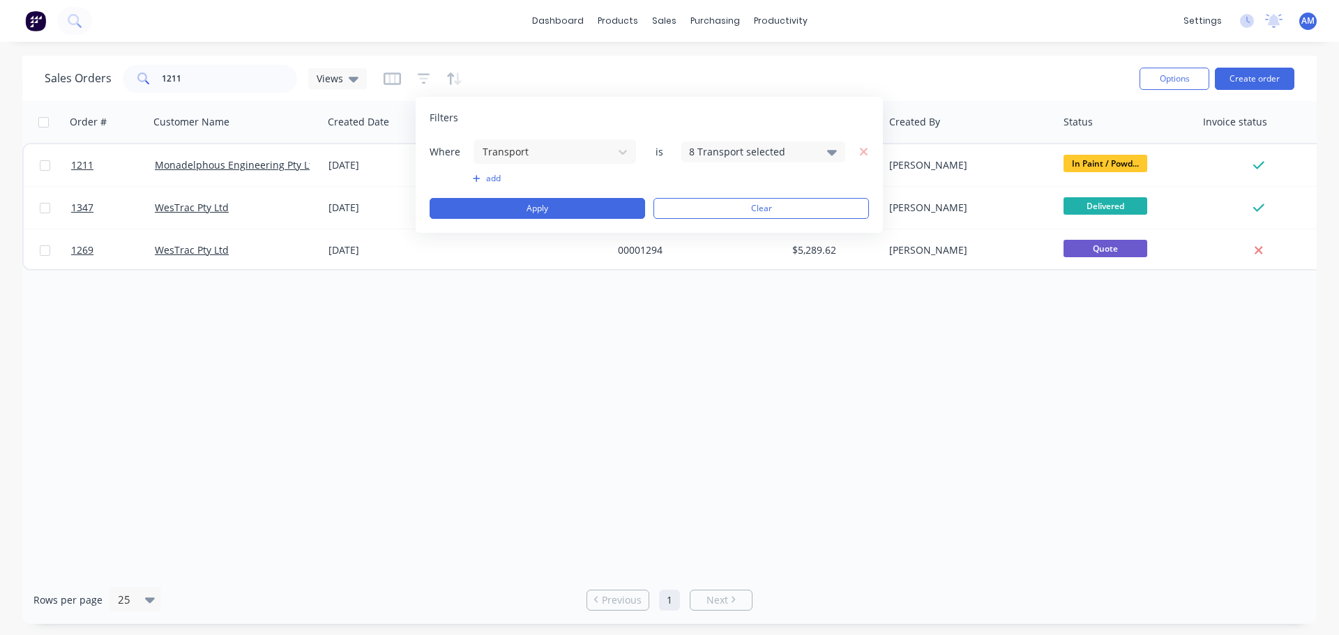
click at [829, 152] on icon at bounding box center [832, 153] width 10 height 6
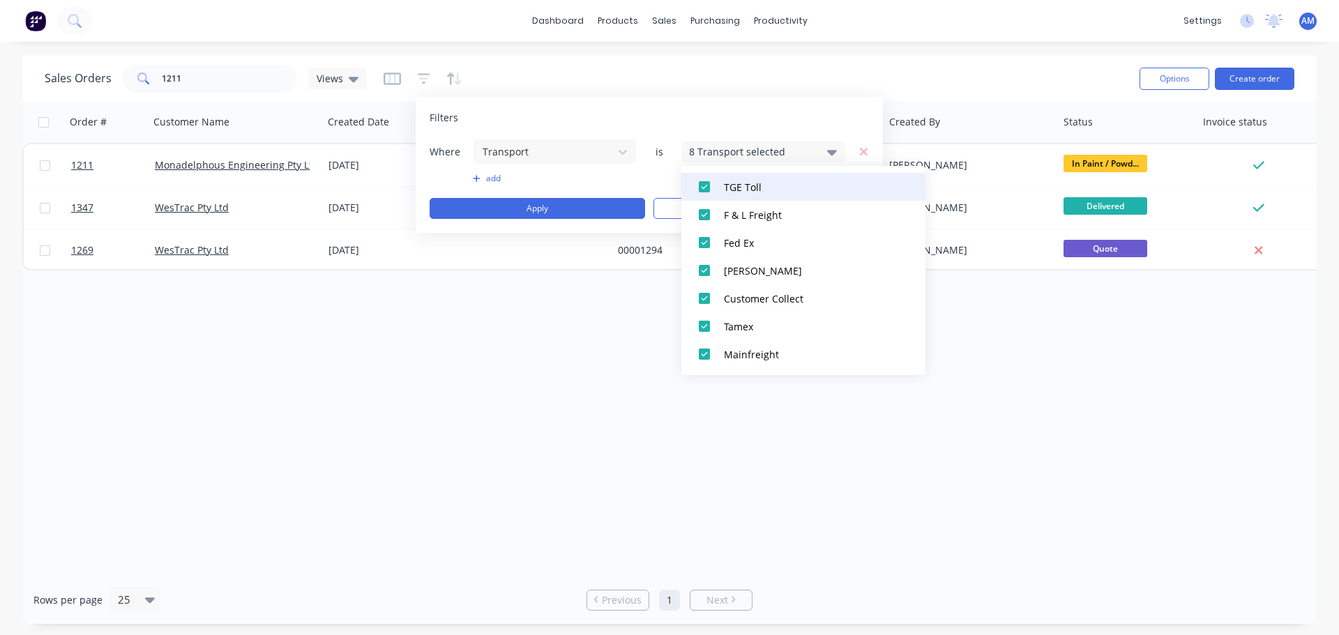
scroll to position [0, 0]
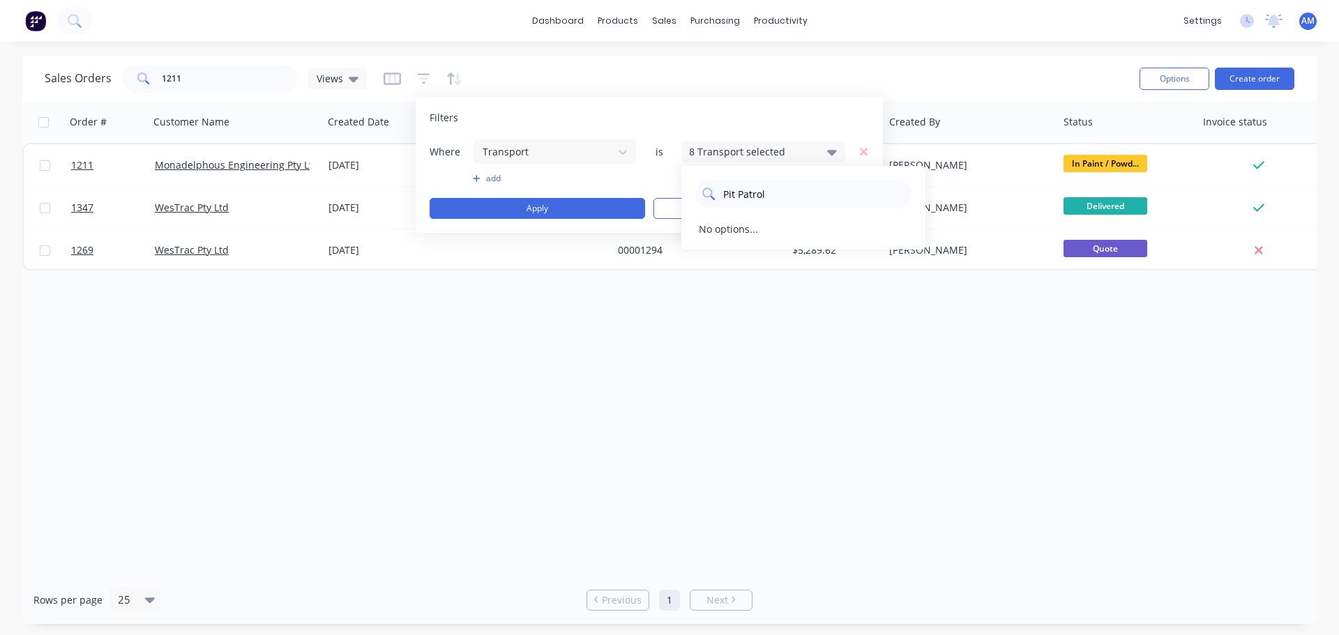
type input "Pit Patrol"
click at [705, 195] on icon at bounding box center [708, 194] width 13 height 13
click at [577, 209] on button "Apply" at bounding box center [537, 208] width 215 height 21
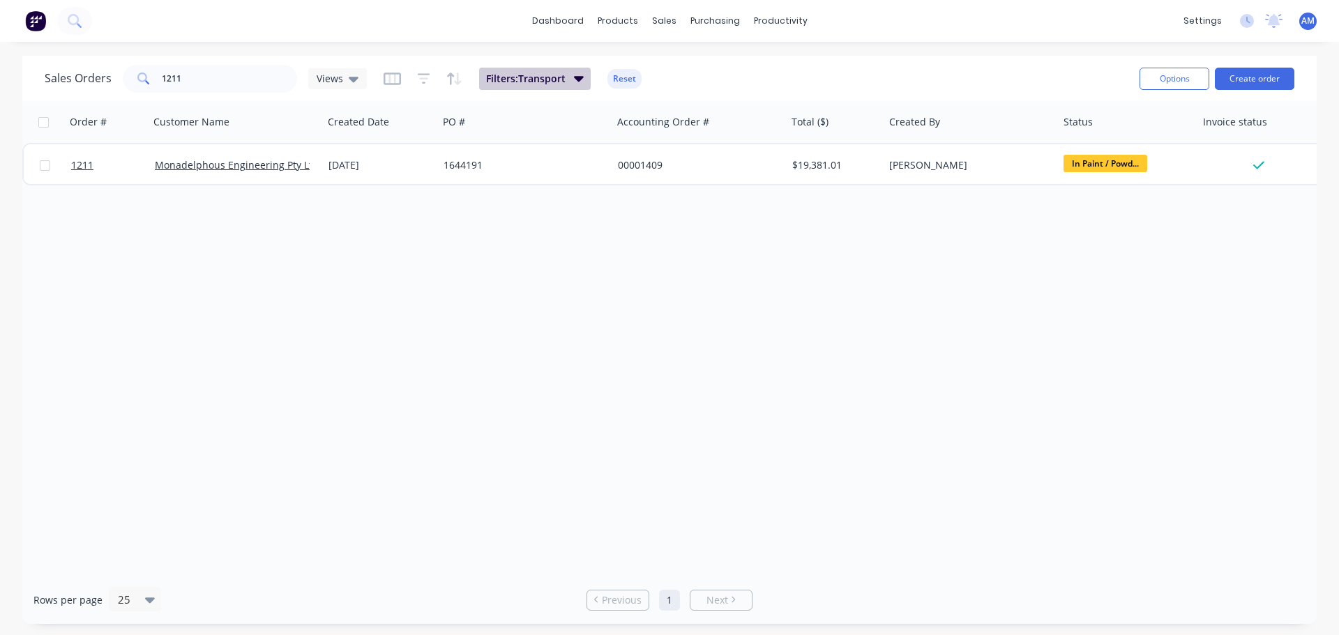
click at [575, 77] on icon "button" at bounding box center [579, 79] width 10 height 6
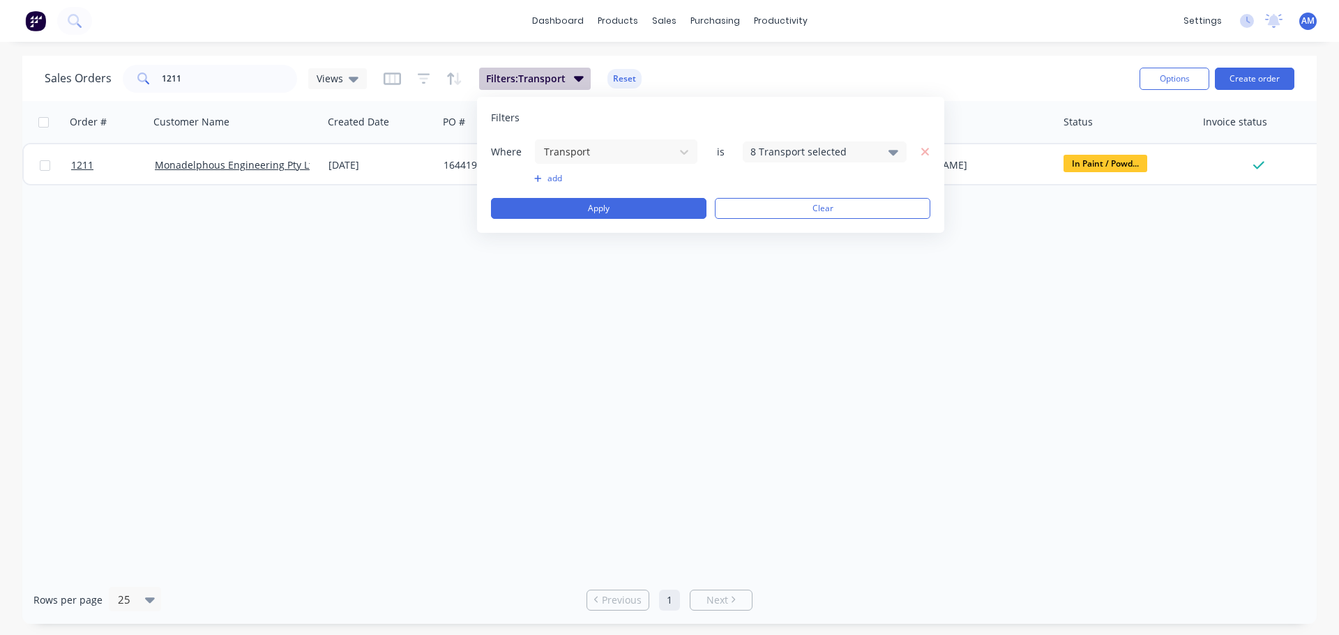
click at [577, 82] on icon "button" at bounding box center [579, 77] width 10 height 15
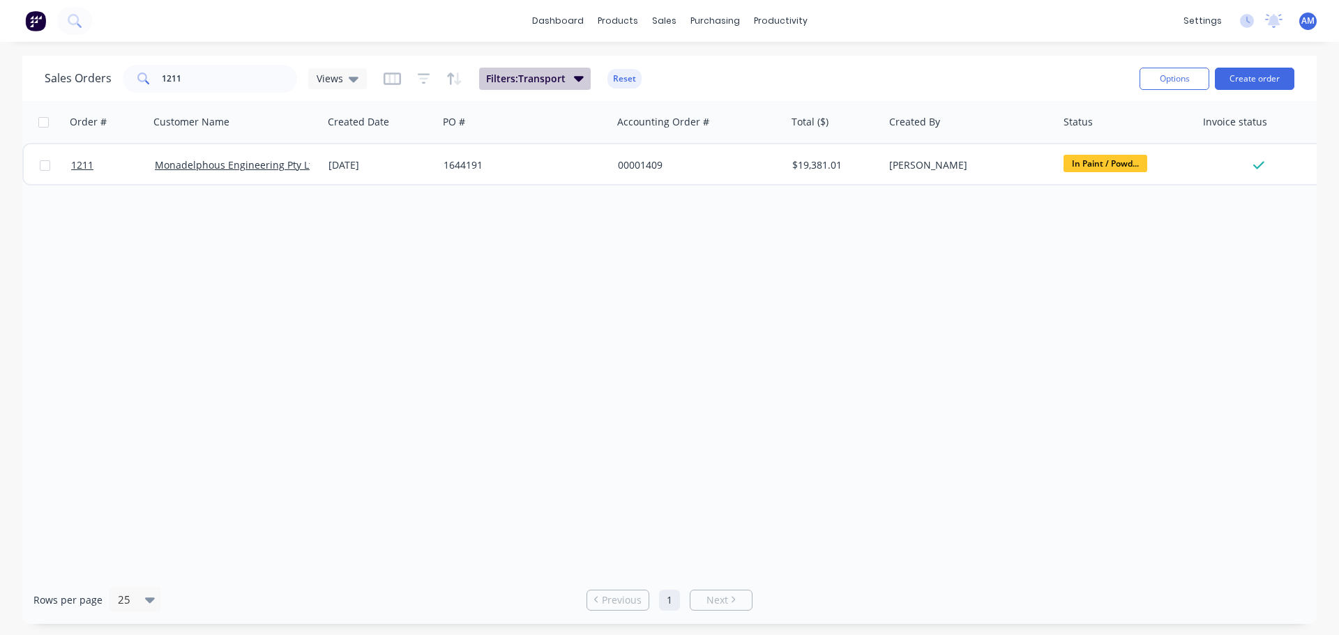
click at [577, 82] on icon "button" at bounding box center [579, 77] width 10 height 15
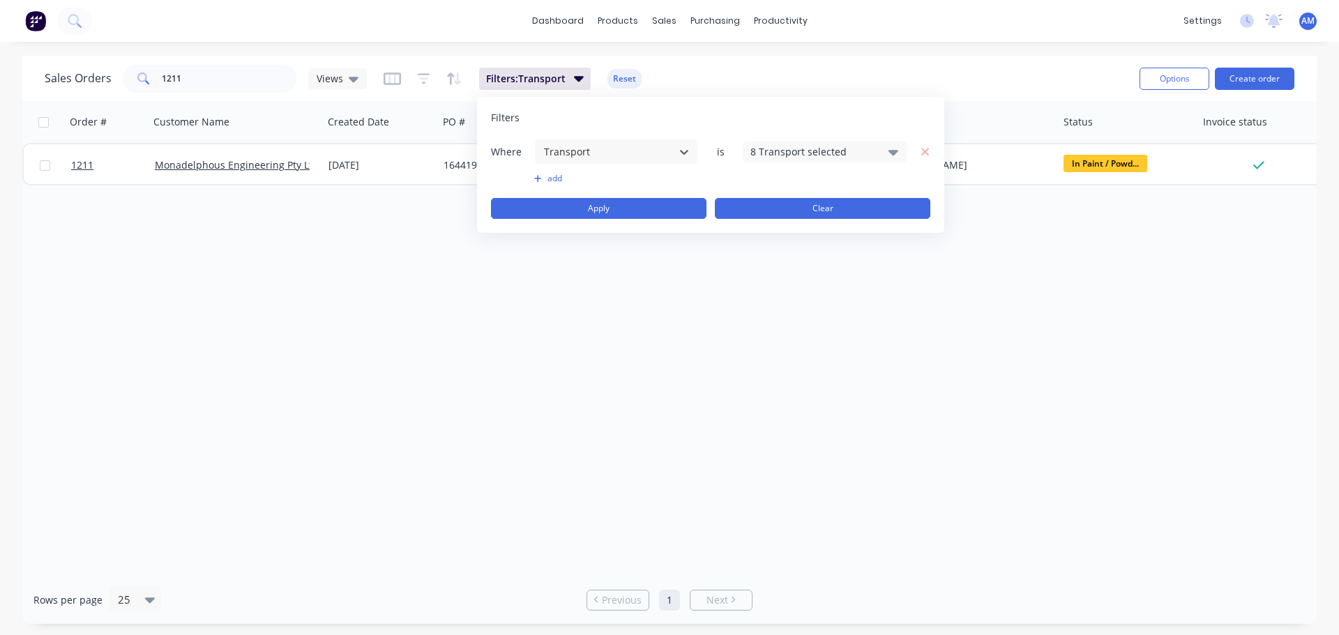
click at [779, 213] on button "Clear" at bounding box center [822, 208] width 215 height 21
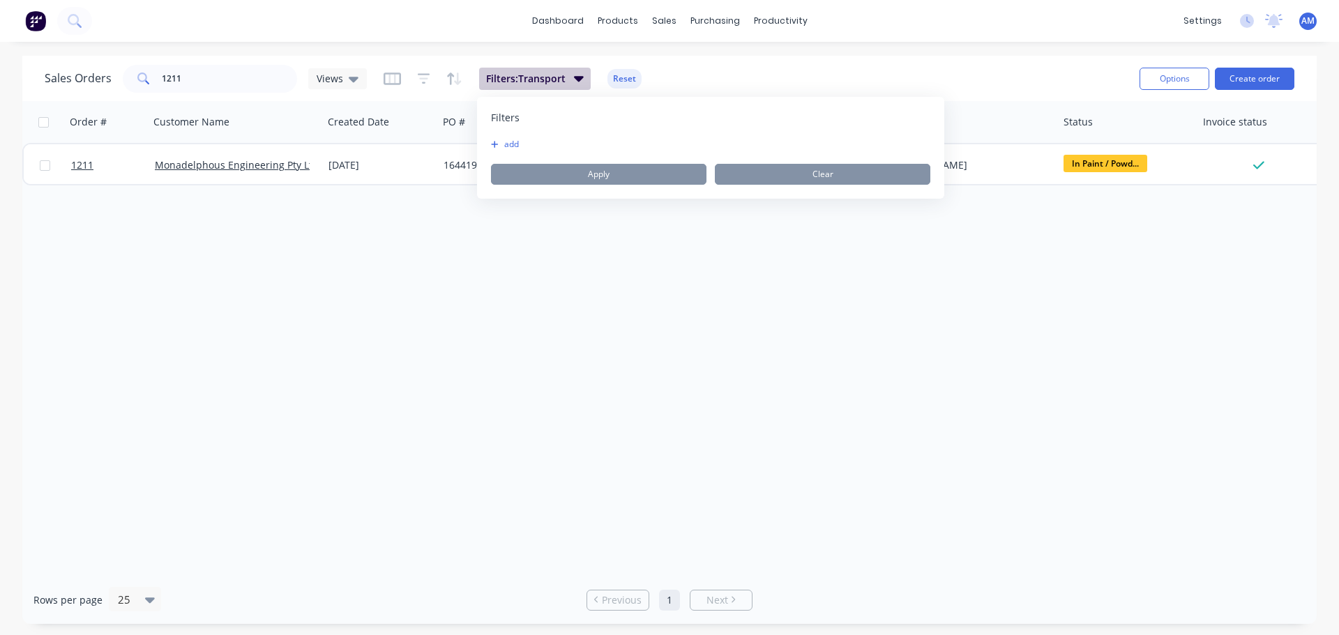
click at [569, 79] on button "Filters: Transport" at bounding box center [535, 79] width 112 height 22
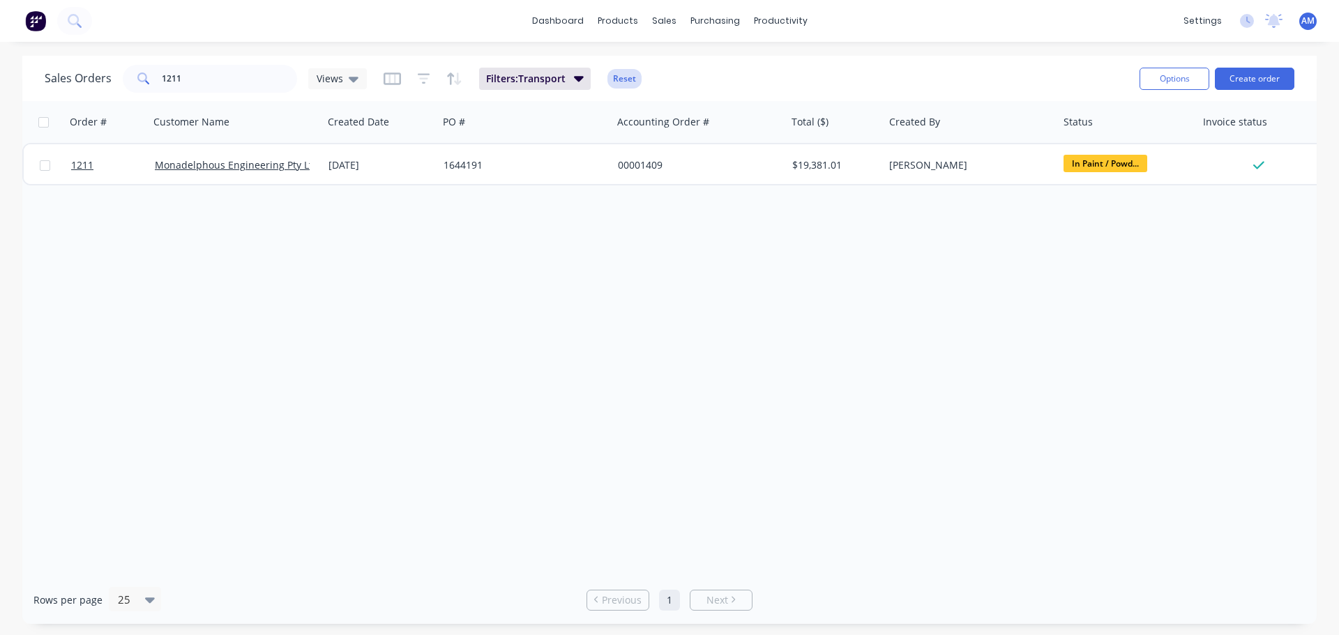
click at [637, 73] on button "Reset" at bounding box center [624, 79] width 34 height 20
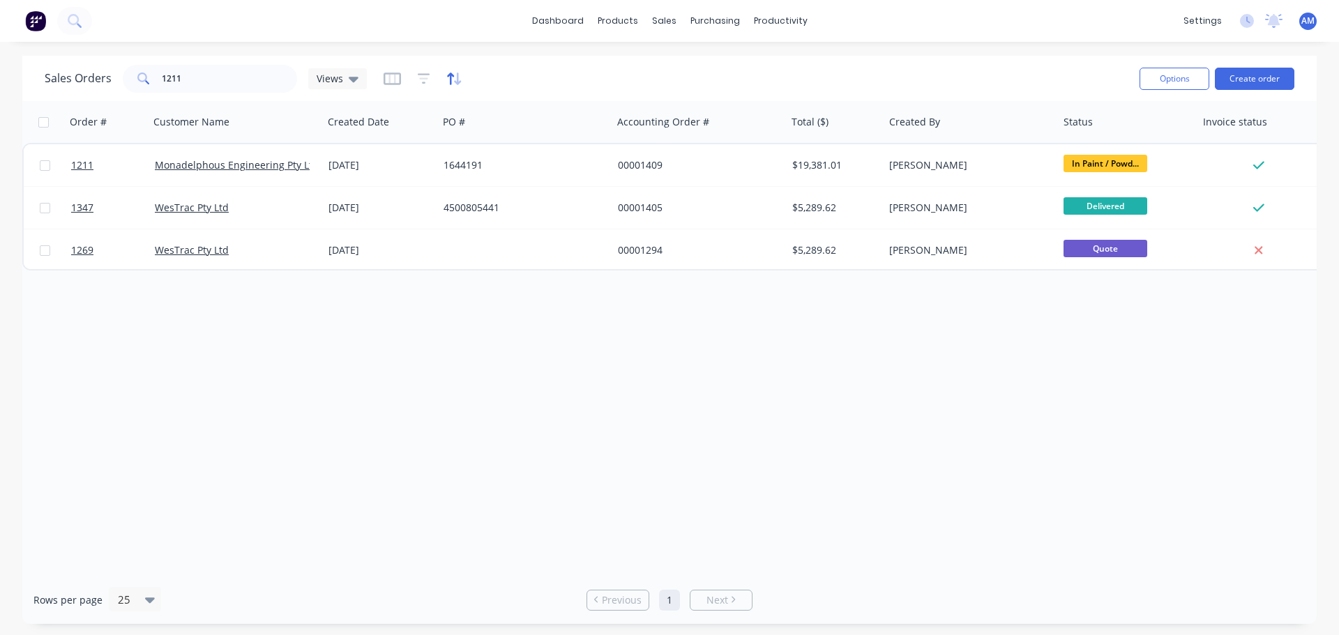
click at [447, 81] on icon "button" at bounding box center [454, 79] width 16 height 14
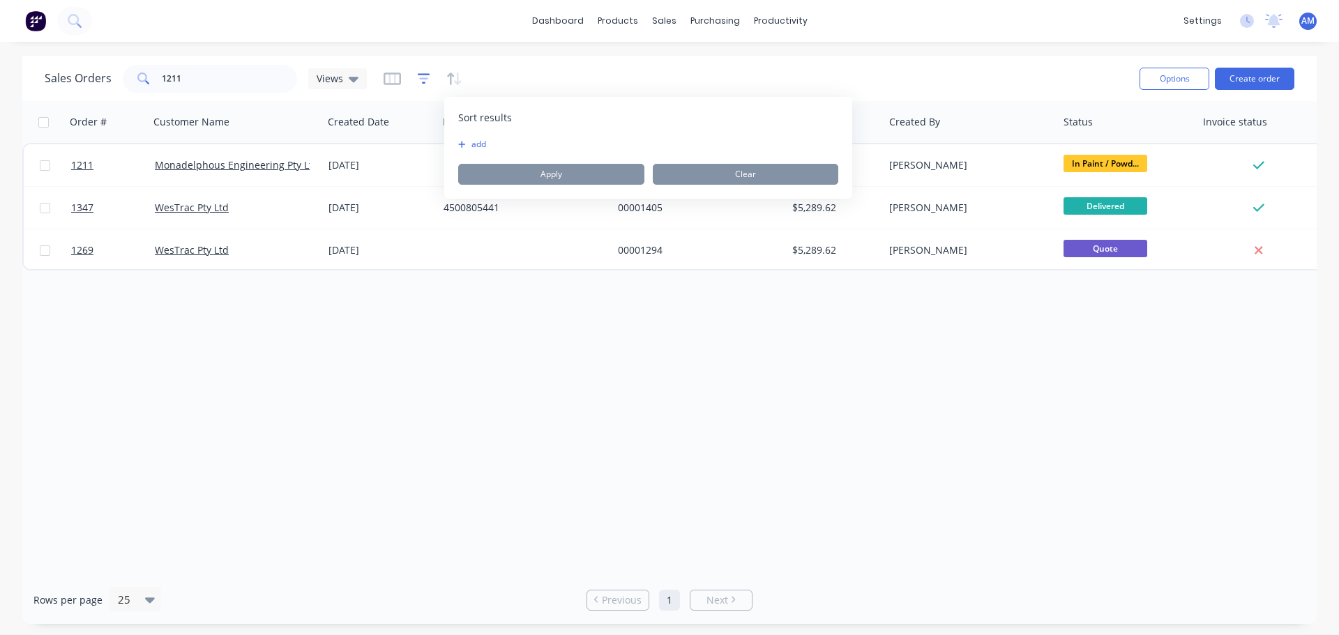
click at [420, 77] on icon "button" at bounding box center [424, 79] width 13 height 14
click at [451, 82] on icon "button" at bounding box center [454, 79] width 16 height 14
click at [396, 82] on icon "button" at bounding box center [392, 79] width 17 height 14
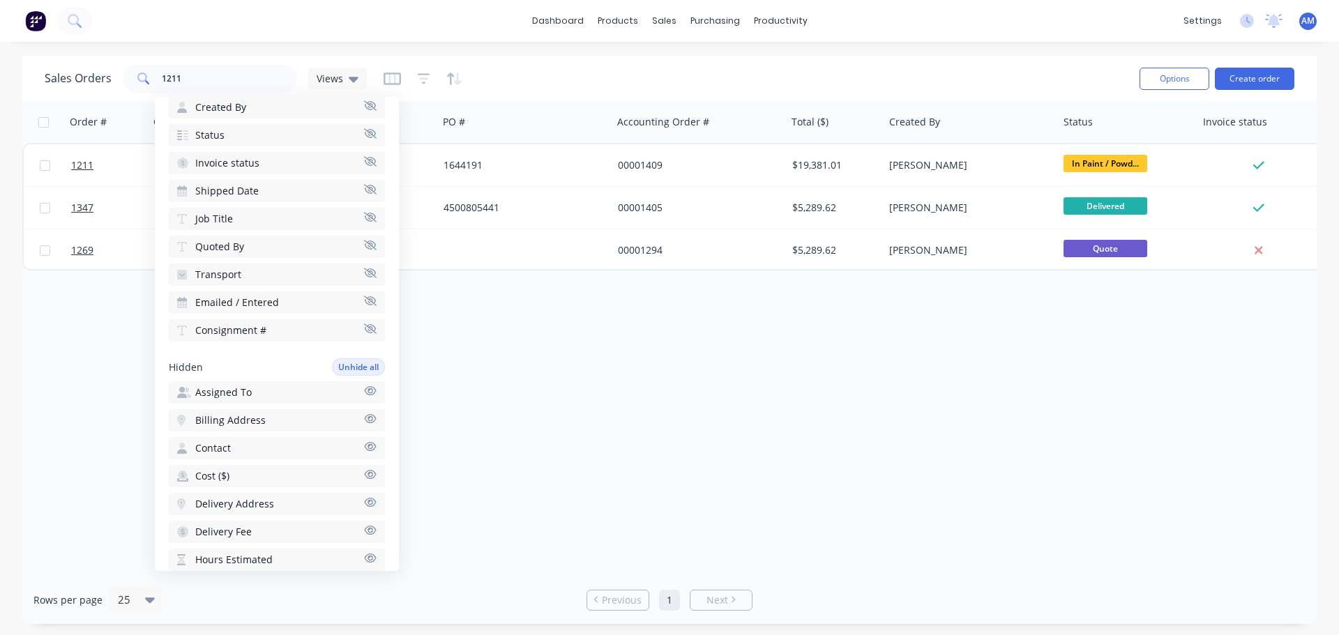
scroll to position [279, 0]
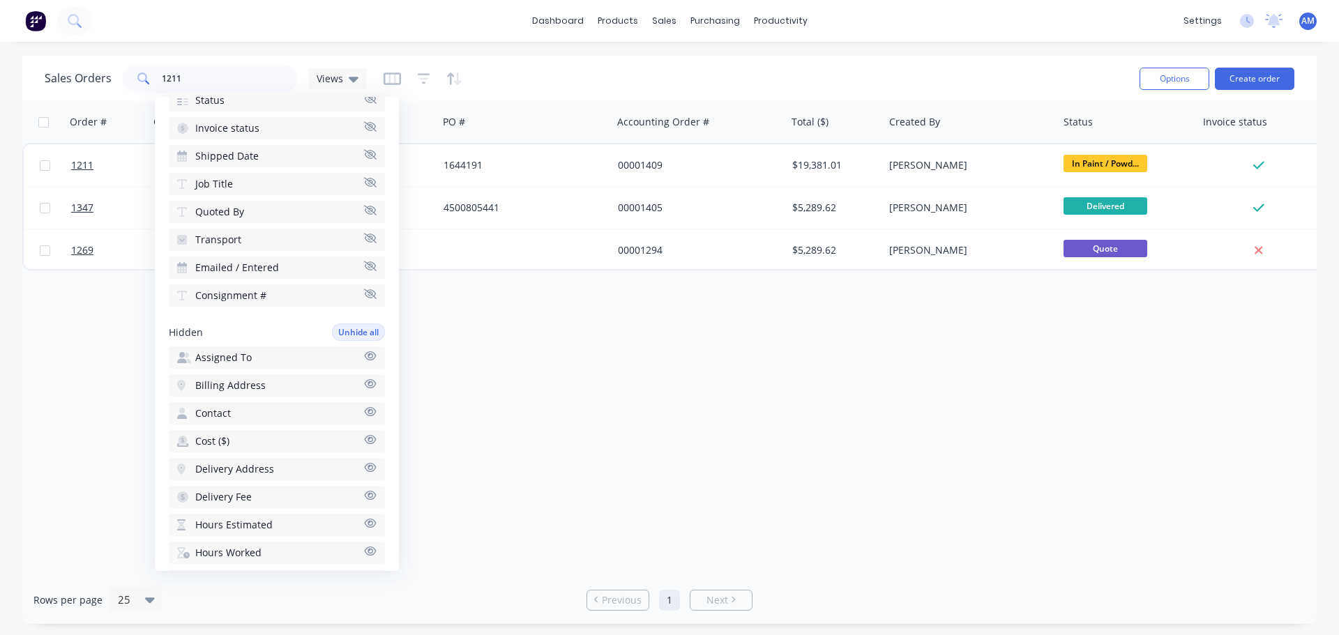
click at [197, 241] on span "Transport" at bounding box center [218, 240] width 46 height 14
click at [222, 326] on span "Transport" at bounding box center [218, 330] width 46 height 14
click at [178, 241] on icon "button" at bounding box center [182, 240] width 10 height 10
click at [180, 332] on icon "button" at bounding box center [182, 330] width 10 height 10
click at [390, 78] on icon "button" at bounding box center [392, 79] width 17 height 14
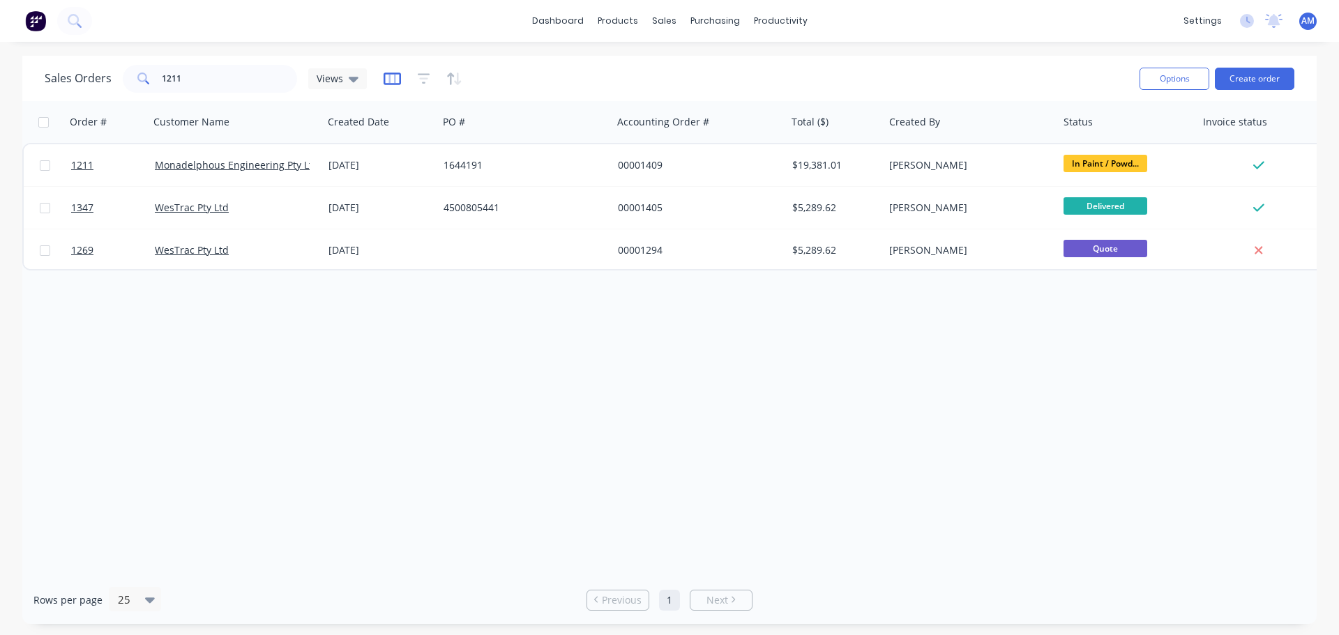
click at [390, 78] on icon "button" at bounding box center [392, 79] width 17 height 14
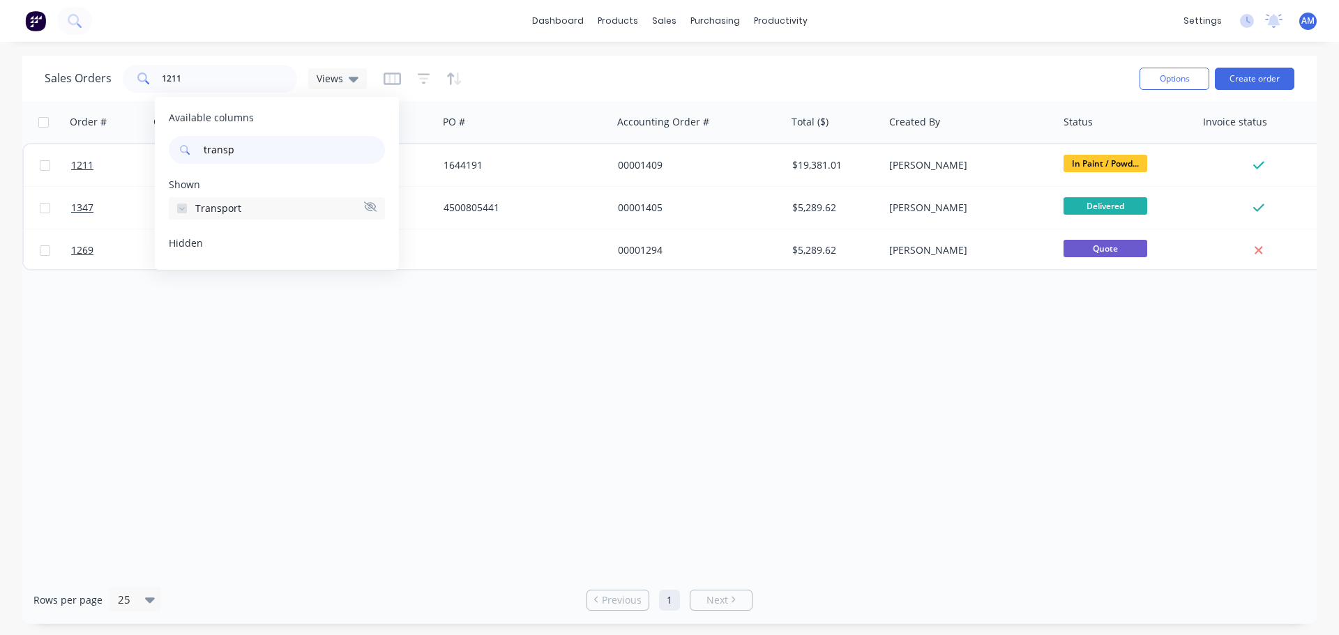
type input "transp"
click at [233, 212] on span "Transport" at bounding box center [218, 209] width 46 height 14
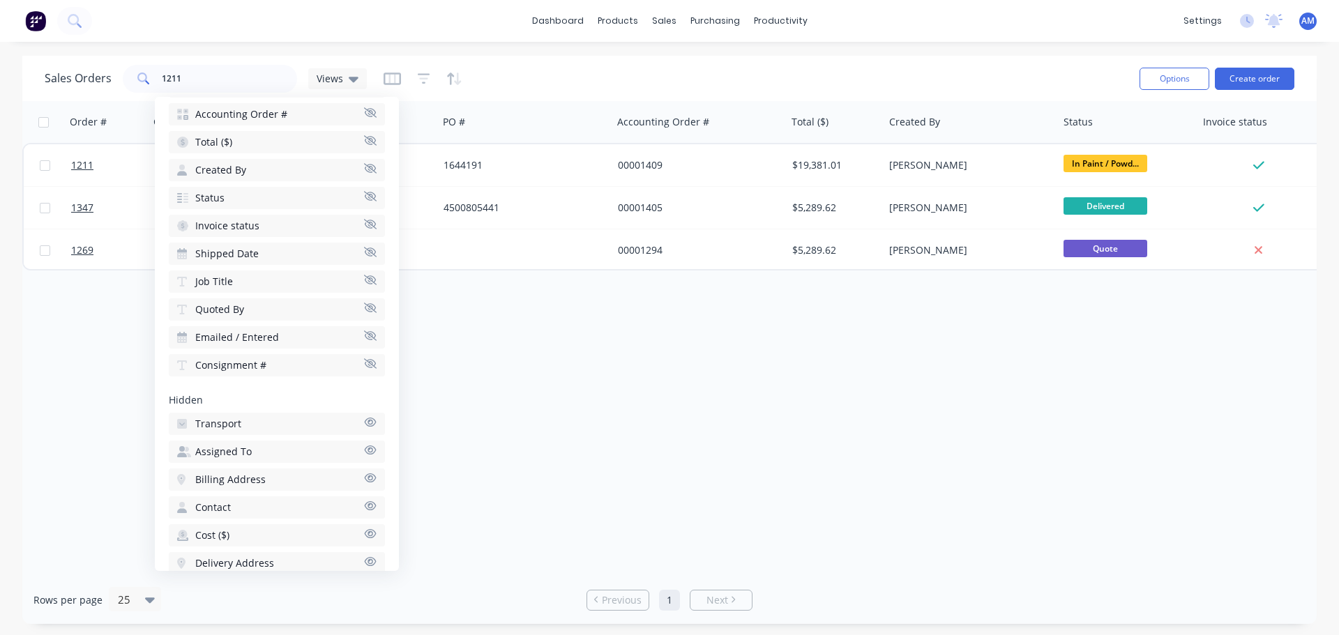
scroll to position [209, 0]
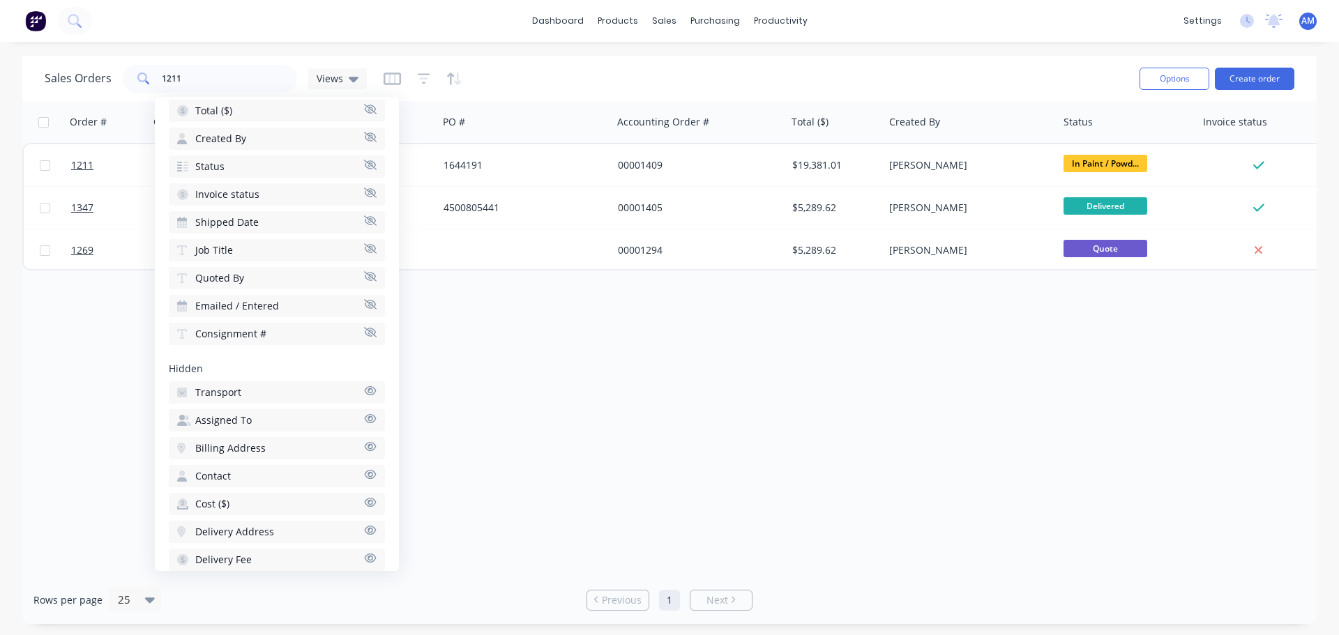
click at [238, 390] on span "Transport" at bounding box center [218, 393] width 46 height 14
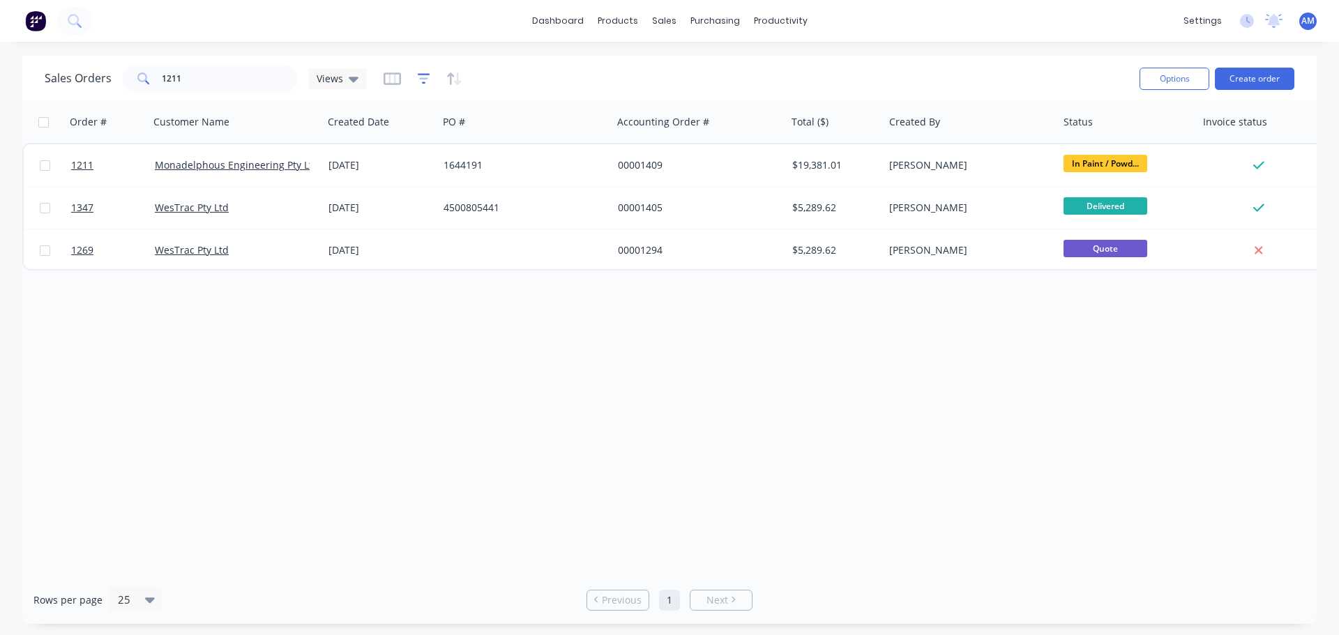
click at [422, 80] on icon "button" at bounding box center [424, 79] width 13 height 14
click at [453, 84] on icon "button" at bounding box center [454, 79] width 16 height 14
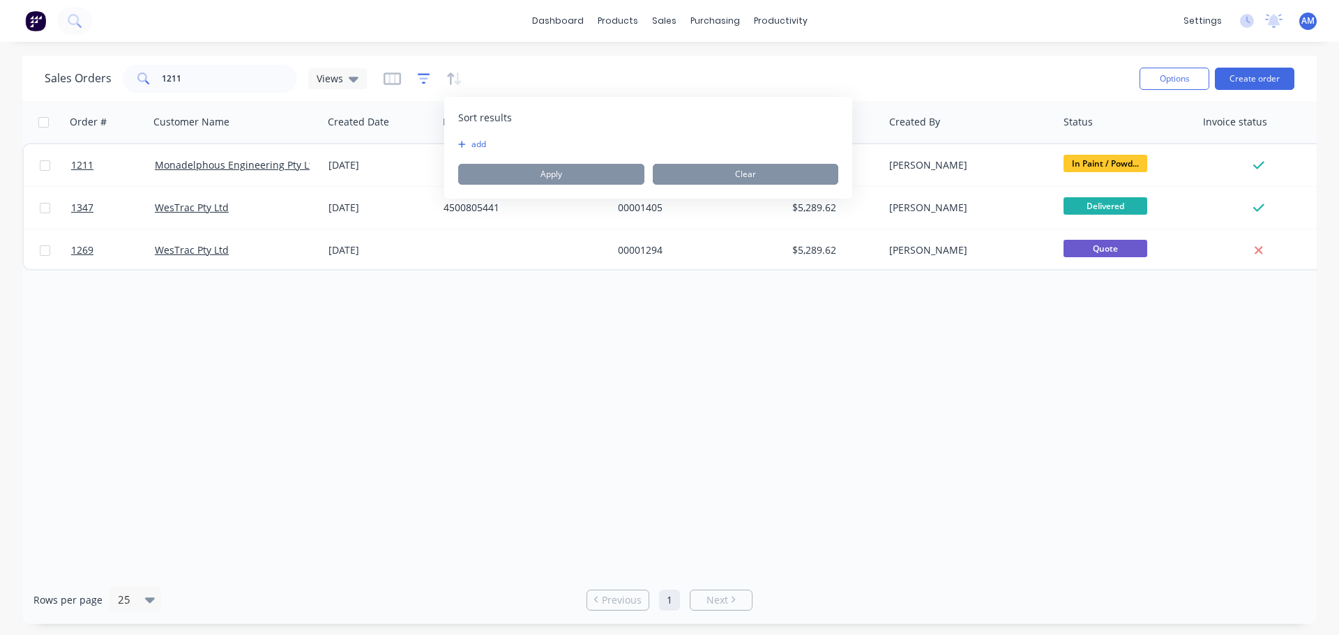
click at [427, 84] on icon "button" at bounding box center [424, 79] width 13 height 14
click at [399, 83] on div at bounding box center [423, 79] width 79 height 22
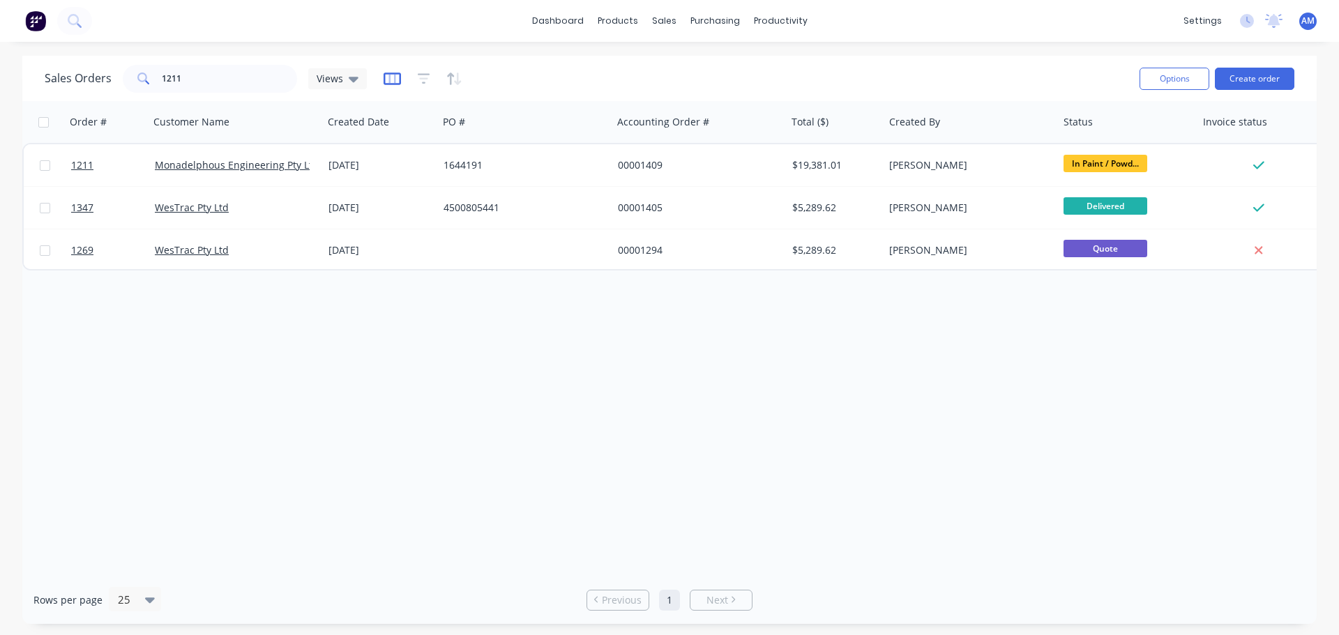
click at [395, 84] on icon "button" at bounding box center [392, 79] width 17 height 13
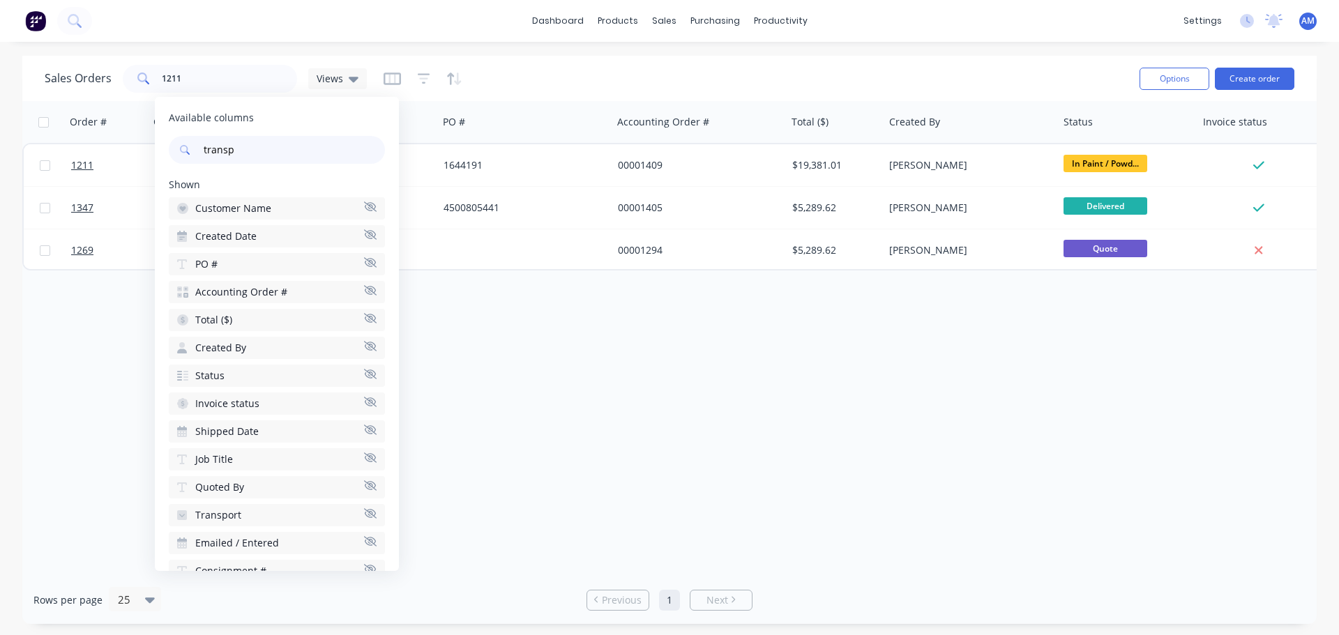
drag, startPoint x: 262, startPoint y: 146, endPoint x: 202, endPoint y: 148, distance: 60.0
click at [202, 148] on input "transp" at bounding box center [293, 150] width 184 height 28
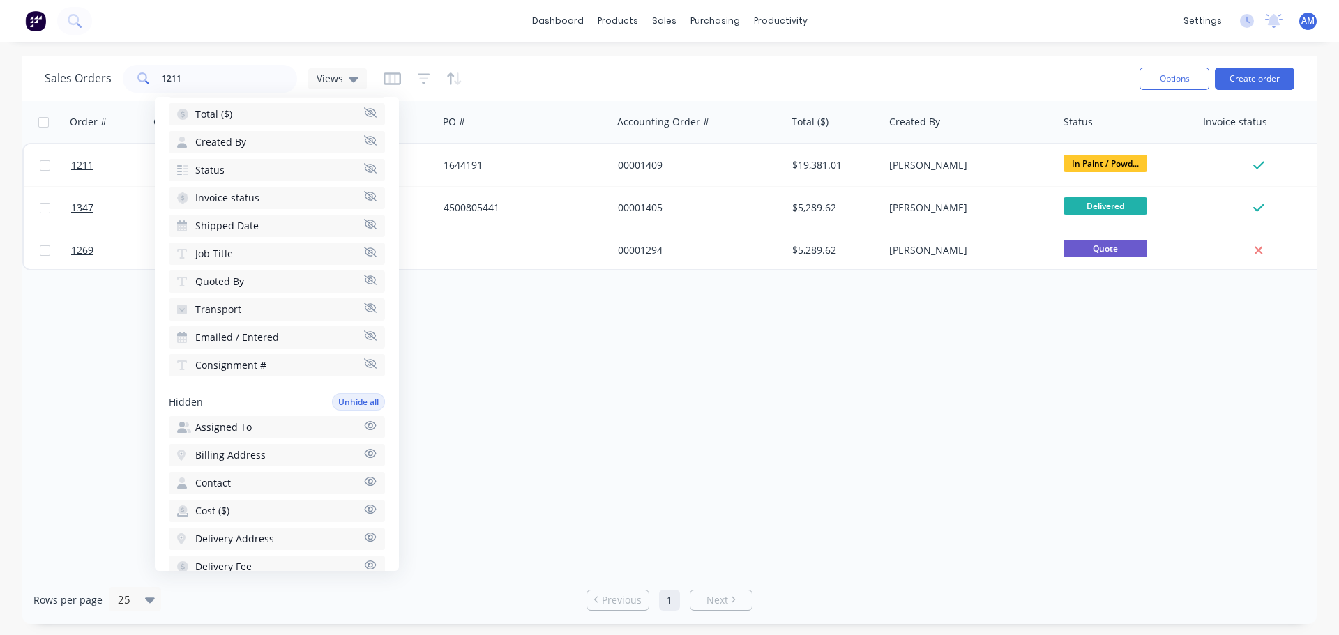
click at [292, 310] on button "Transport" at bounding box center [277, 309] width 216 height 22
click at [213, 406] on span "Transport" at bounding box center [218, 400] width 46 height 14
click at [354, 77] on icon at bounding box center [354, 80] width 10 height 6
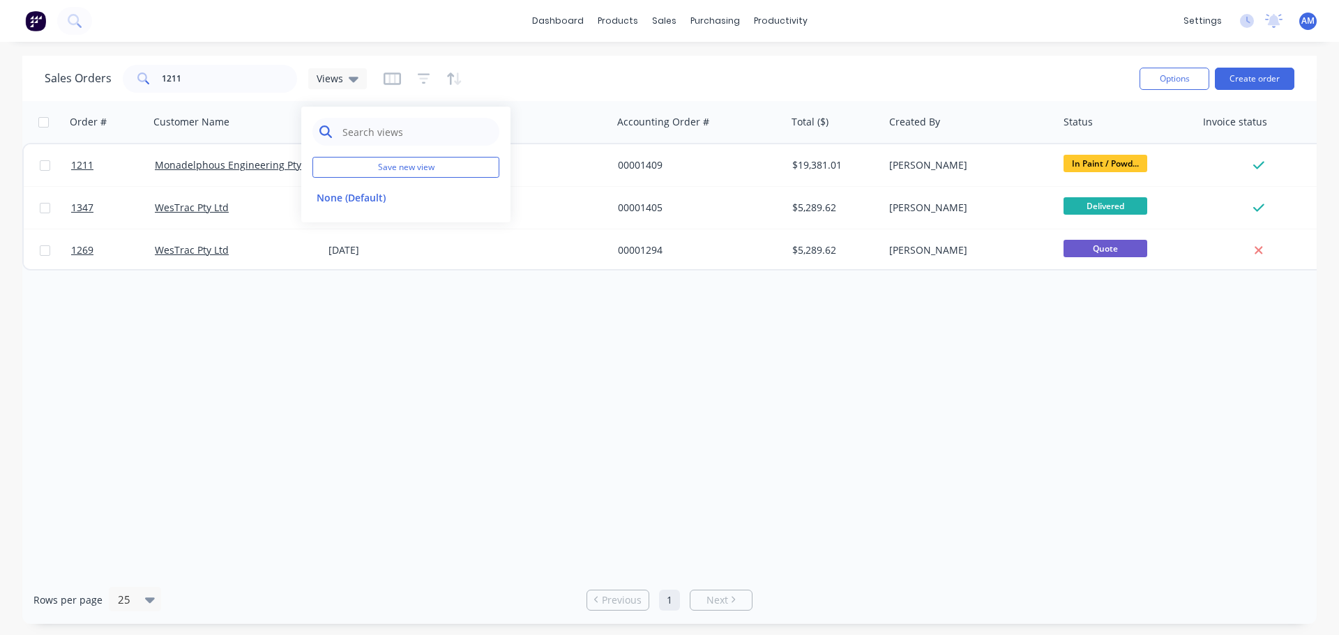
click at [379, 132] on input "text" at bounding box center [416, 132] width 151 height 28
type input "Pit Patrol"
click at [425, 131] on input "Pit Patrol" at bounding box center [416, 132] width 151 height 28
drag, startPoint x: 424, startPoint y: 127, endPoint x: 333, endPoint y: 128, distance: 91.4
click at [333, 128] on div "Pit Patrol" at bounding box center [405, 132] width 187 height 28
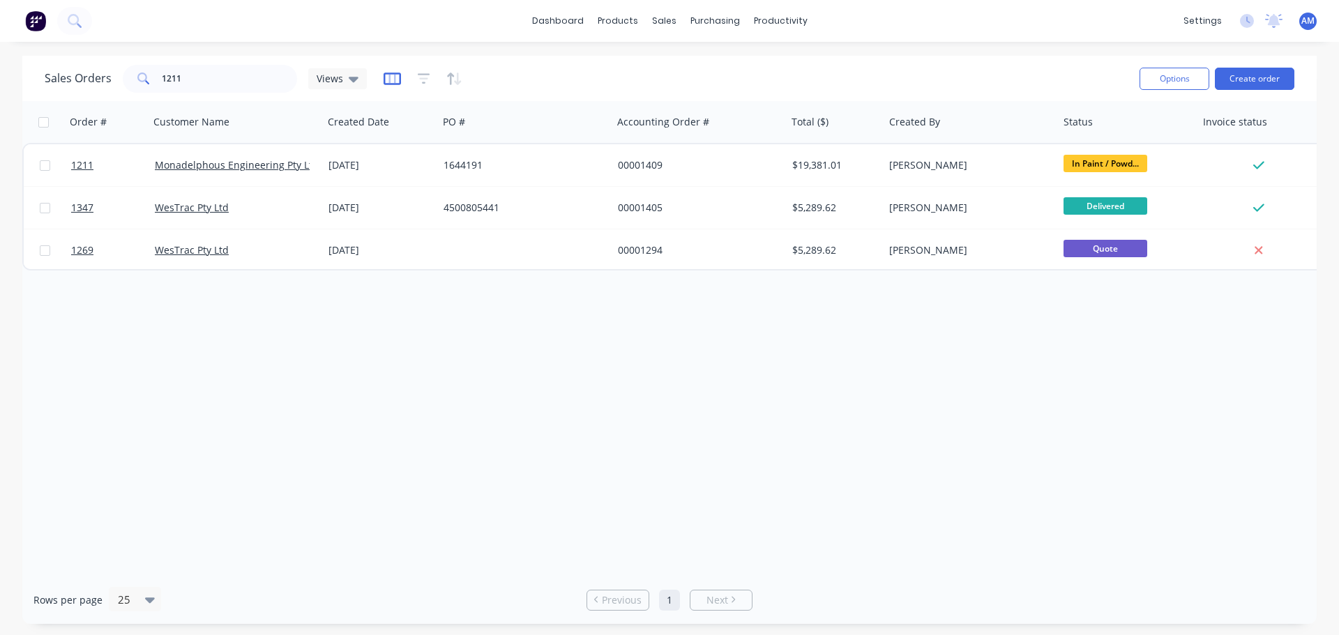
click at [384, 78] on icon "button" at bounding box center [392, 79] width 17 height 13
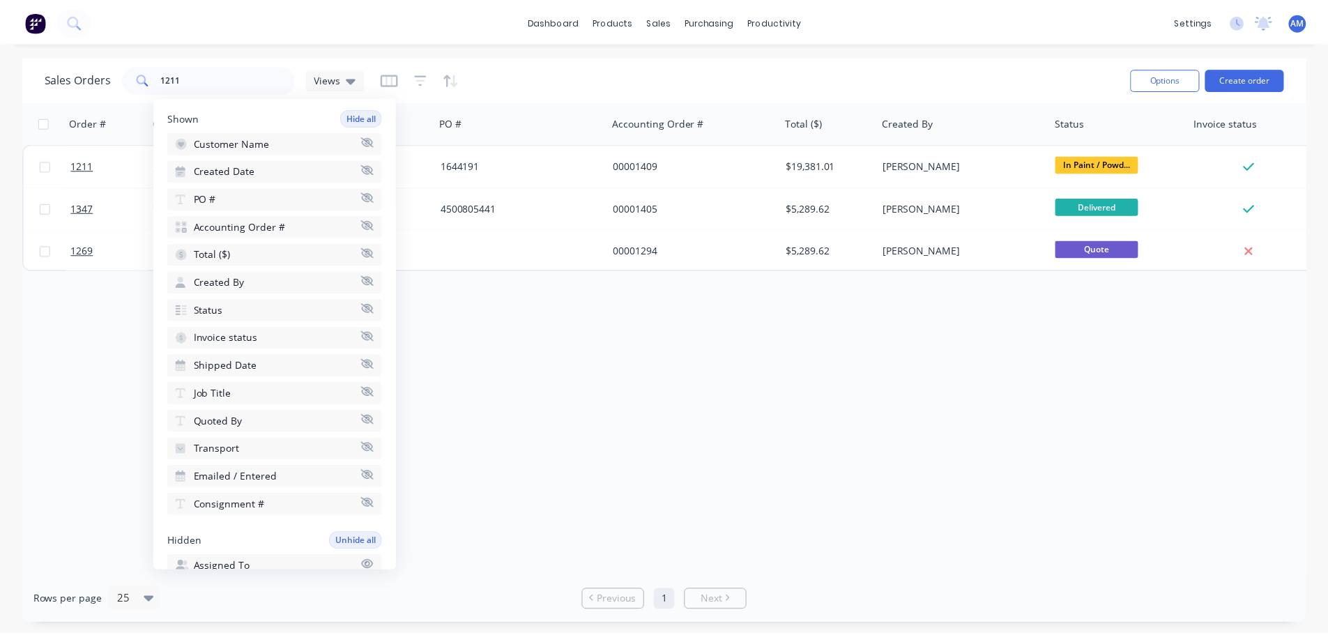
scroll to position [0, 0]
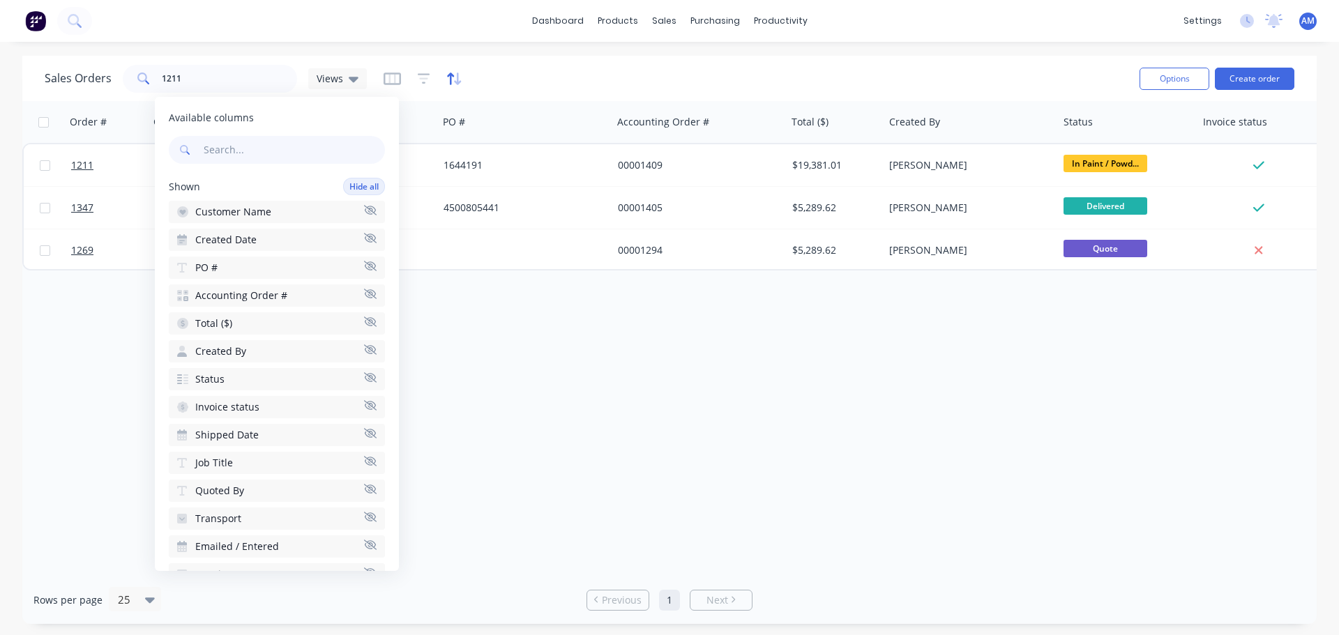
click at [452, 77] on icon "button" at bounding box center [454, 79] width 16 height 14
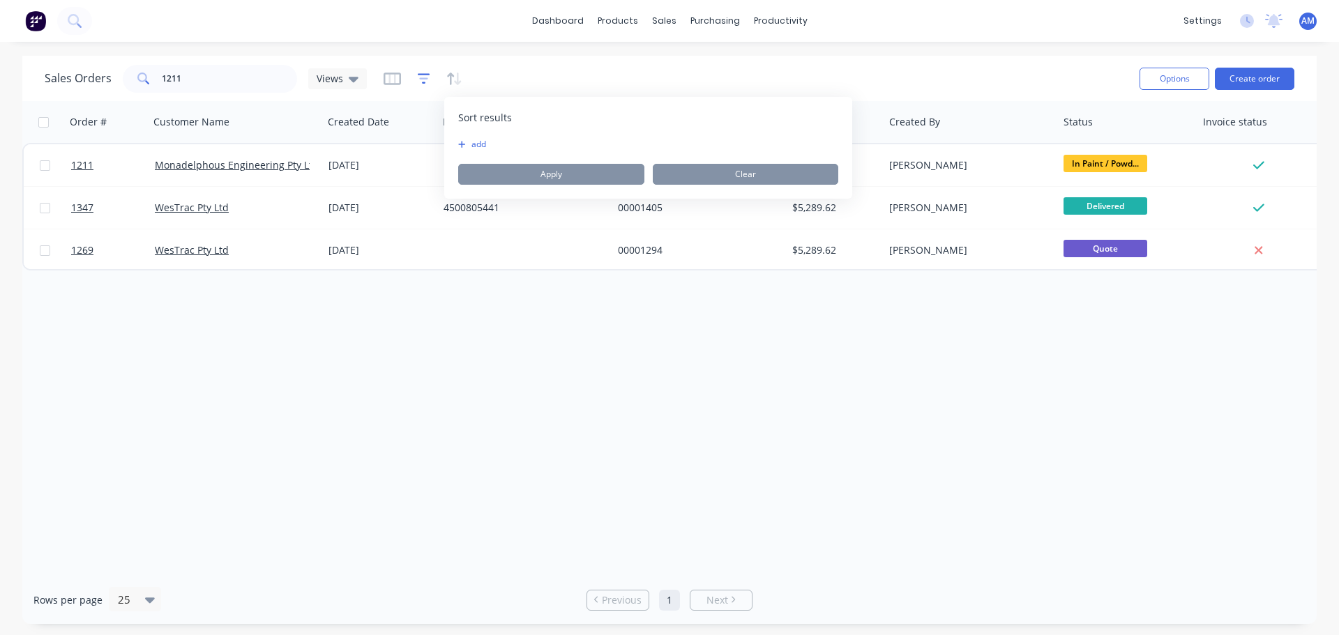
click at [420, 79] on icon "button" at bounding box center [423, 78] width 9 height 2
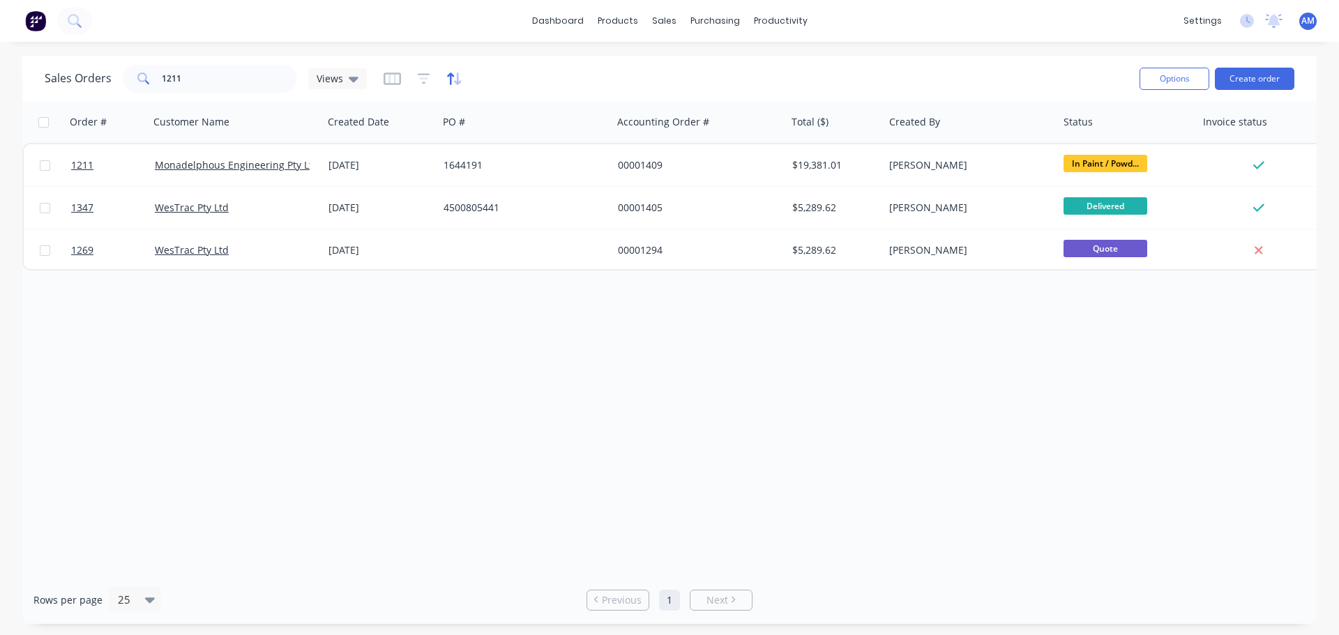
click at [450, 78] on icon "button" at bounding box center [454, 79] width 16 height 14
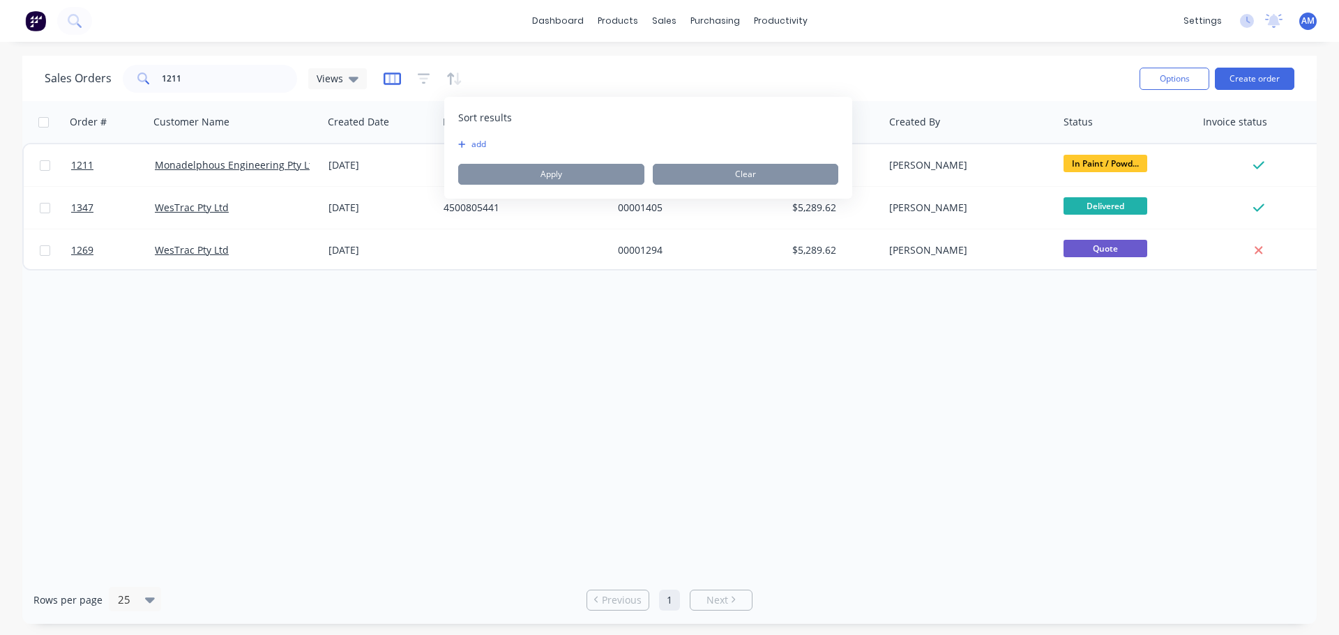
click at [393, 79] on icon "button" at bounding box center [391, 78] width 7 height 9
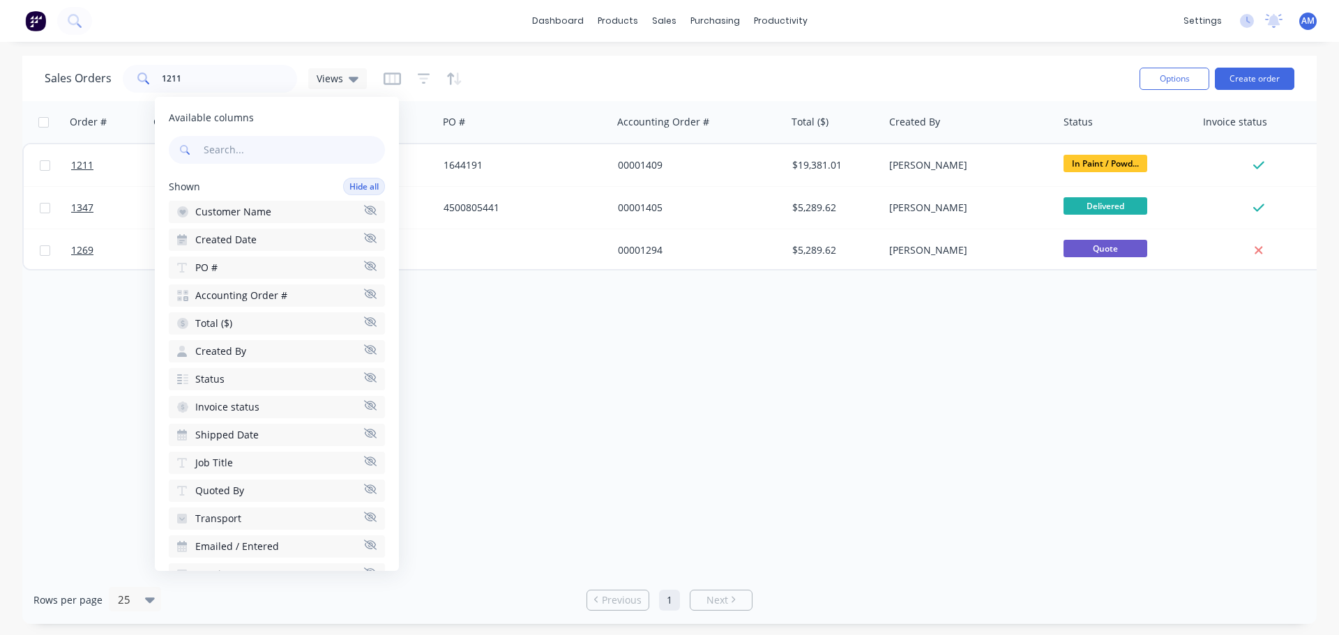
click at [245, 119] on span "Available columns" at bounding box center [277, 118] width 216 height 14
click at [264, 115] on span "Available columns" at bounding box center [277, 118] width 216 height 14
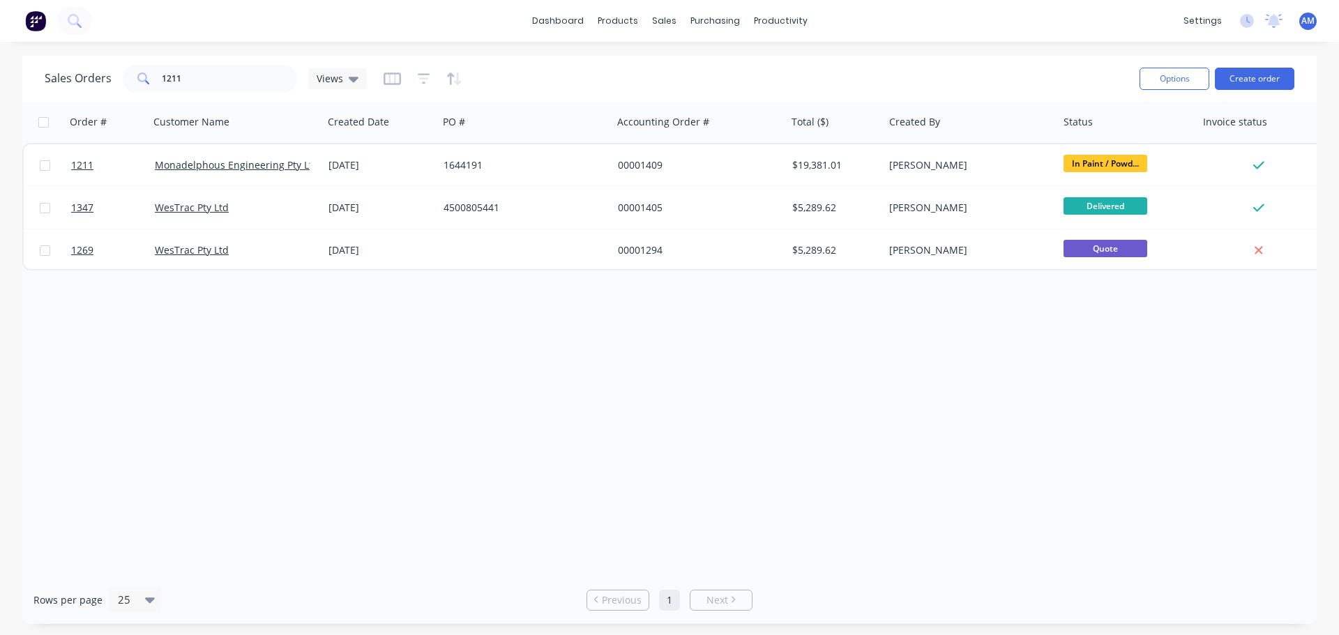
click at [687, 382] on div "Order # Customer Name Created Date PO # Accounting Order # Total ($) Created By…" at bounding box center [669, 338] width 1294 height 475
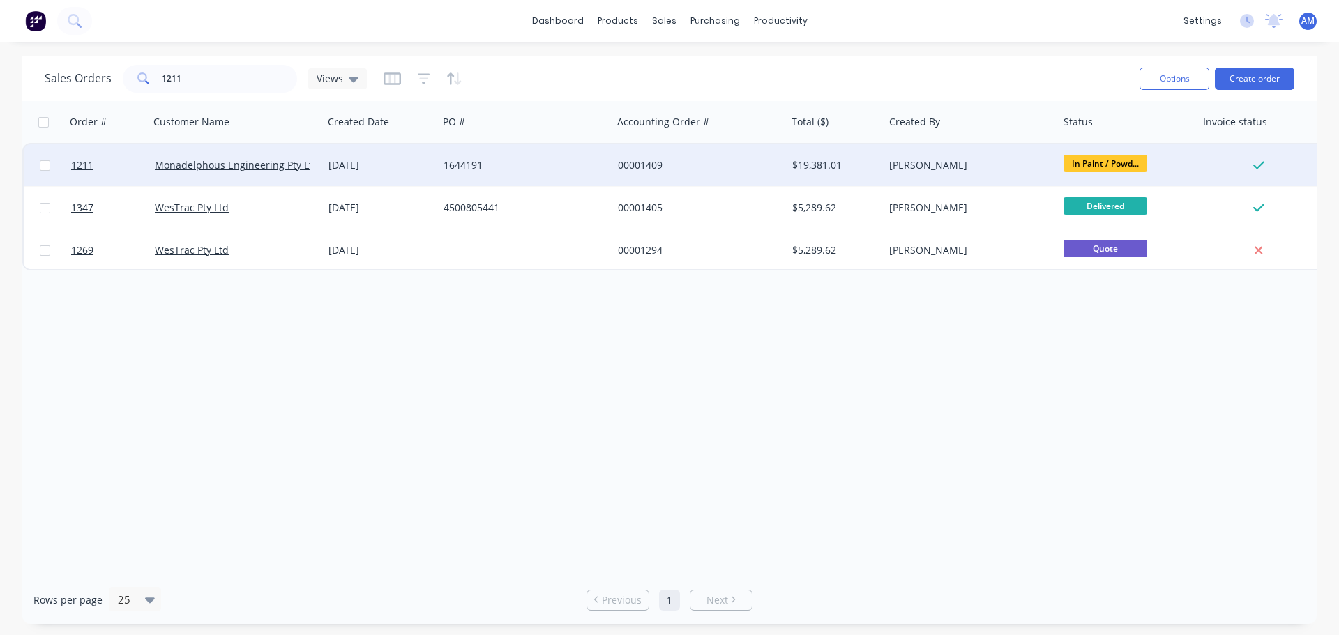
click at [478, 161] on div "1644191" at bounding box center [521, 165] width 155 height 14
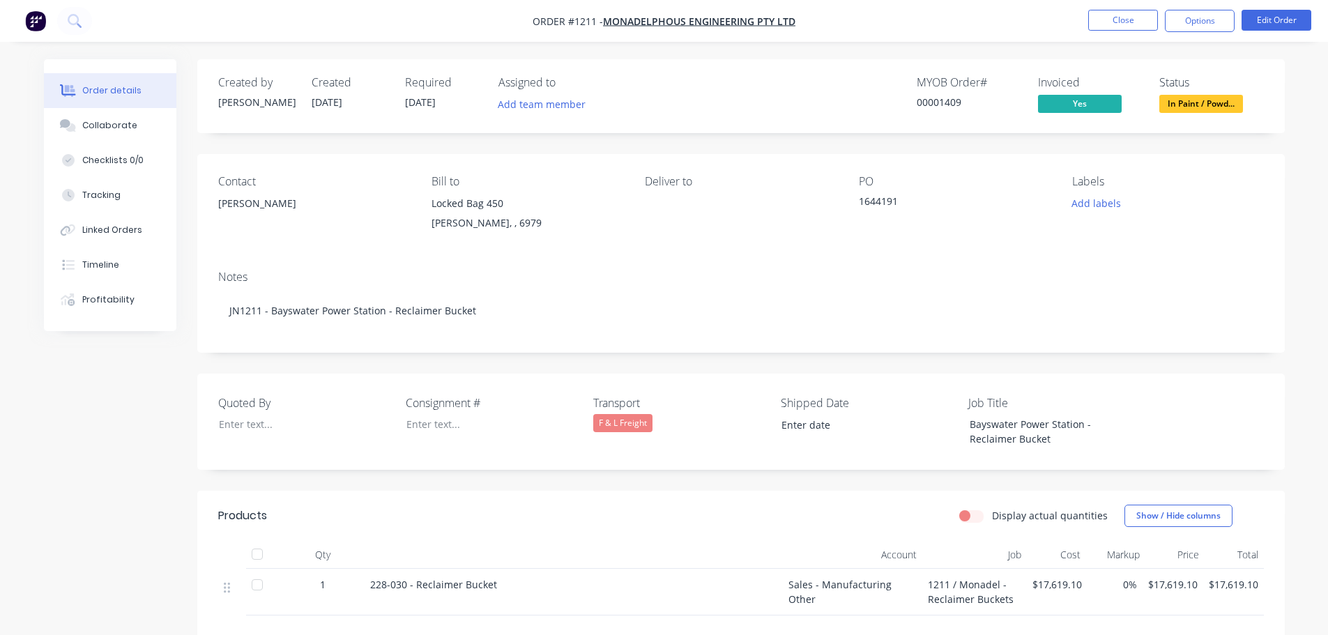
click at [661, 421] on div "F & L Freight" at bounding box center [680, 423] width 174 height 18
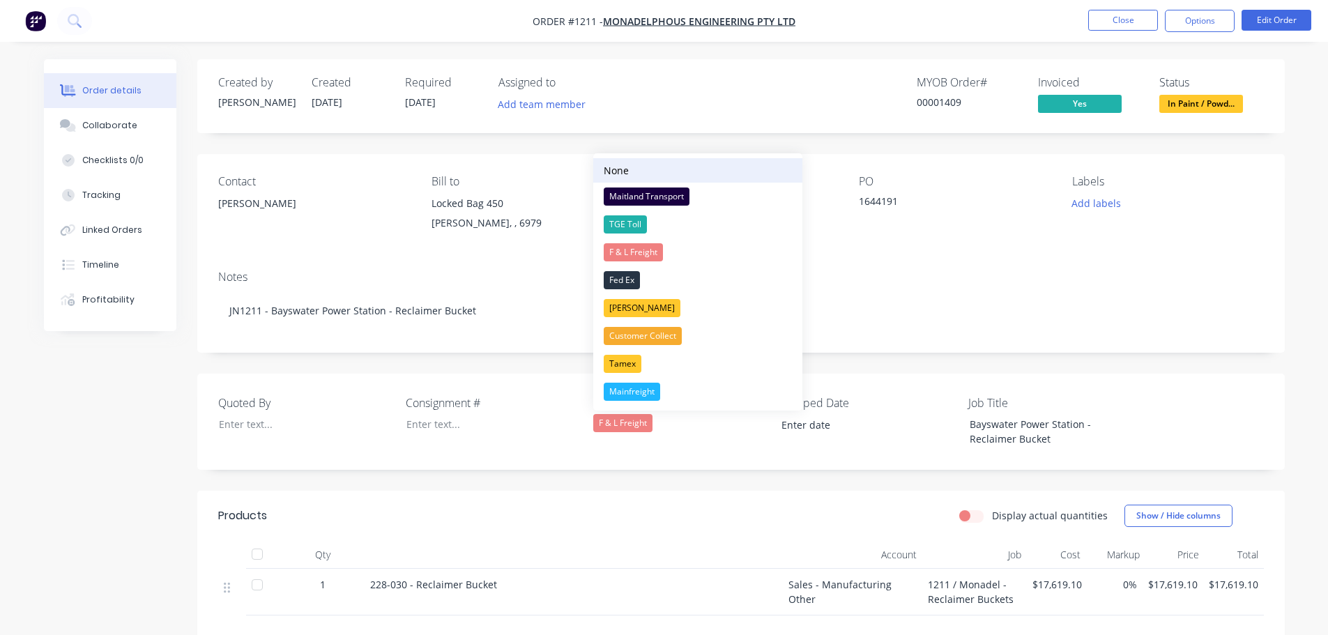
click at [612, 174] on div "None" at bounding box center [616, 170] width 25 height 15
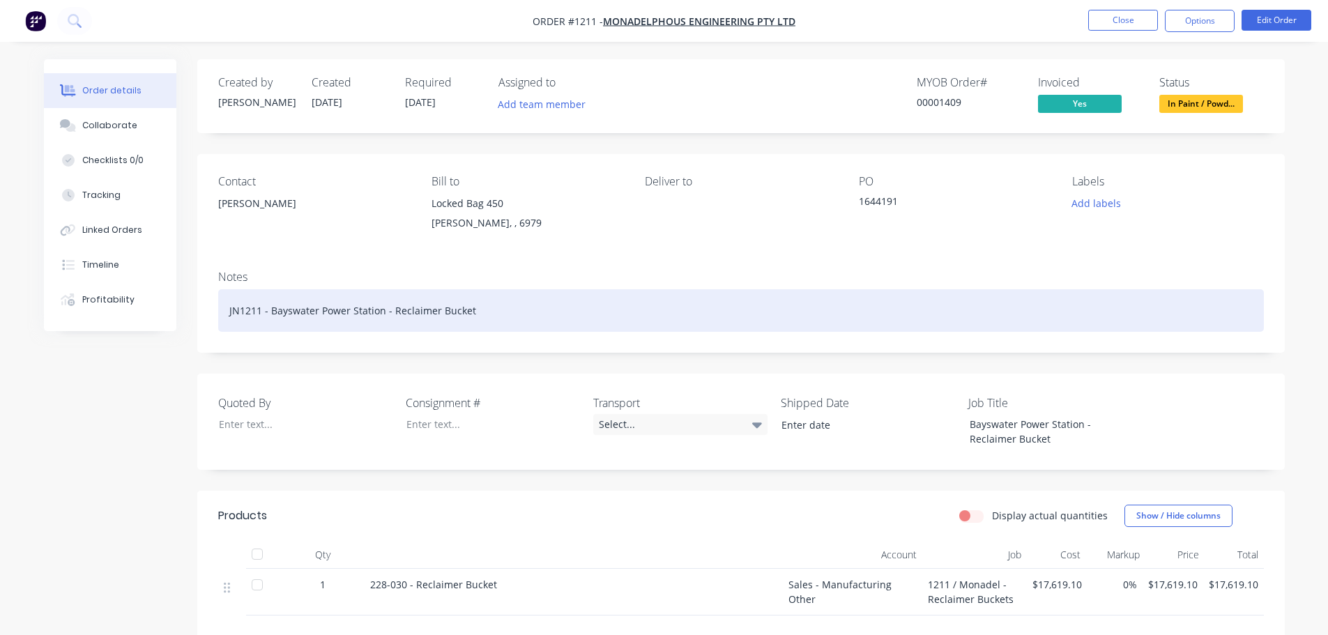
click at [501, 311] on div "JN1211 - Bayswater Power Station - Reclaimer Bucket" at bounding box center [741, 310] width 1046 height 43
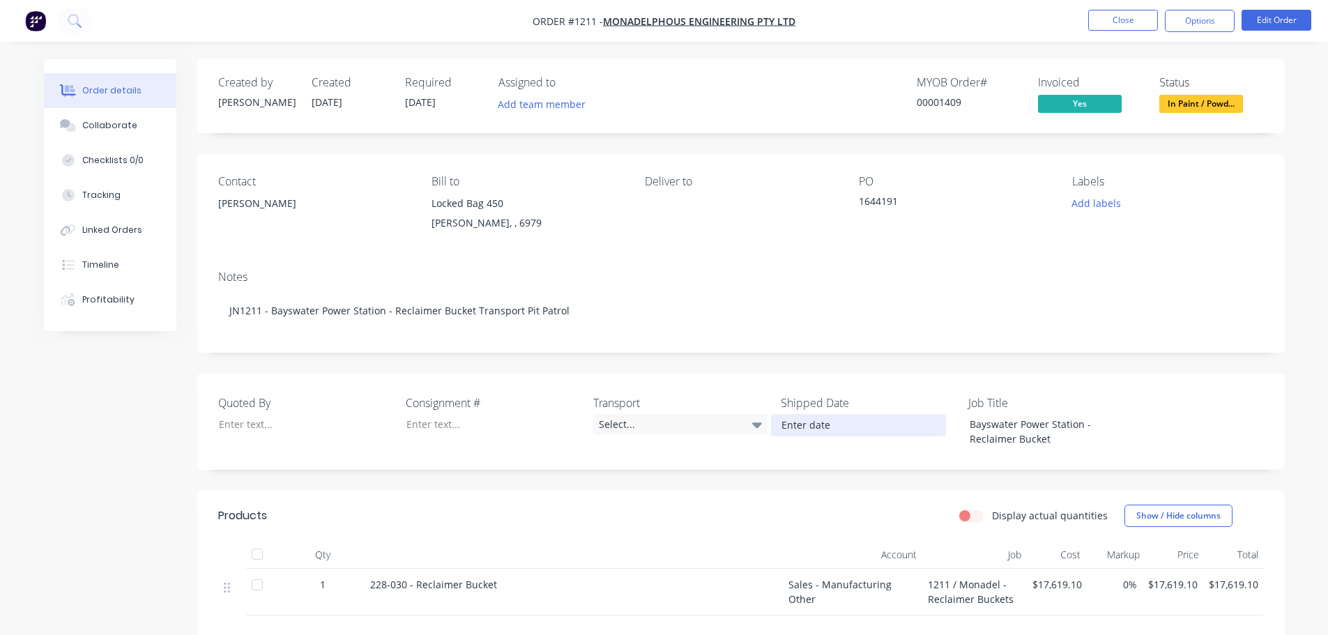
click at [812, 431] on input at bounding box center [859, 425] width 174 height 21
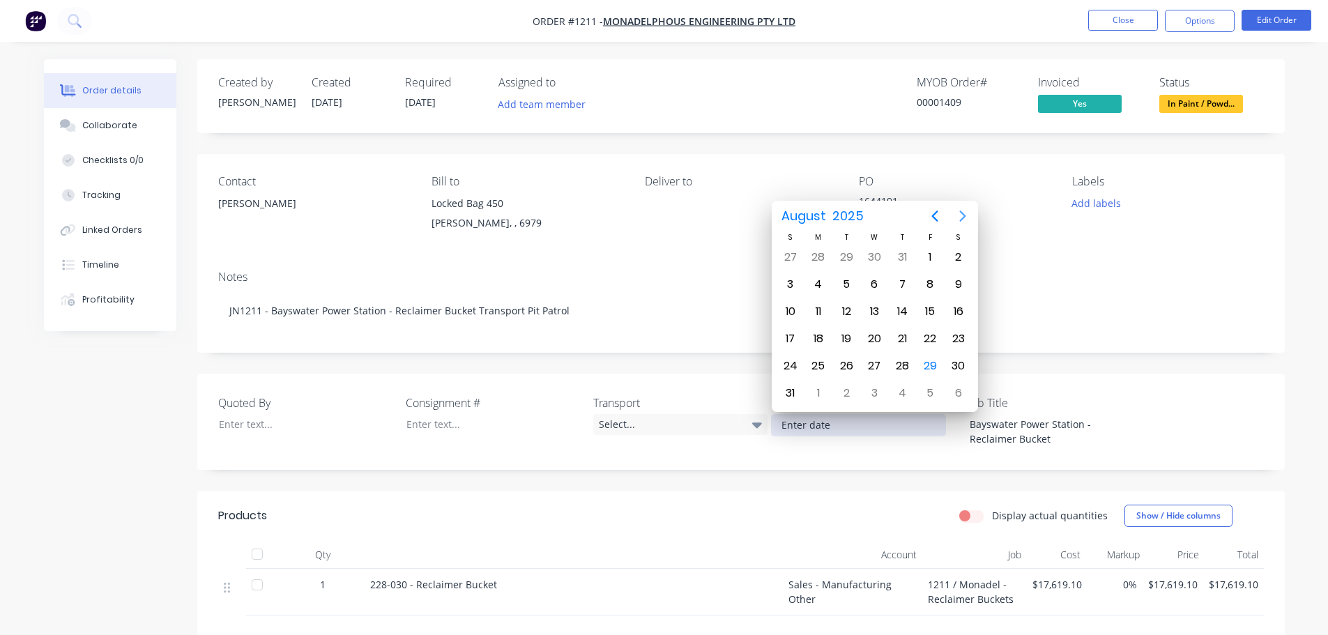
click at [966, 216] on icon "Next page" at bounding box center [963, 216] width 6 height 11
drag, startPoint x: 824, startPoint y: 254, endPoint x: 832, endPoint y: 259, distance: 9.5
click at [824, 255] on div "1" at bounding box center [818, 257] width 21 height 21
type input "01/09/2025"
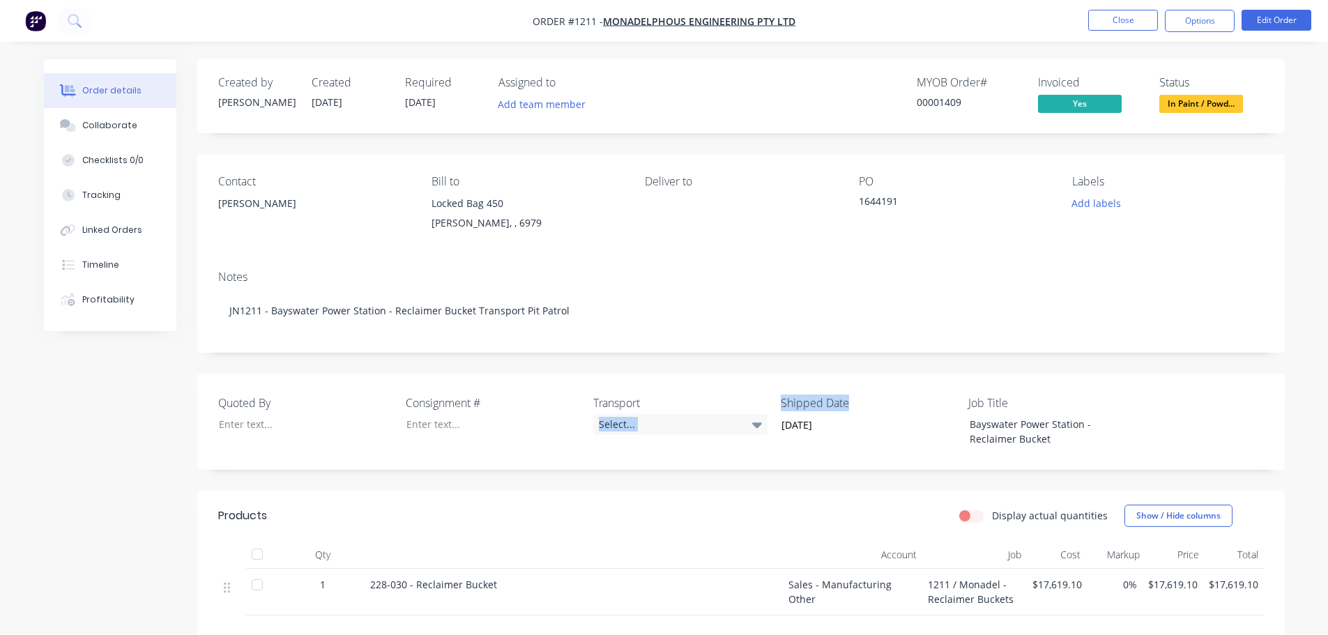
drag, startPoint x: 856, startPoint y: 404, endPoint x: 773, endPoint y: 400, distance: 83.8
click at [773, 400] on div "Quoted By Consignment # Transport Select... Shipped Date 01/09/2025 Job Title B…" at bounding box center [741, 422] width 1088 height 96
click at [879, 397] on label "Shipped Date" at bounding box center [868, 403] width 174 height 17
drag, startPoint x: 865, startPoint y: 403, endPoint x: 780, endPoint y: 401, distance: 85.8
click at [780, 401] on div "Quoted By Consignment # Transport Select... Shipped Date 01/09/2025 Job Title B…" at bounding box center [741, 422] width 1088 height 96
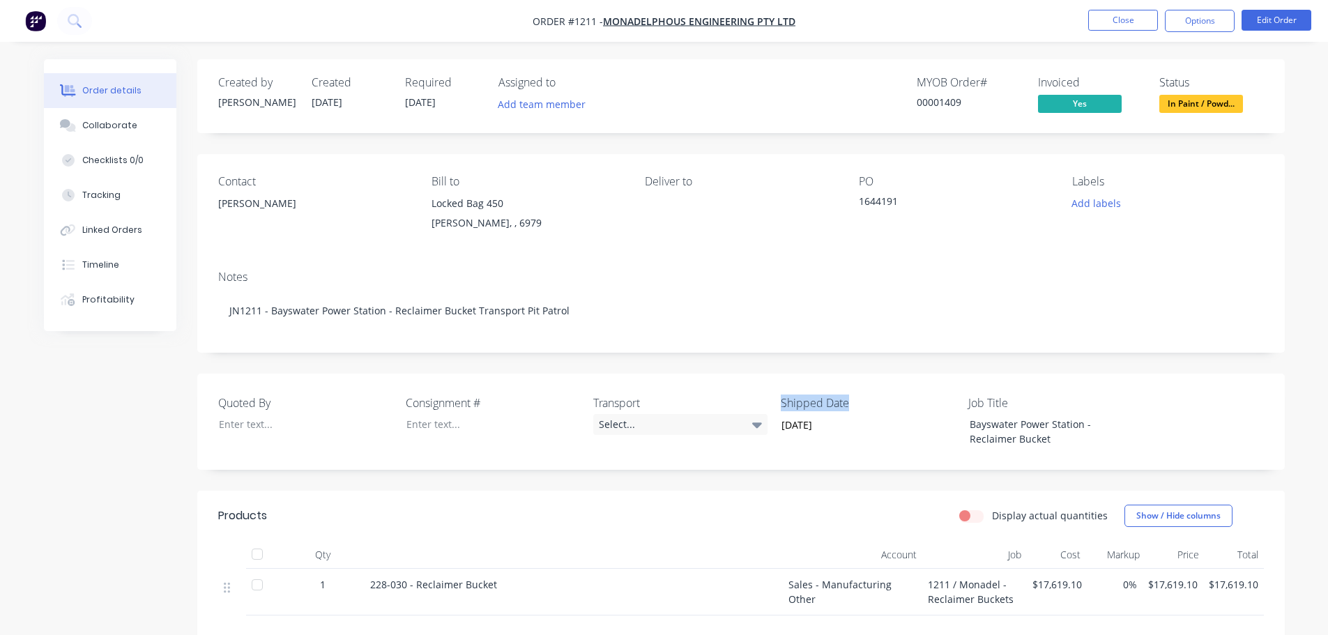
copy label "Shipped Date"
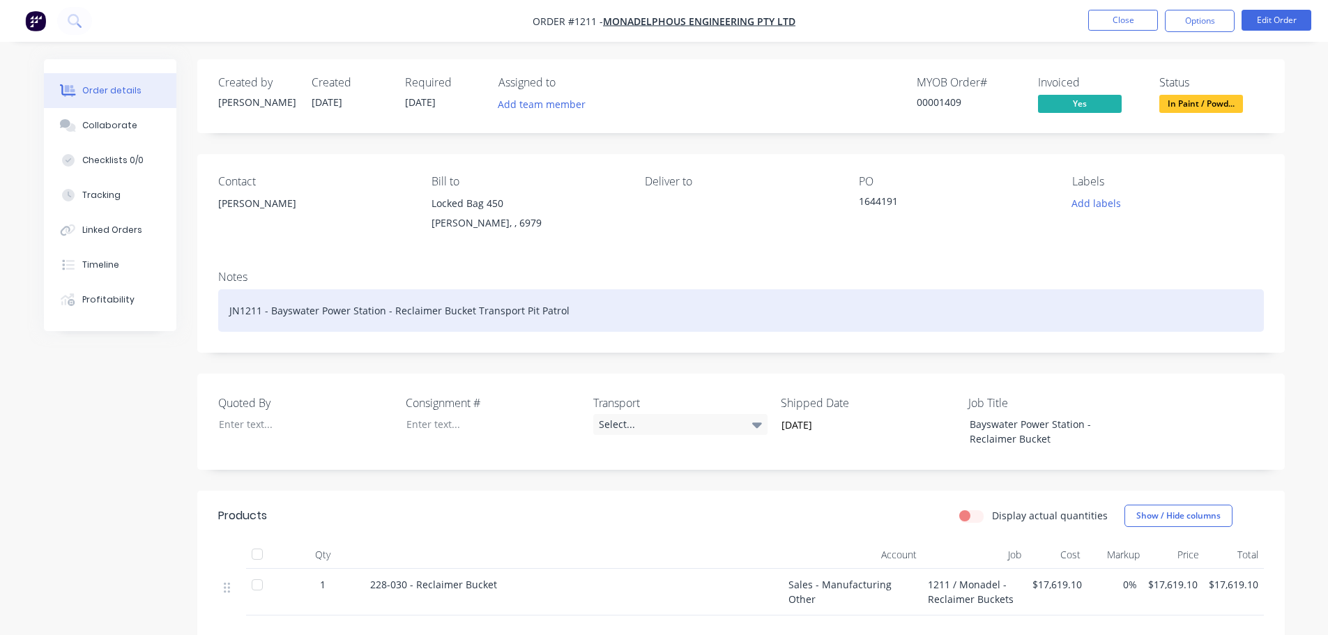
drag, startPoint x: 595, startPoint y: 298, endPoint x: 600, endPoint y: 309, distance: 12.5
click at [595, 301] on div "JN1211 - Bayswater Power Station - Reclaimer Bucket Transport Pit Patrol" at bounding box center [741, 310] width 1046 height 43
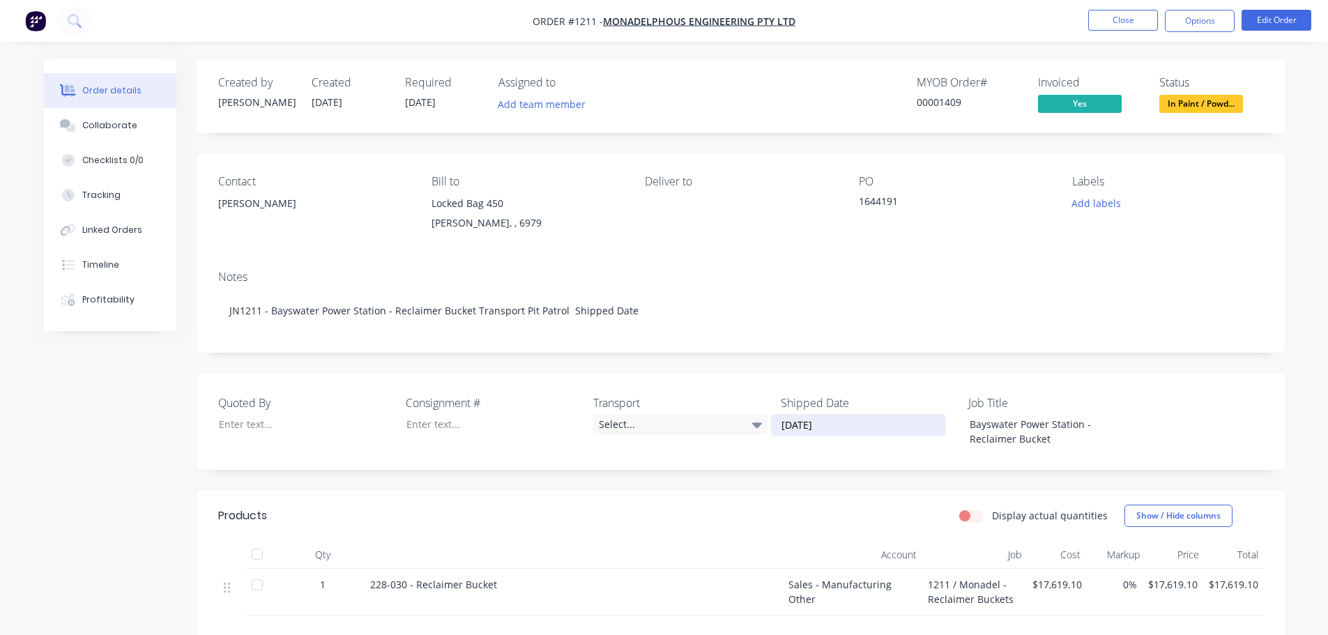
drag, startPoint x: 840, startPoint y: 427, endPoint x: 780, endPoint y: 427, distance: 60.7
click at [780, 427] on input "01/09/2025" at bounding box center [859, 425] width 174 height 21
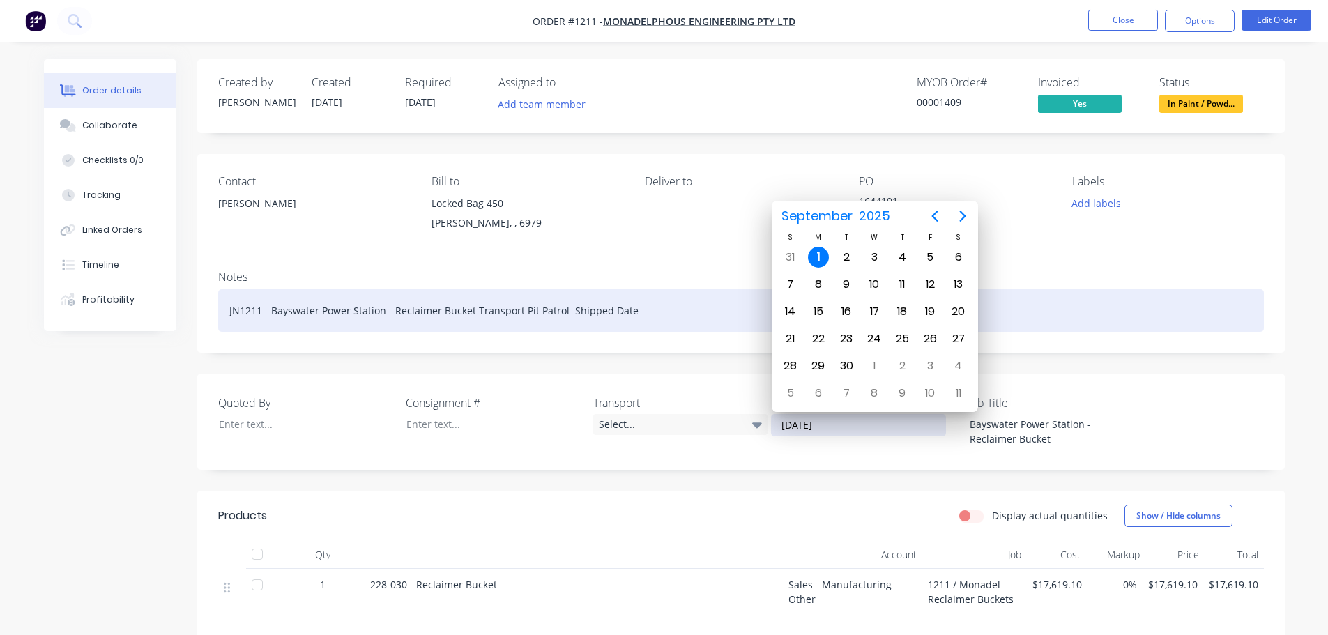
drag, startPoint x: 631, startPoint y: 309, endPoint x: 640, endPoint y: 310, distance: 9.2
click at [635, 310] on div "JN1211 - Bayswater Power Station - Reclaimer Bucket Transport Pit Patrol Shippe…" at bounding box center [741, 310] width 1046 height 43
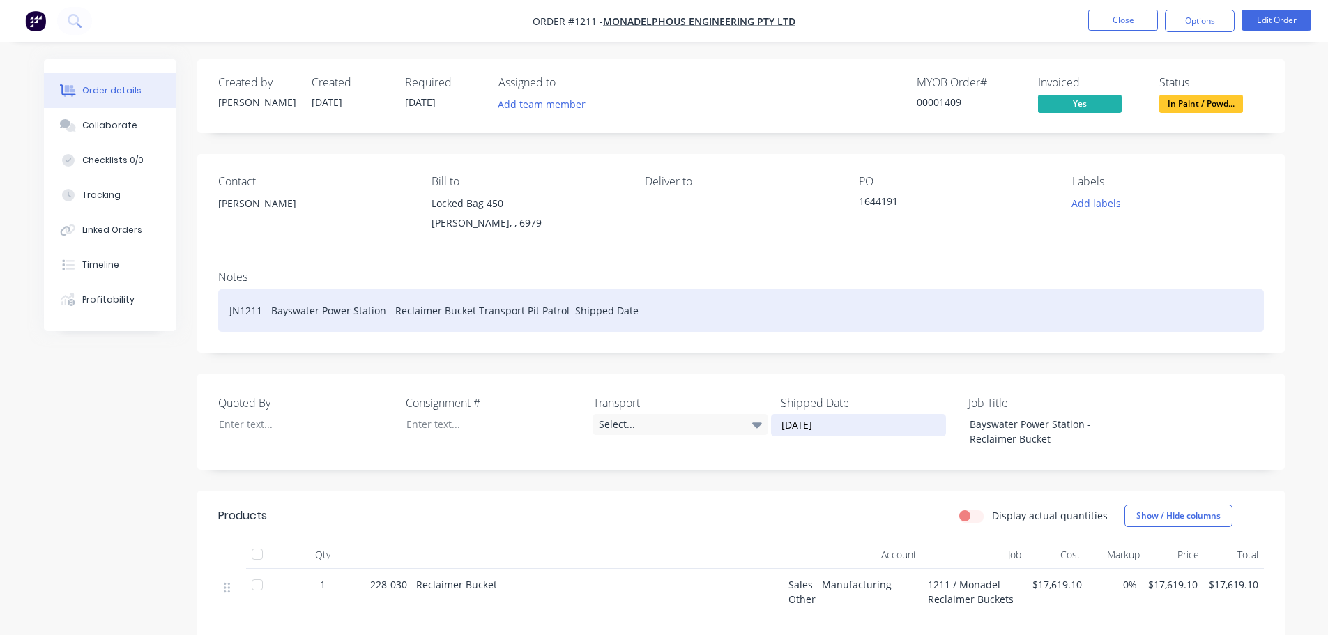
drag, startPoint x: 651, startPoint y: 315, endPoint x: 650, endPoint y: 308, distance: 7.0
click at [650, 314] on div "JN1211 - Bayswater Power Station - Reclaimer Bucket Transport Pit Patrol Shippe…" at bounding box center [741, 310] width 1046 height 43
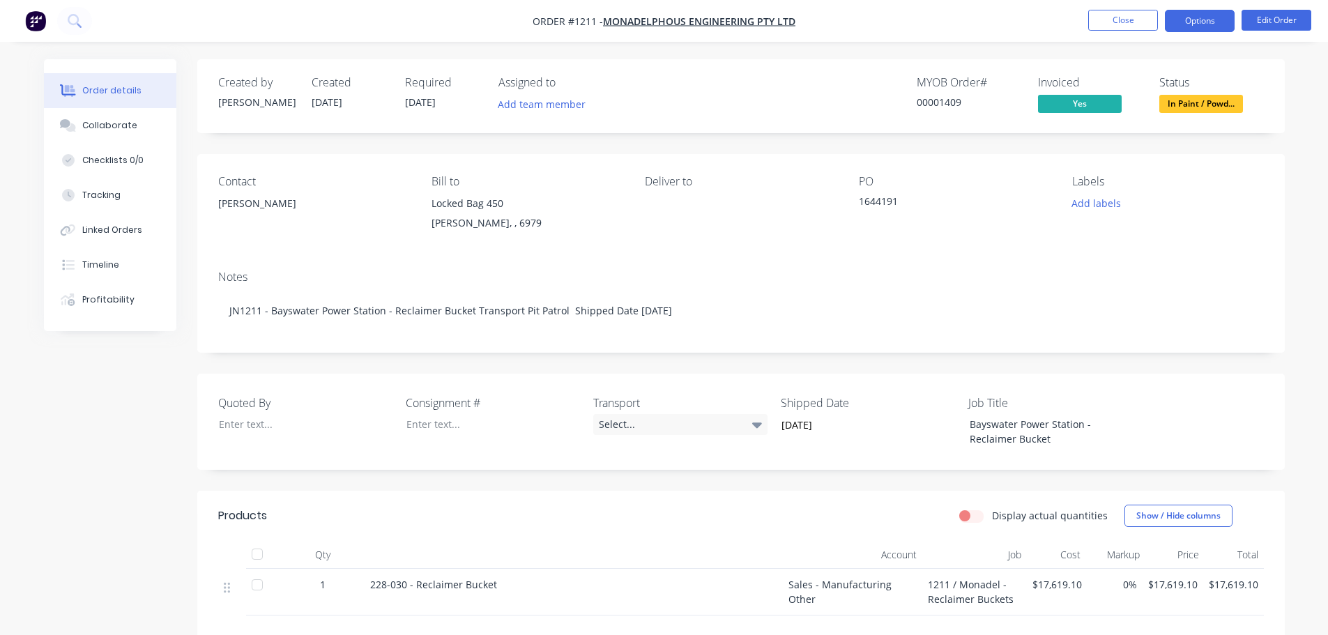
click at [1207, 20] on button "Options" at bounding box center [1200, 21] width 70 height 22
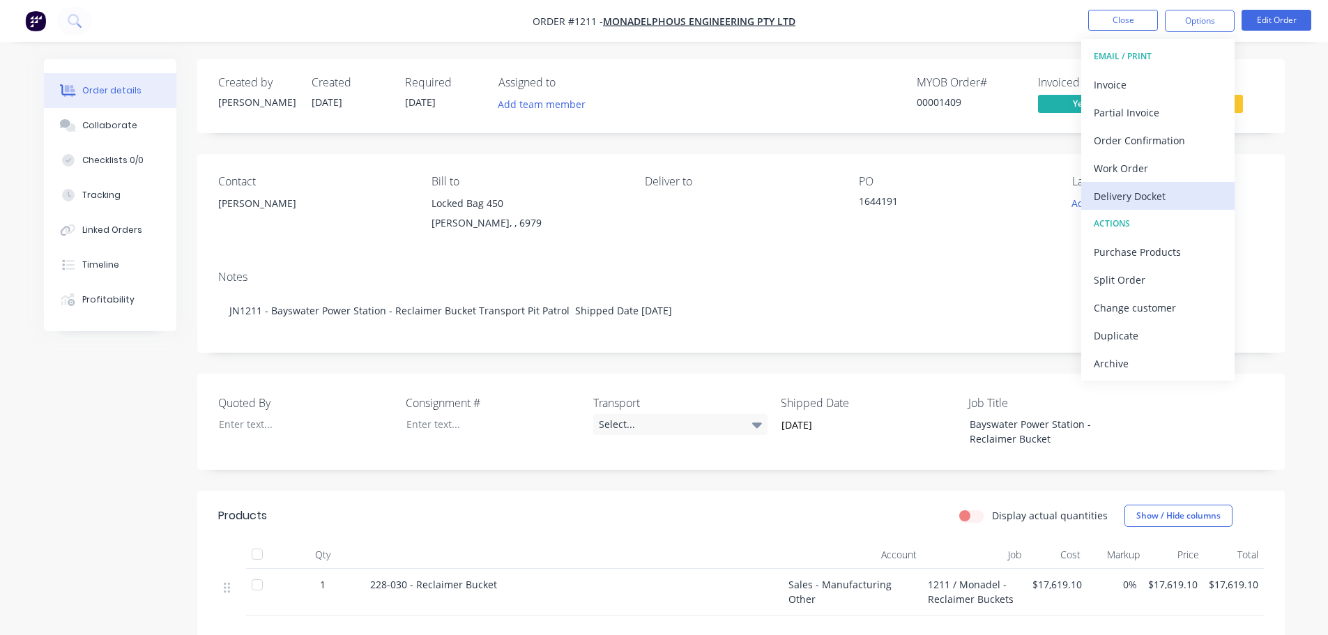
click at [1141, 204] on div "Delivery Docket" at bounding box center [1158, 196] width 128 height 20
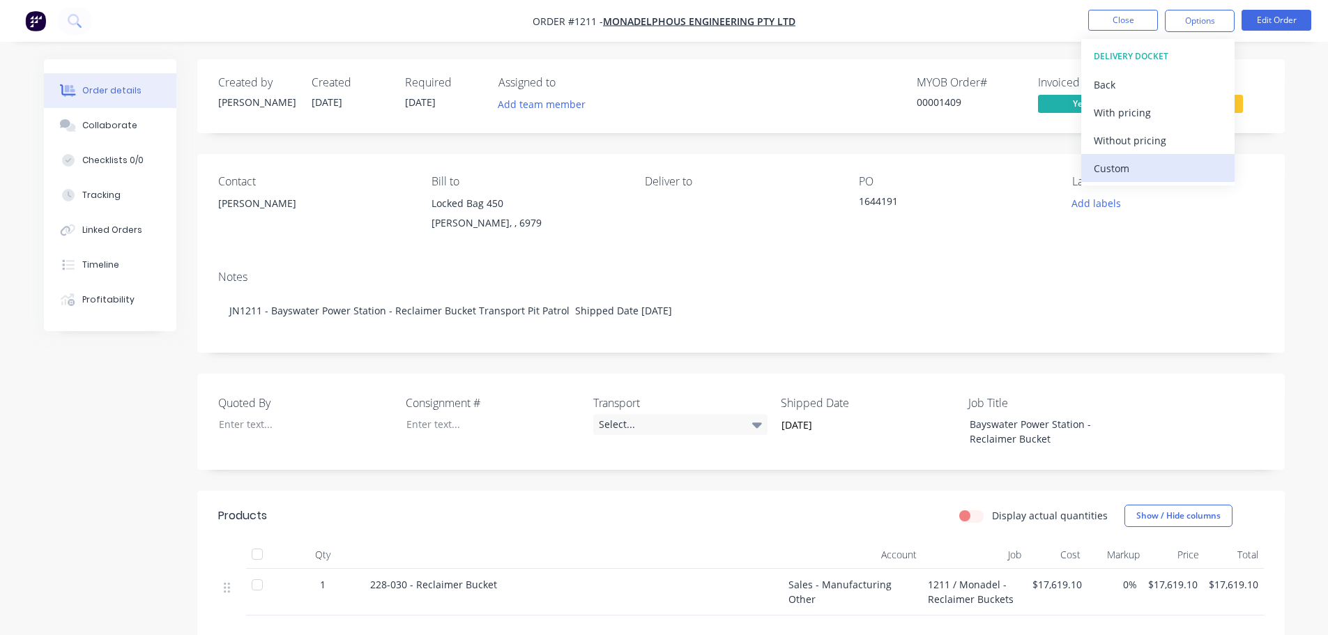
click at [1135, 176] on div "Custom" at bounding box center [1158, 168] width 128 height 20
click at [1139, 146] on div "Without pricing" at bounding box center [1158, 140] width 128 height 20
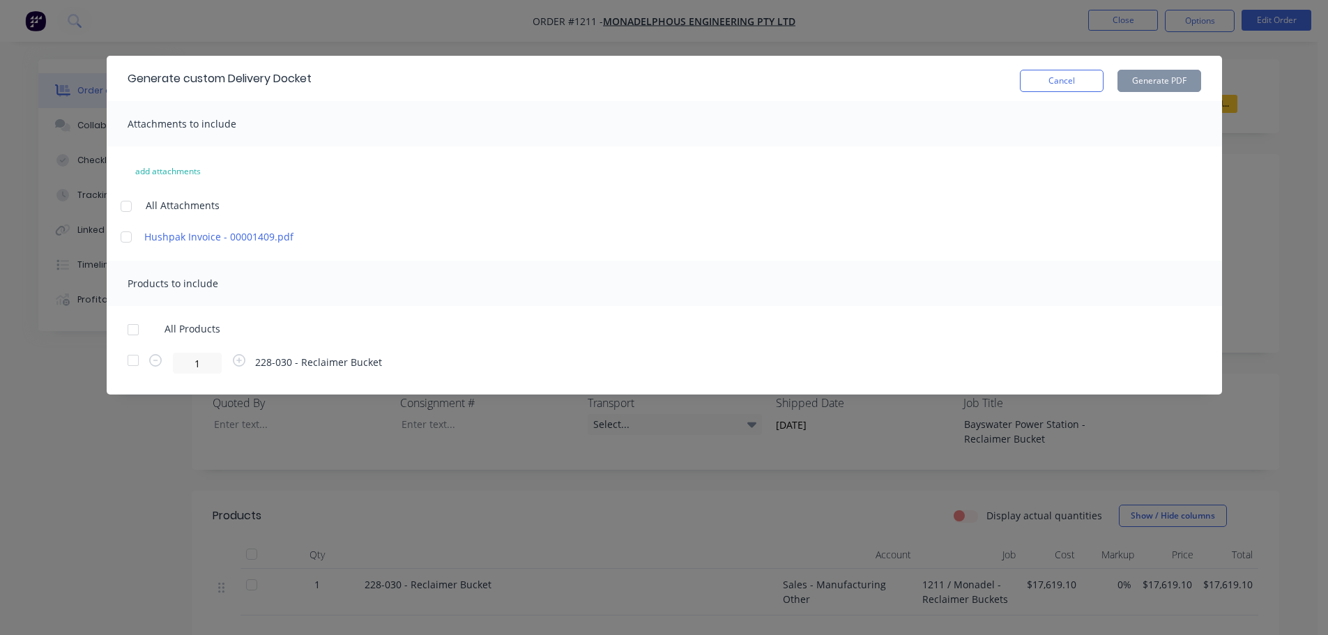
click at [128, 326] on div at bounding box center [133, 330] width 28 height 28
click at [1138, 84] on button "Generate PDF" at bounding box center [1160, 81] width 84 height 22
click at [1061, 82] on button "Cancel" at bounding box center [1062, 81] width 84 height 22
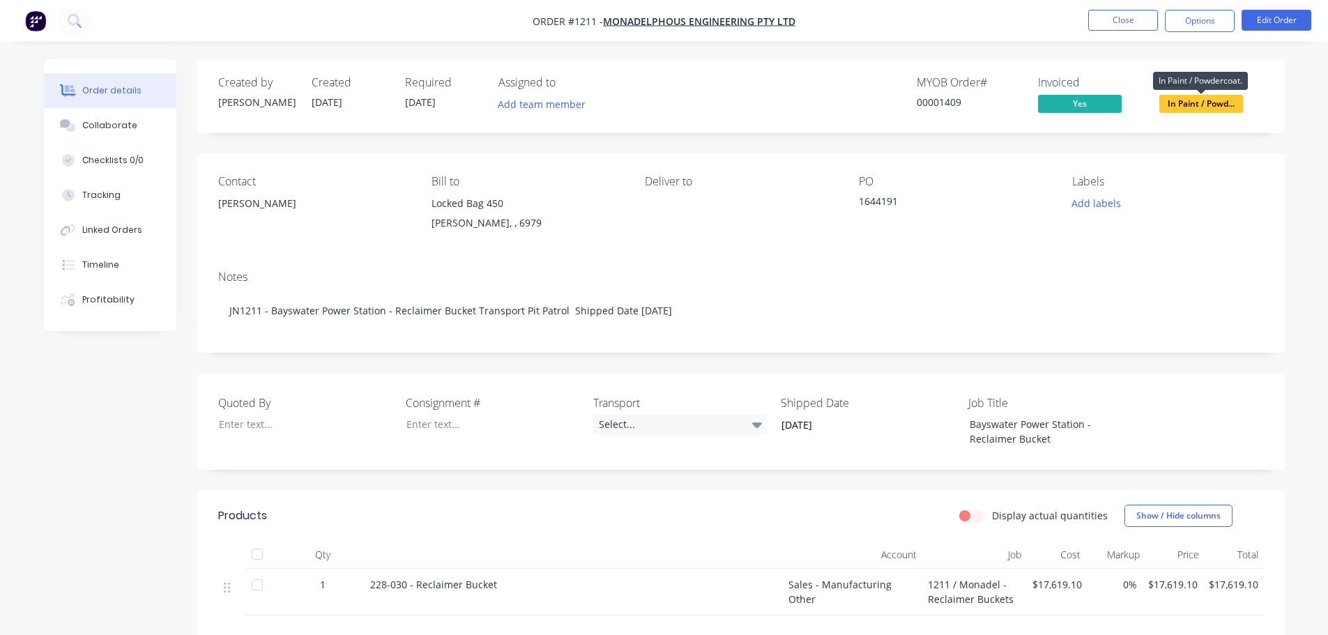
click at [1202, 105] on span "In Paint / Powd..." at bounding box center [1202, 103] width 84 height 17
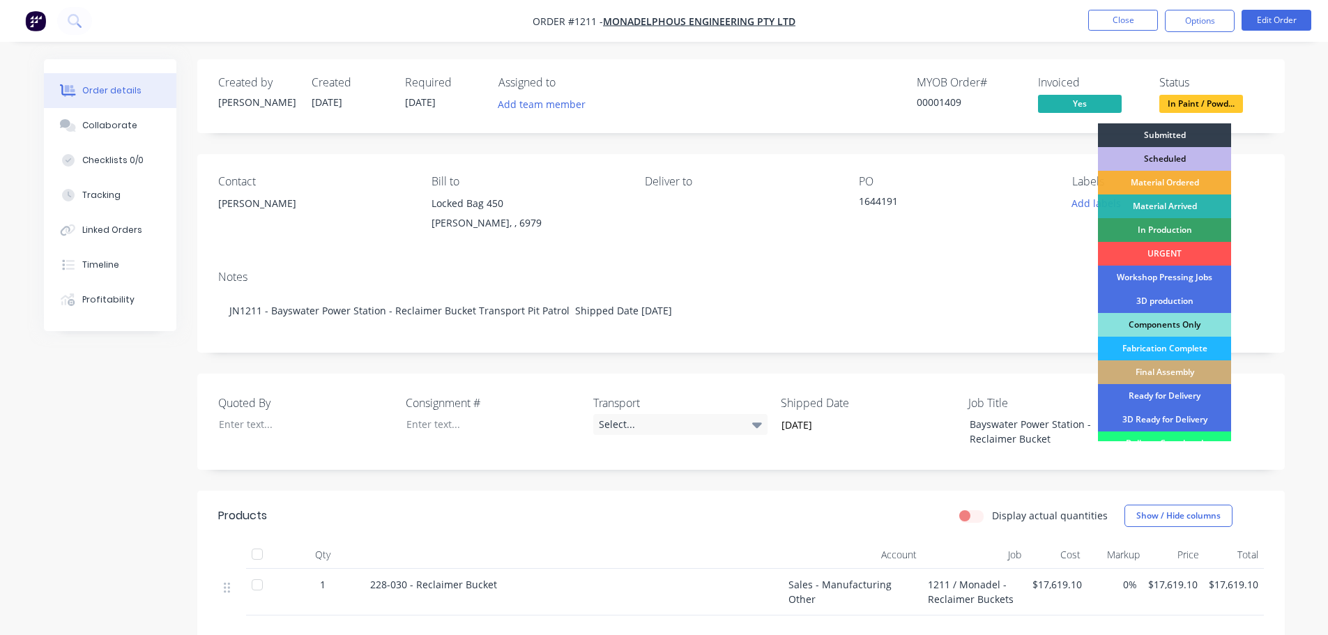
scroll to position [70, 0]
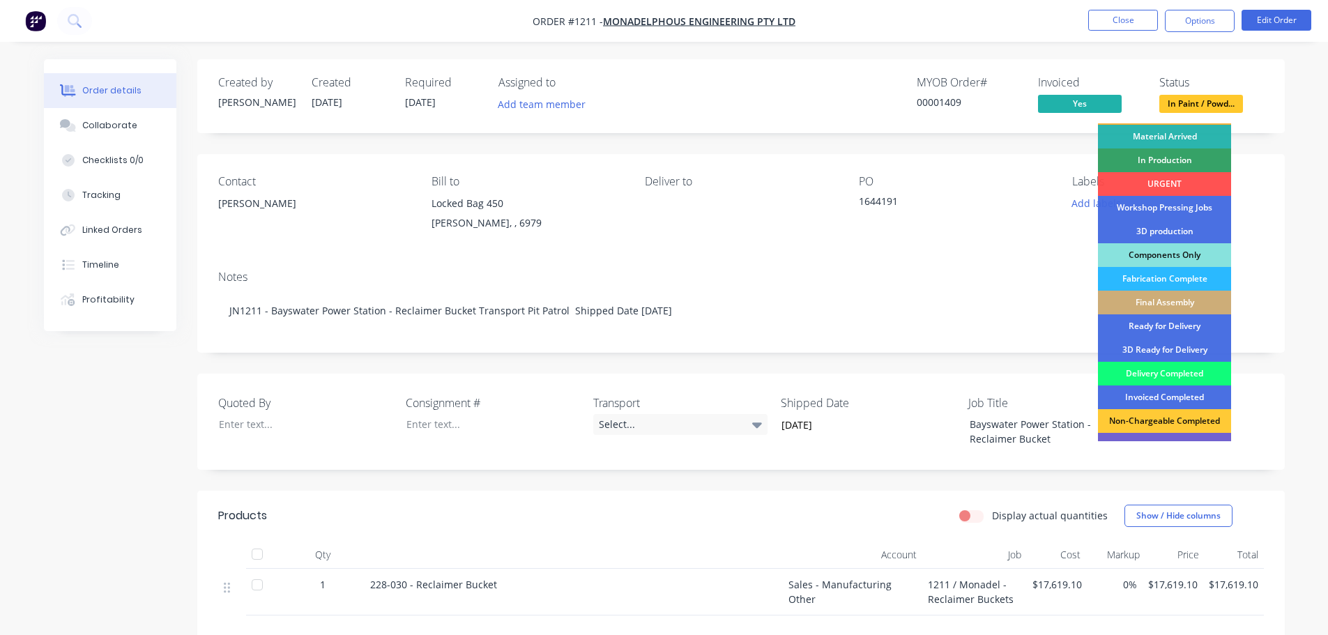
click at [1158, 372] on div "Delivery Completed" at bounding box center [1164, 374] width 133 height 24
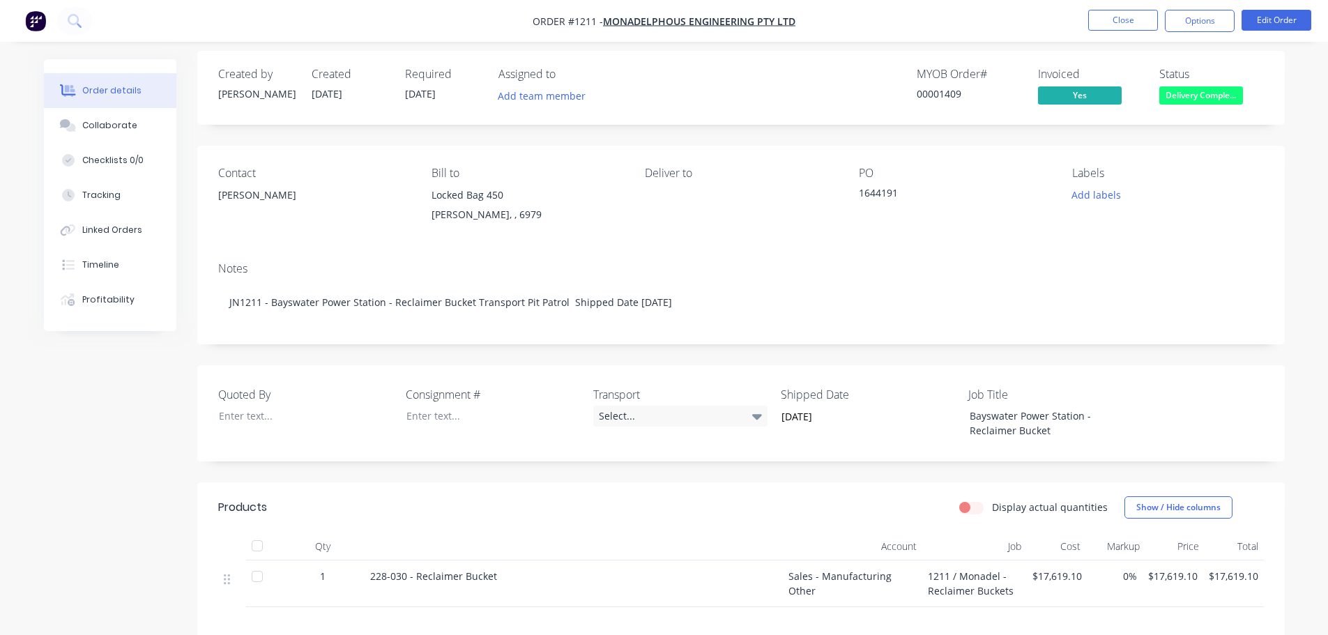
scroll to position [0, 0]
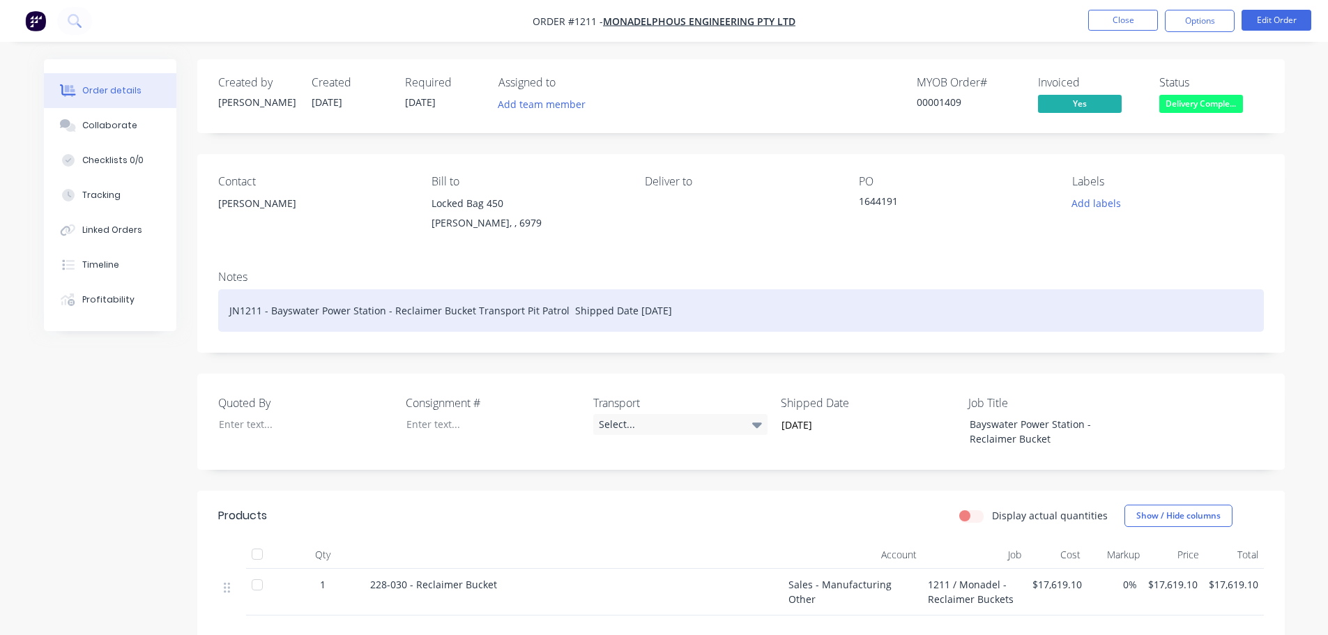
click at [701, 312] on div "JN1211 - Bayswater Power Station - Reclaimer Bucket Transport Pit Patrol Shippe…" at bounding box center [741, 310] width 1046 height 43
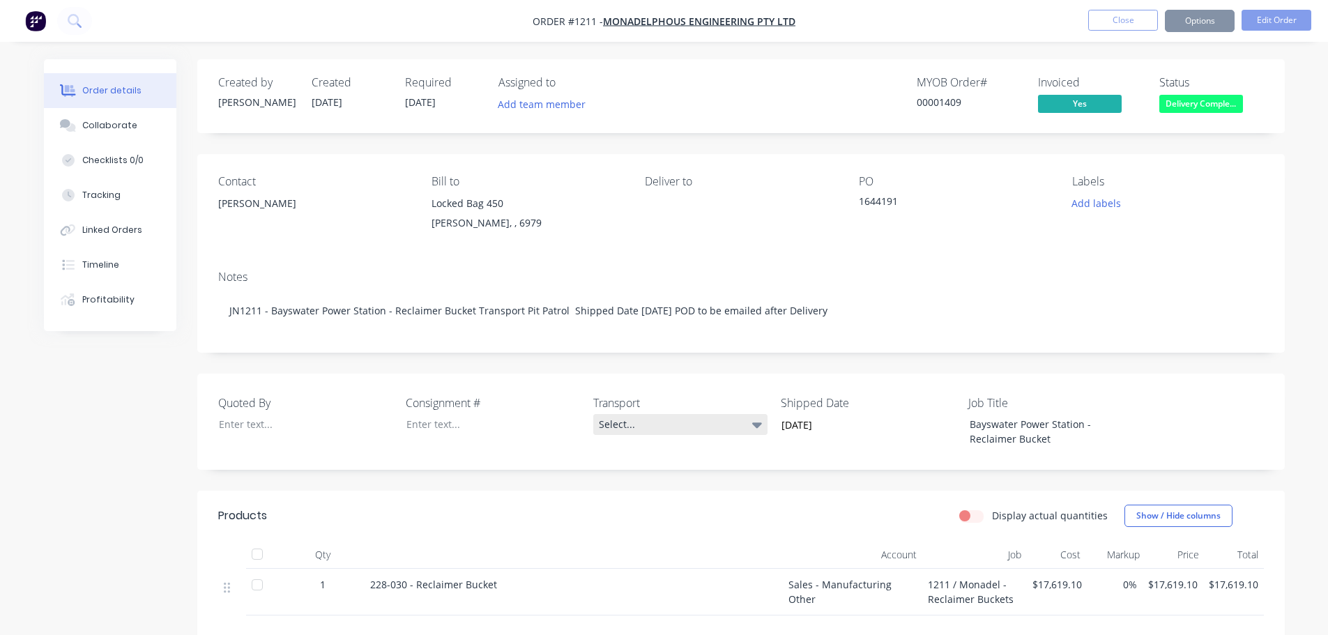
click at [616, 425] on div "Select..." at bounding box center [680, 424] width 174 height 21
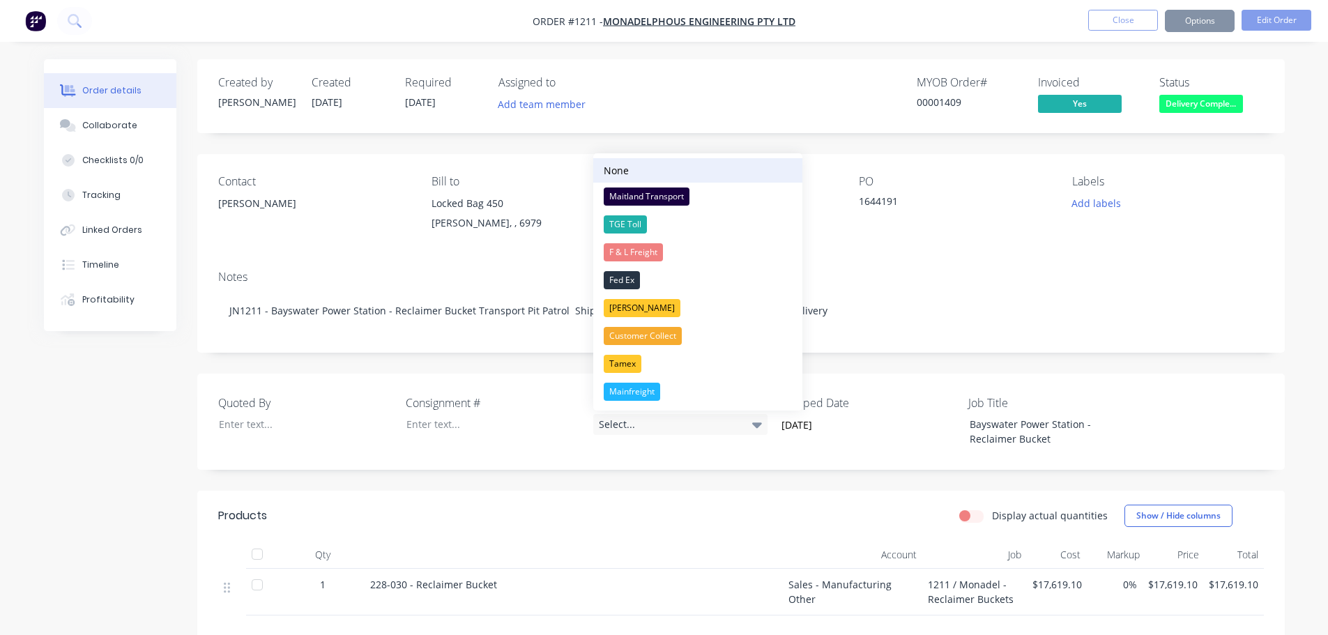
click at [621, 167] on div "None" at bounding box center [616, 170] width 25 height 15
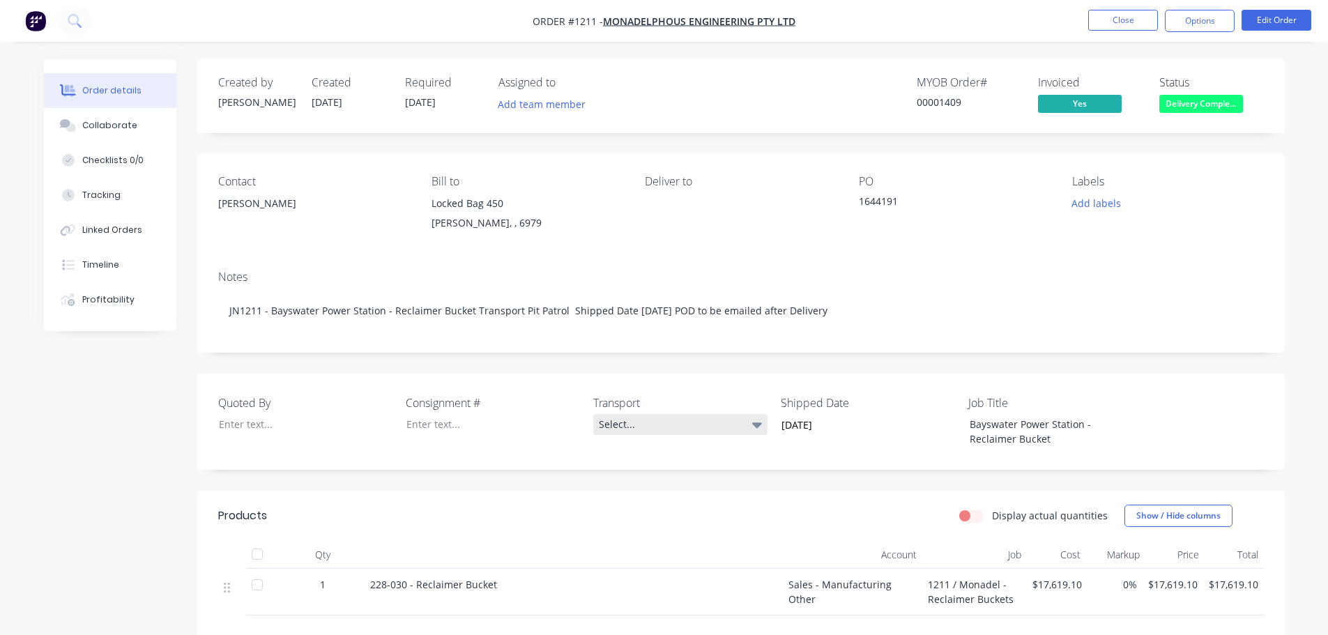
click at [757, 428] on icon at bounding box center [757, 426] width 10 height 6
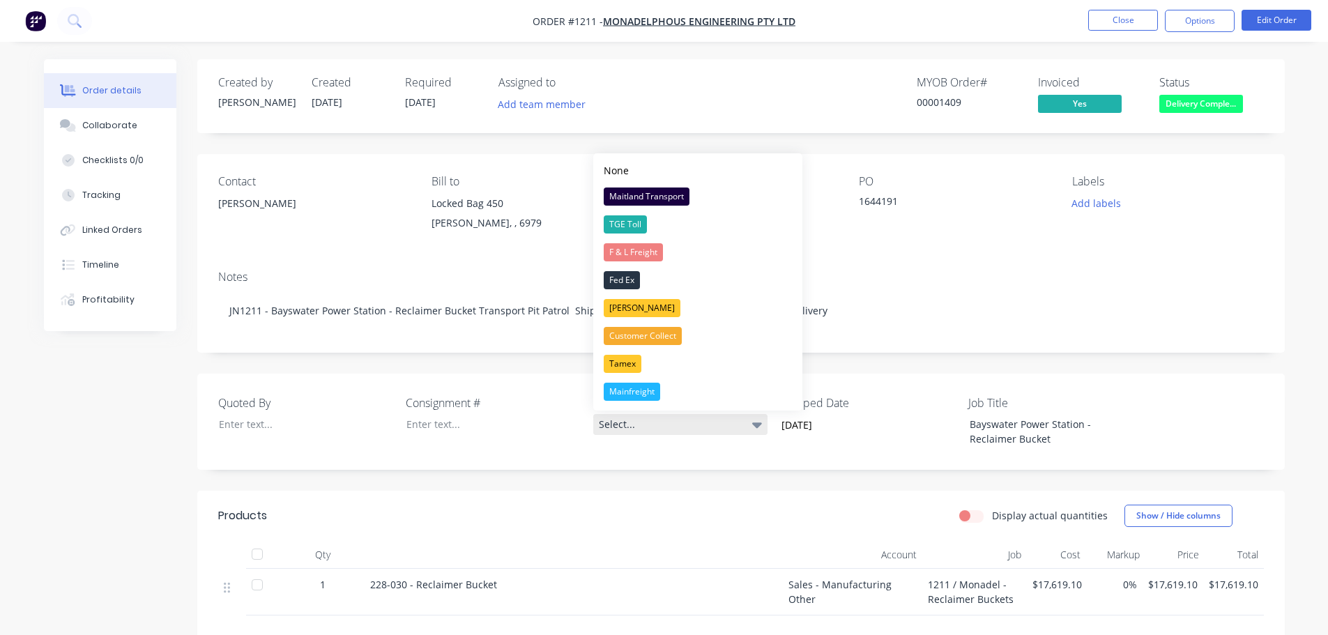
click at [757, 428] on icon at bounding box center [757, 426] width 10 height 6
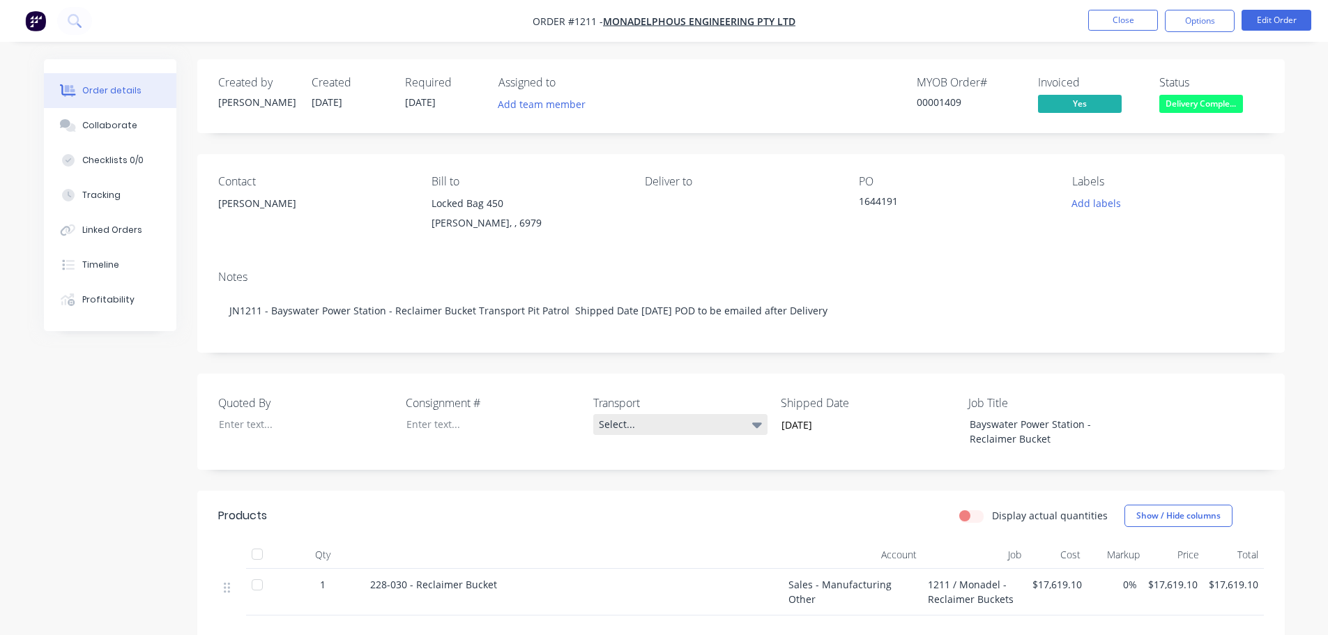
click at [757, 428] on icon at bounding box center [757, 426] width 10 height 6
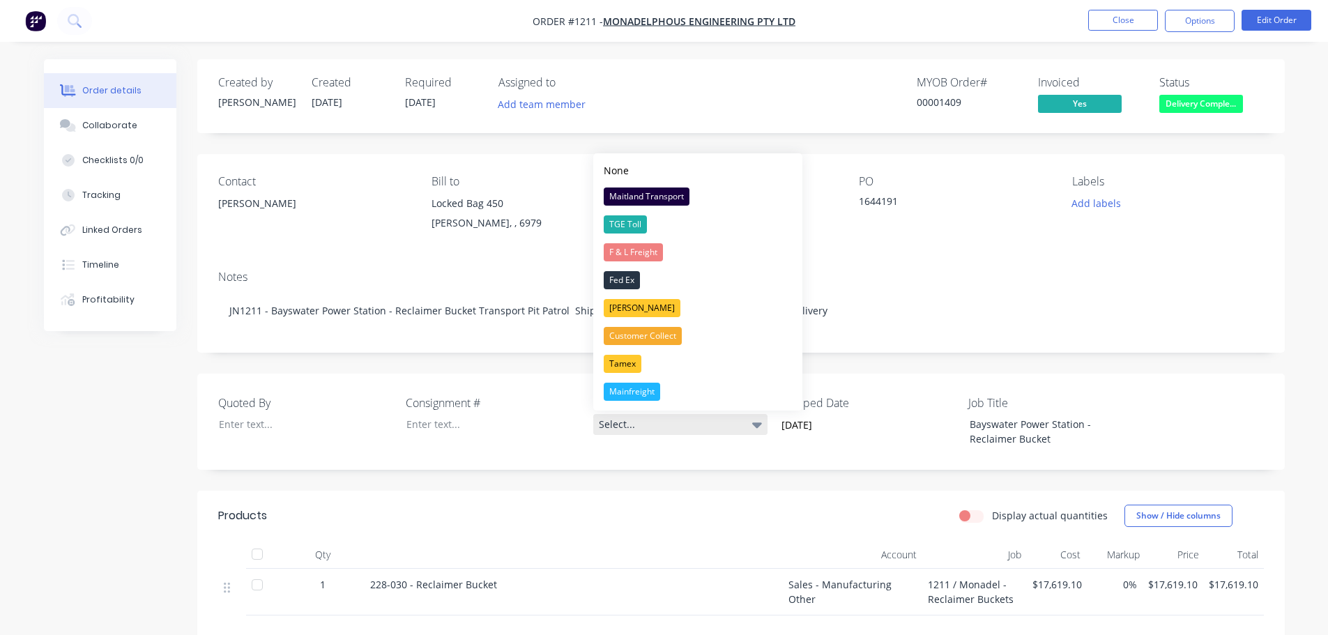
click at [757, 428] on icon at bounding box center [757, 426] width 10 height 6
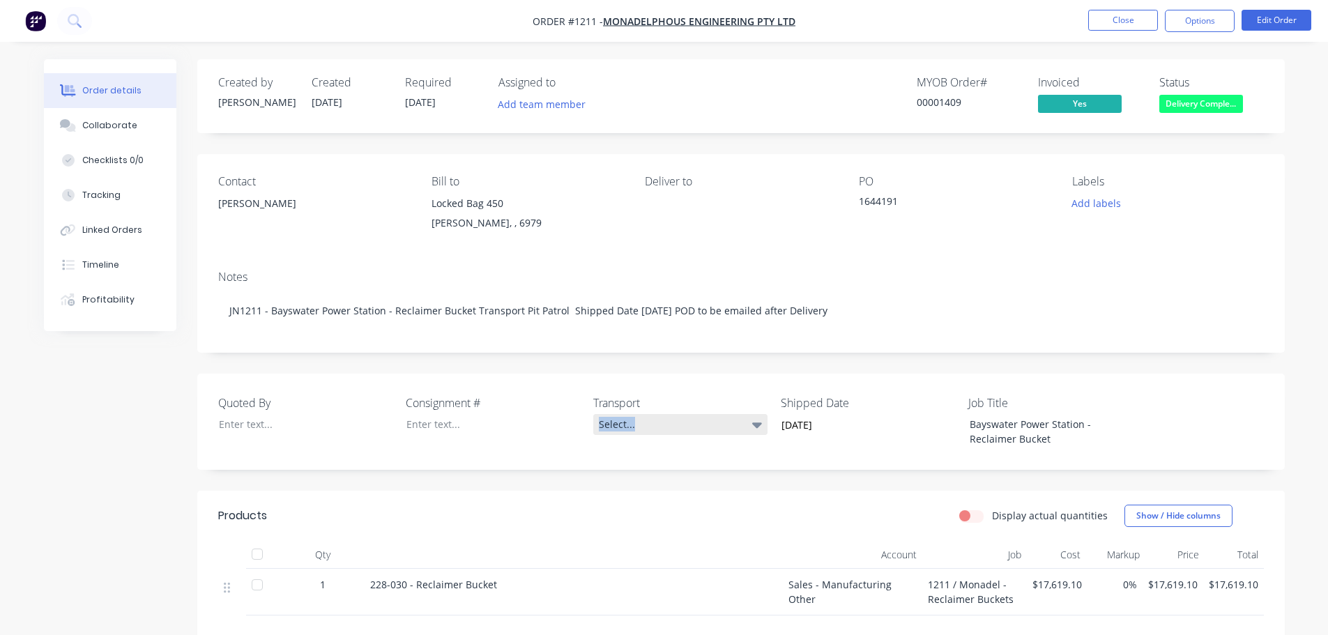
click at [643, 424] on div "Select..." at bounding box center [680, 424] width 174 height 21
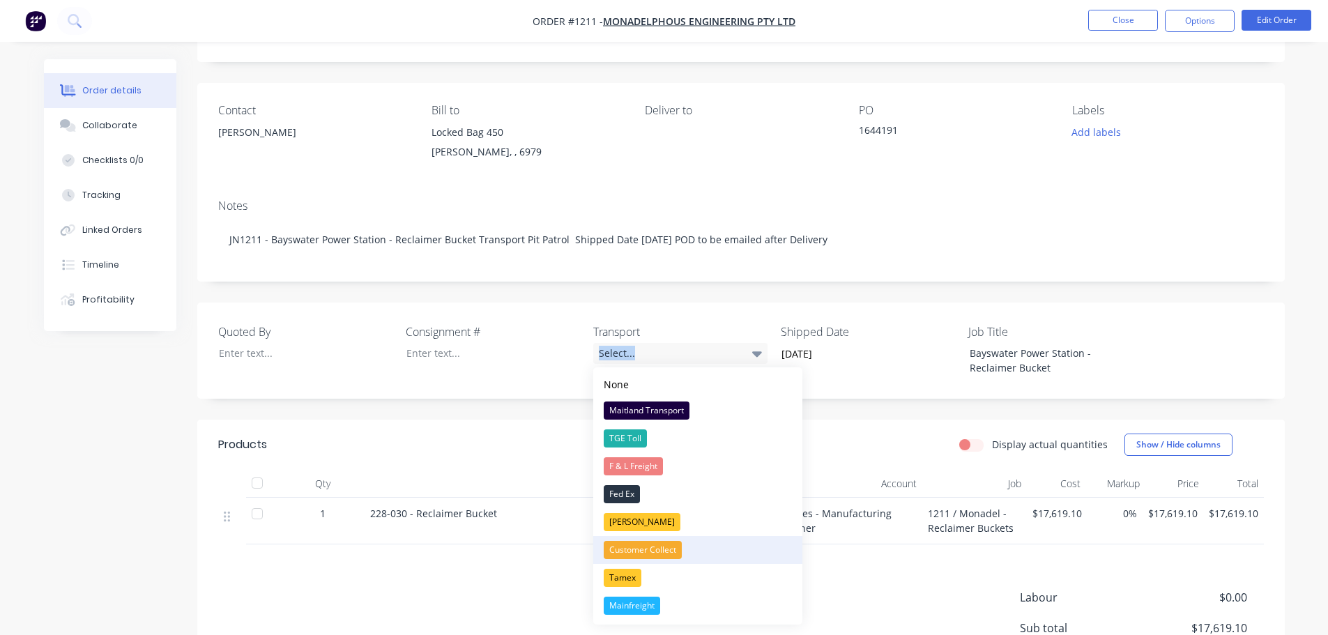
scroll to position [70, 0]
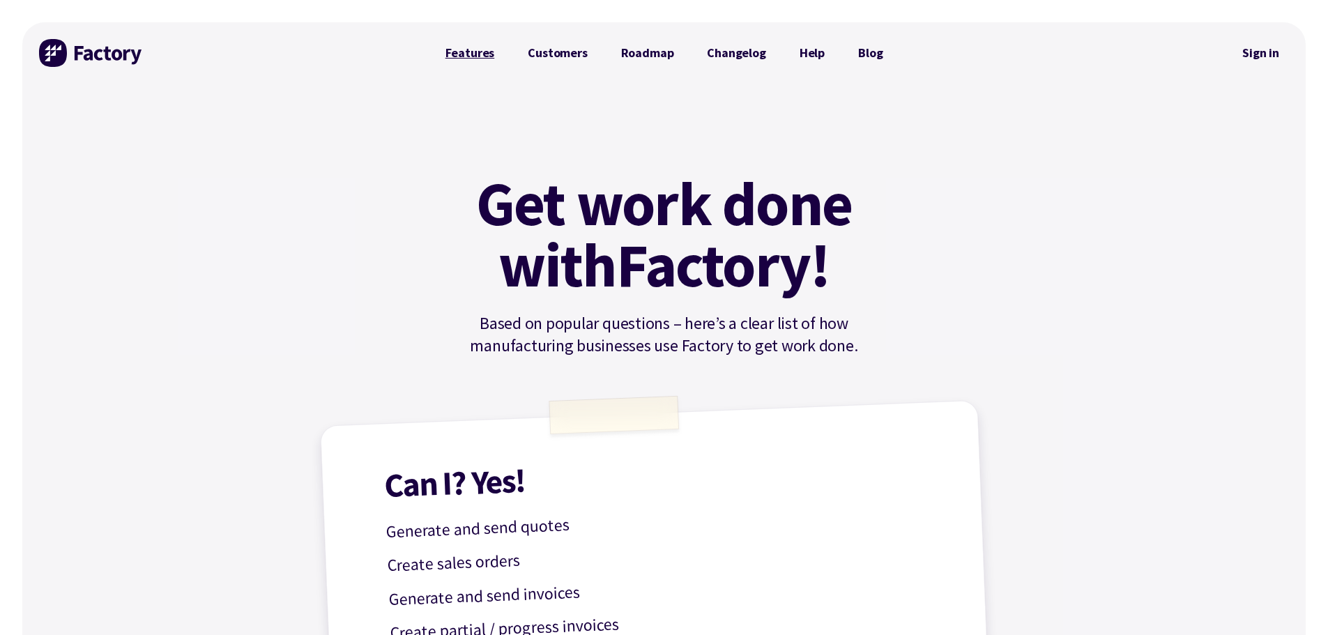
click at [473, 52] on link "Features" at bounding box center [470, 53] width 83 height 28
click at [811, 53] on link "Help" at bounding box center [812, 53] width 59 height 28
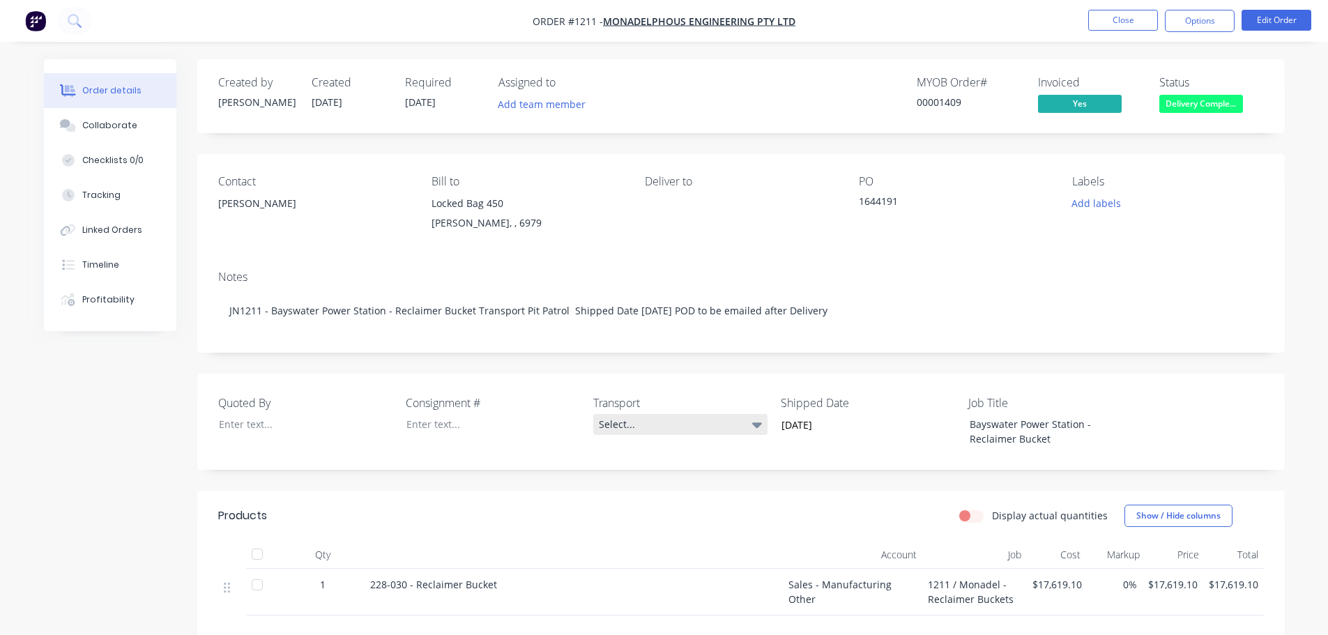
scroll to position [70, 0]
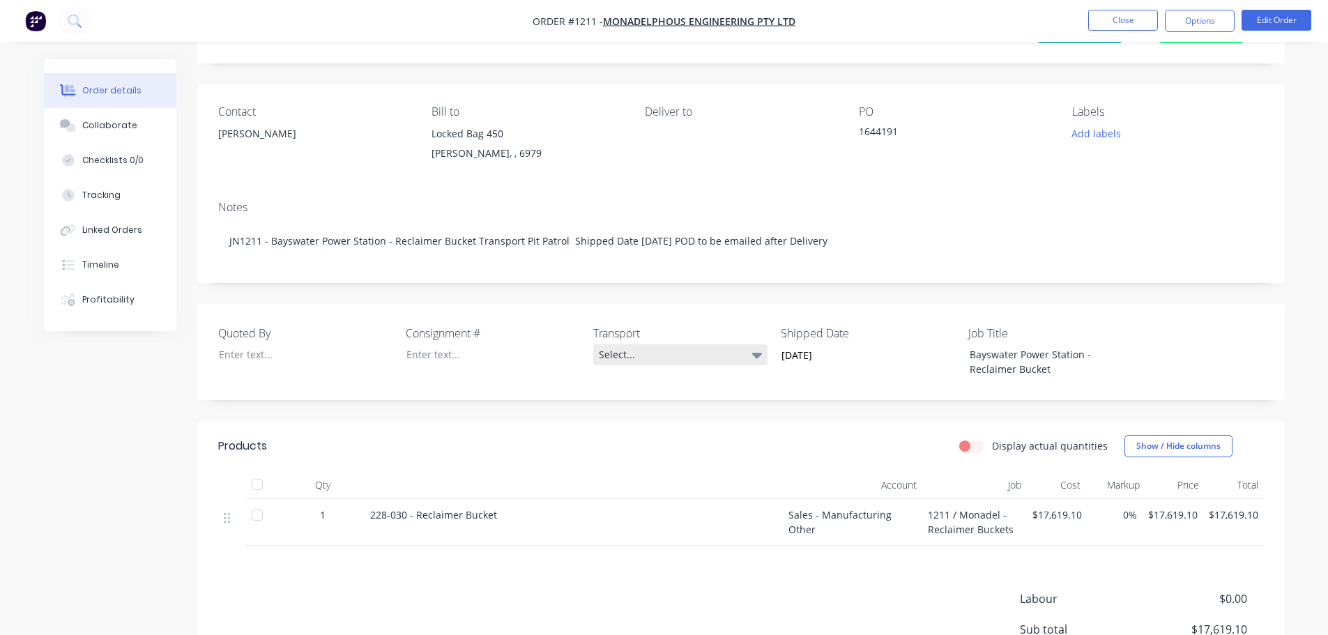
click at [640, 356] on div "Select..." at bounding box center [680, 354] width 174 height 21
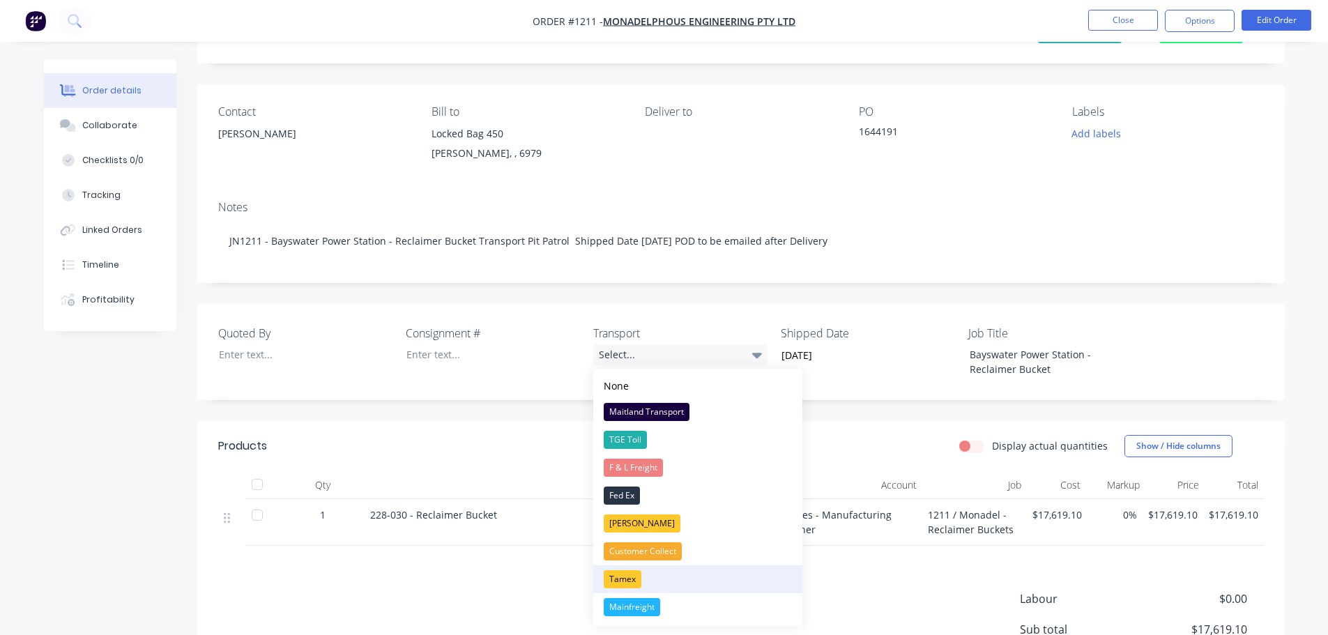
scroll to position [0, 0]
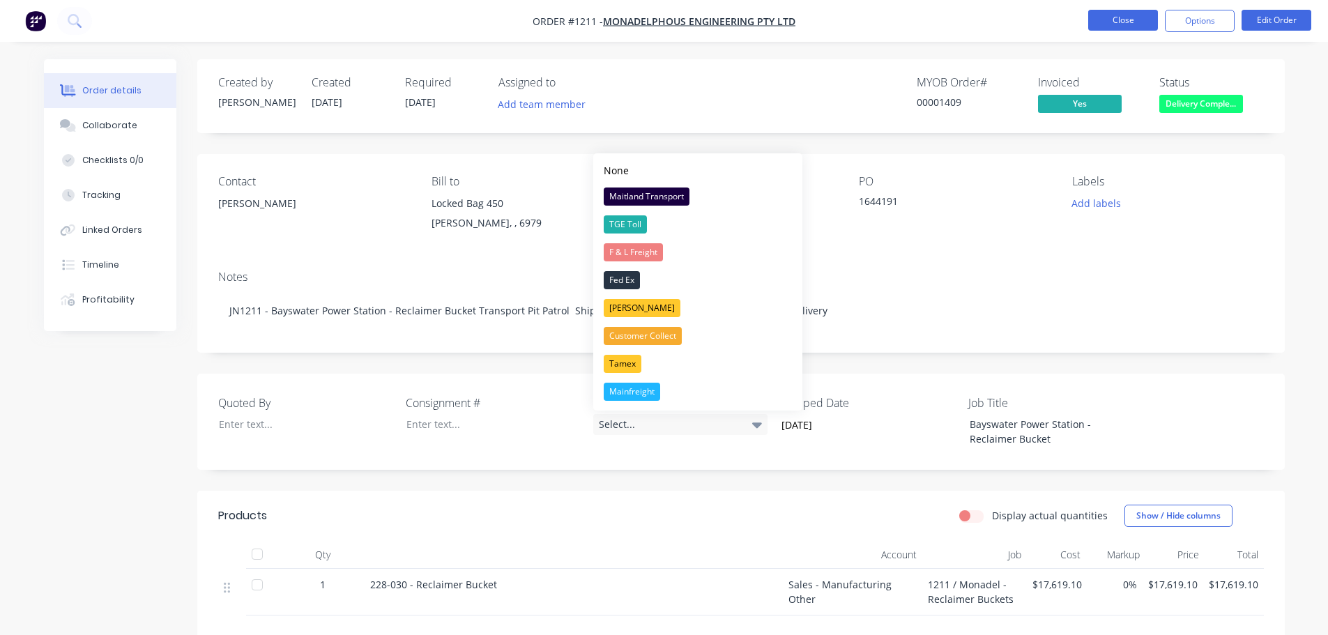
click at [1133, 15] on button "Close" at bounding box center [1124, 20] width 70 height 21
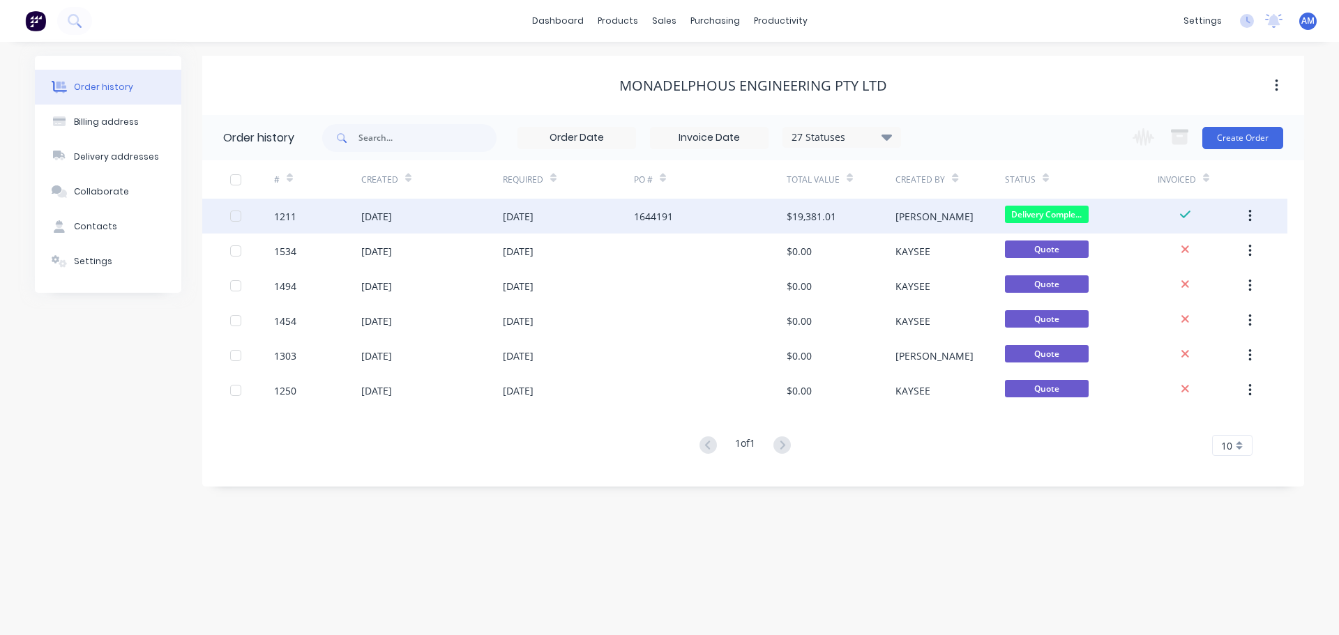
click at [392, 215] on div "[DATE]" at bounding box center [376, 216] width 31 height 15
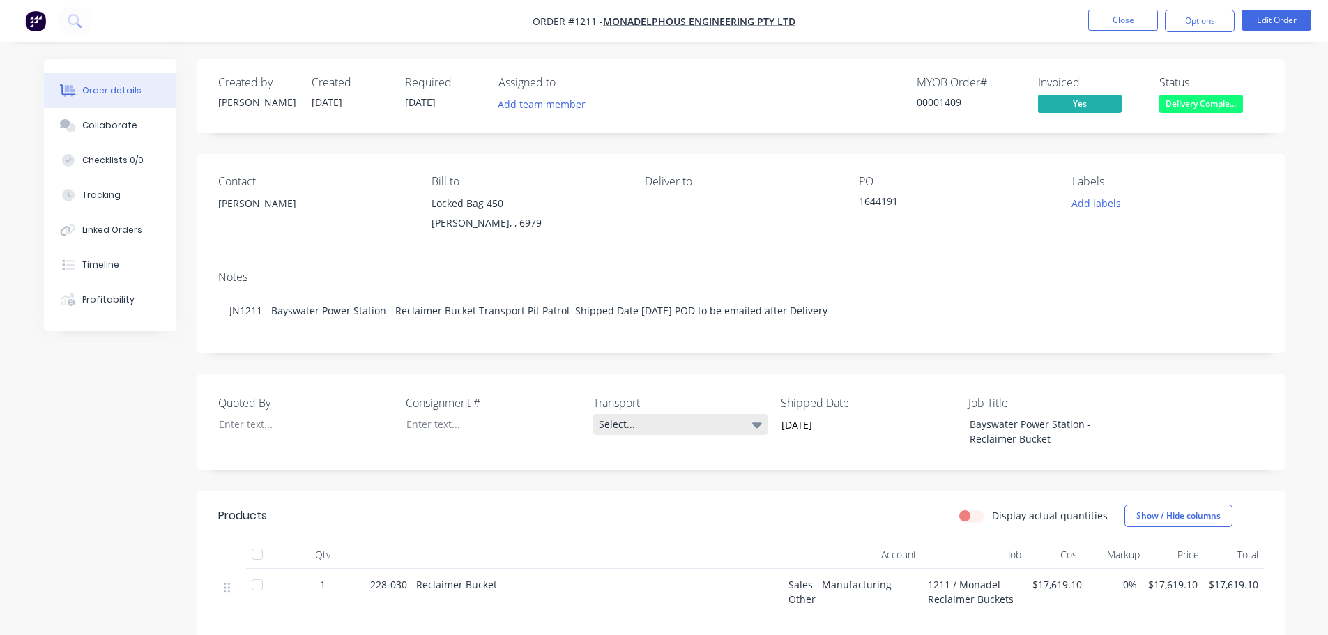
click at [639, 426] on div "Select..." at bounding box center [680, 424] width 174 height 21
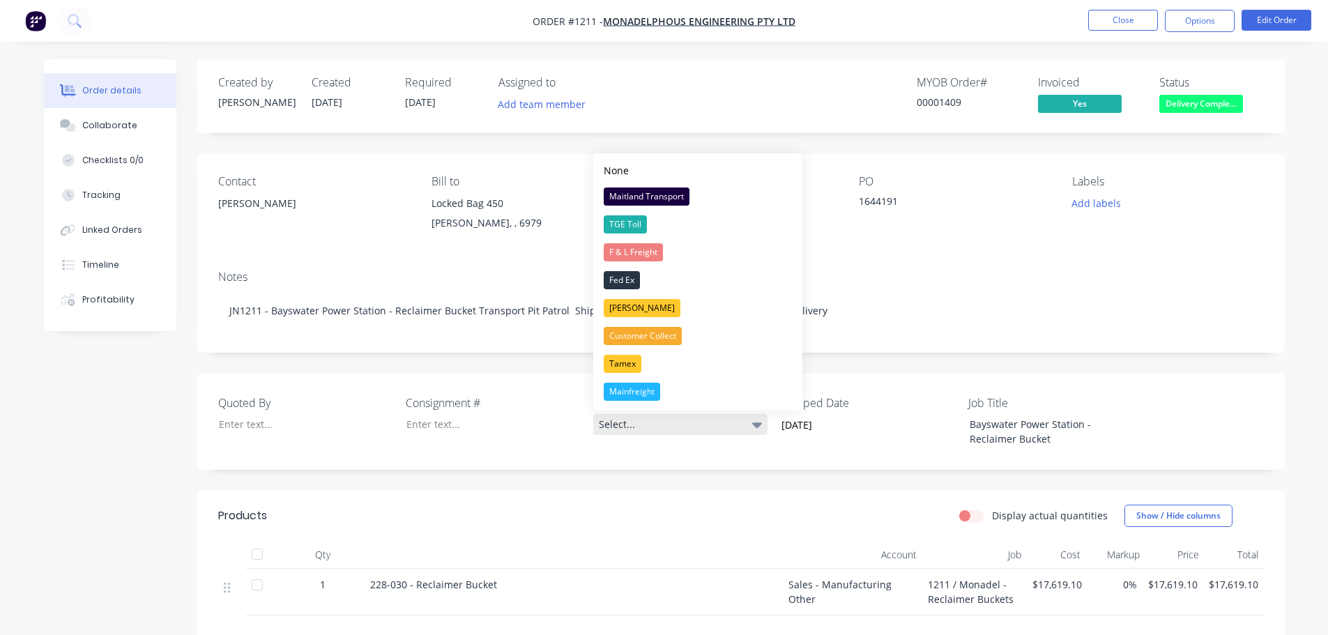
click at [633, 426] on div "Select..." at bounding box center [680, 424] width 174 height 21
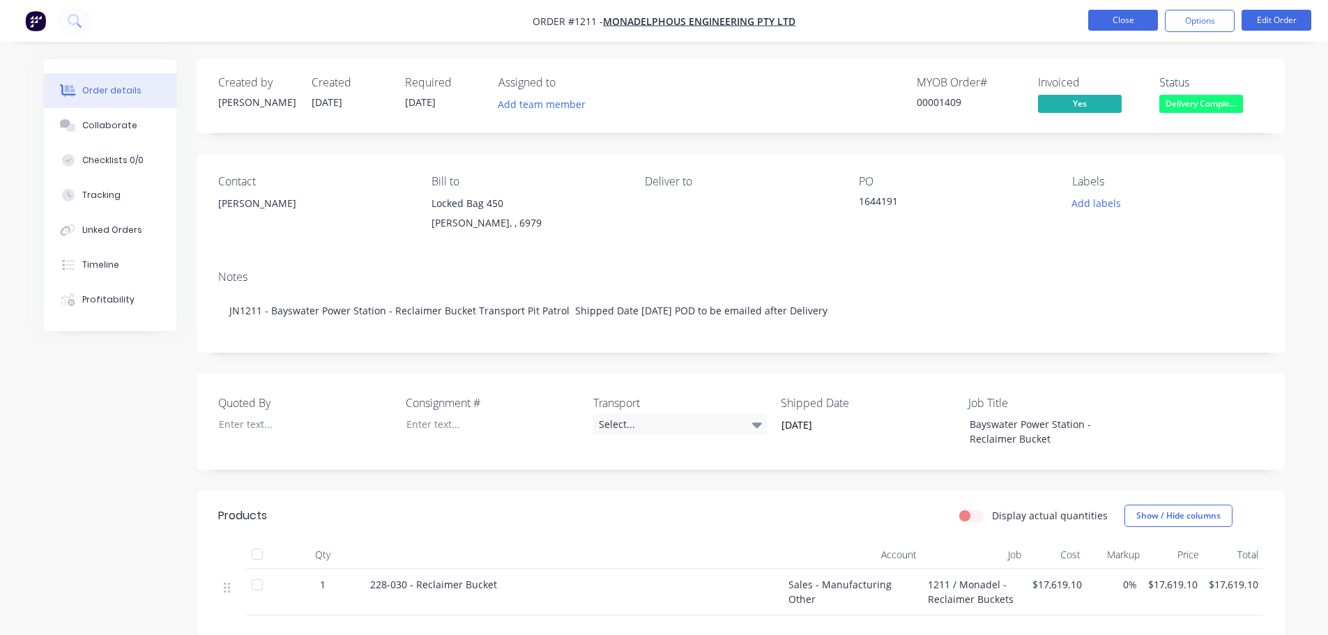
click at [1104, 25] on button "Close" at bounding box center [1124, 20] width 70 height 21
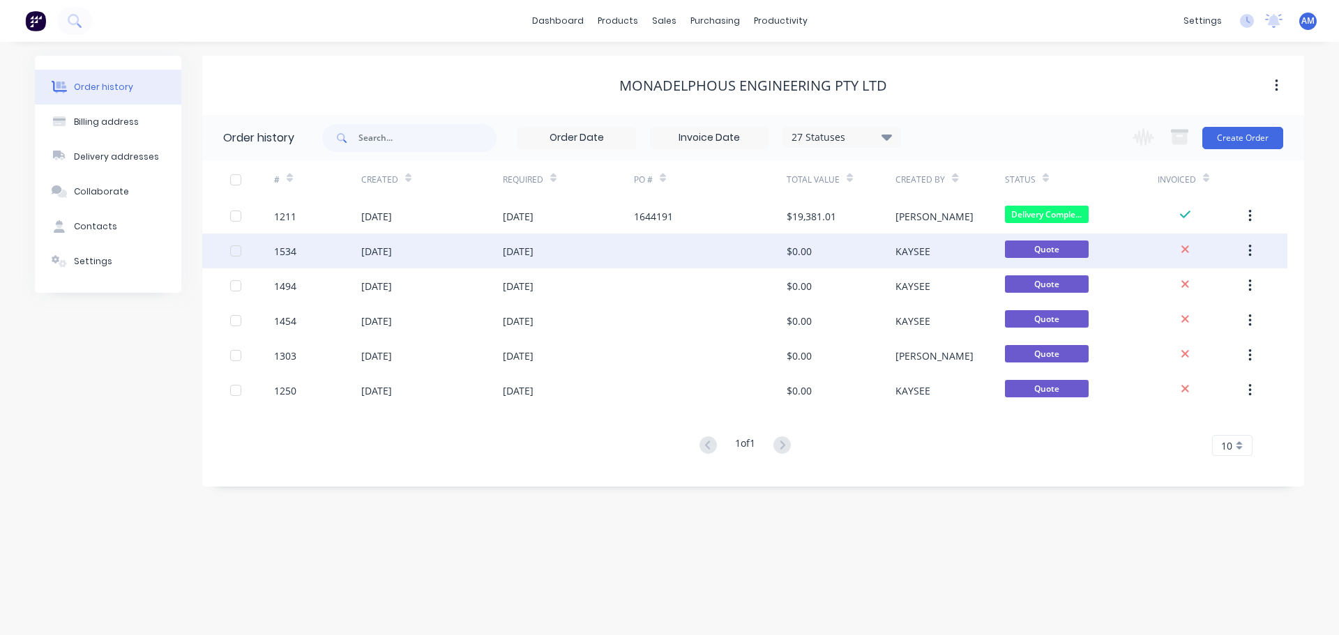
click at [418, 257] on div "[DATE]" at bounding box center [432, 251] width 142 height 35
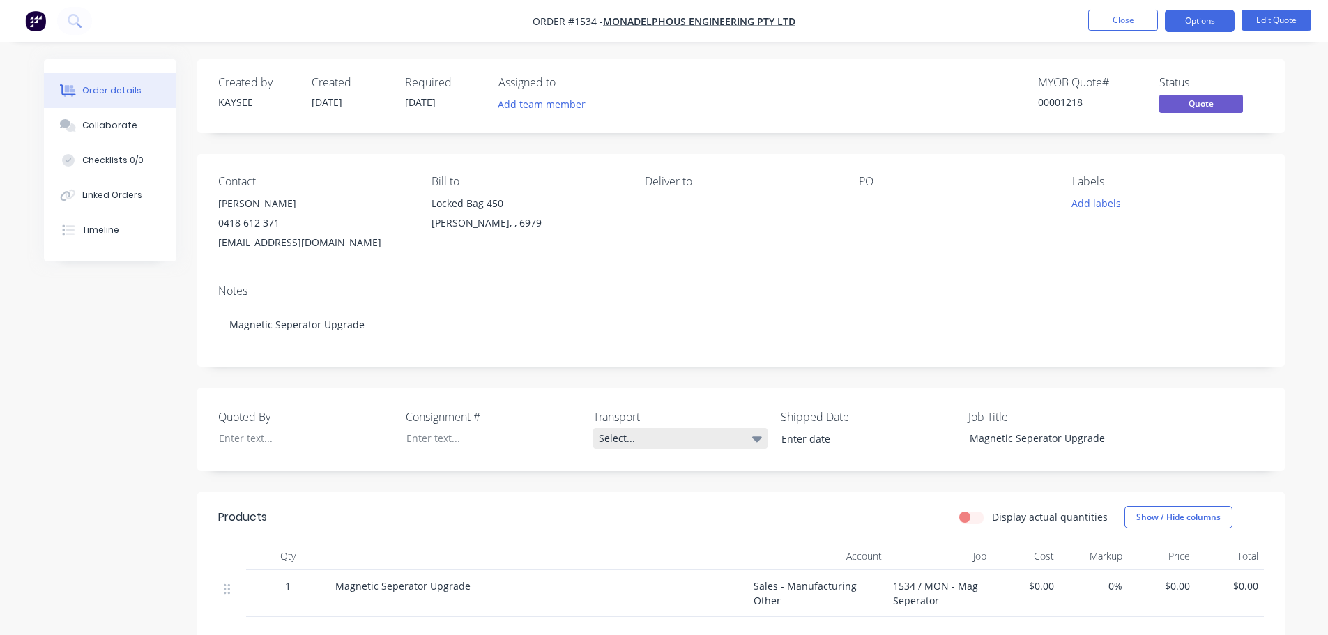
click at [637, 441] on div "Select..." at bounding box center [680, 438] width 174 height 21
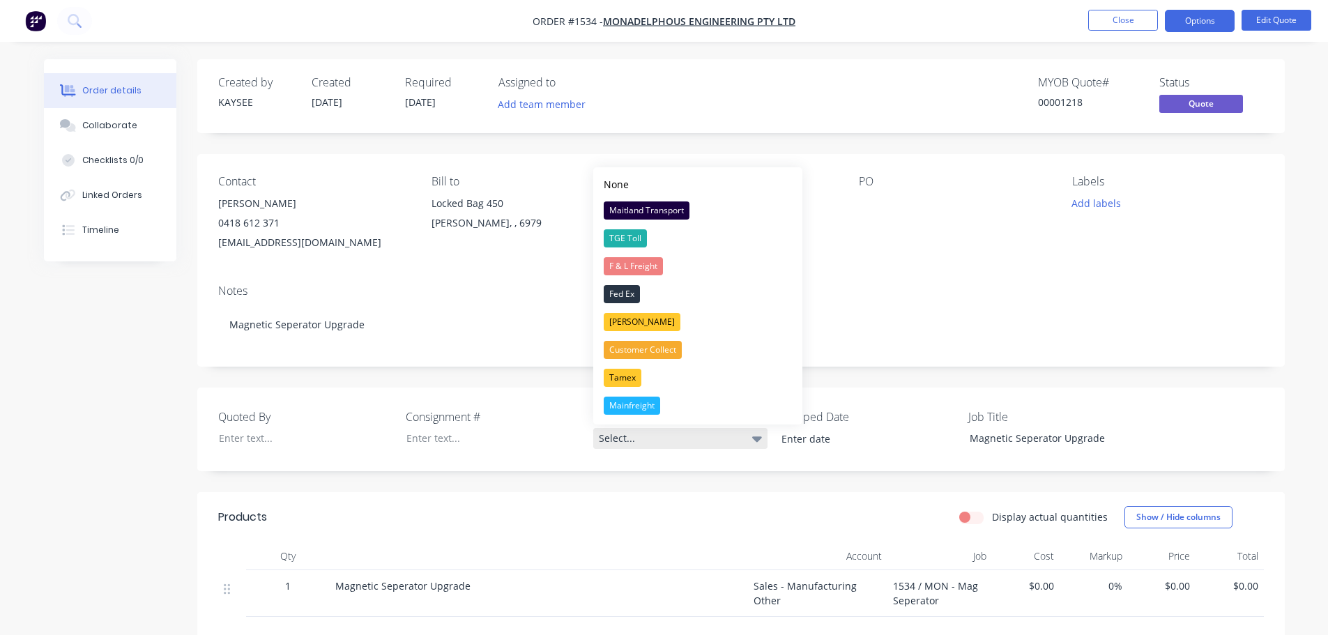
click at [649, 446] on div "Select..." at bounding box center [680, 438] width 174 height 21
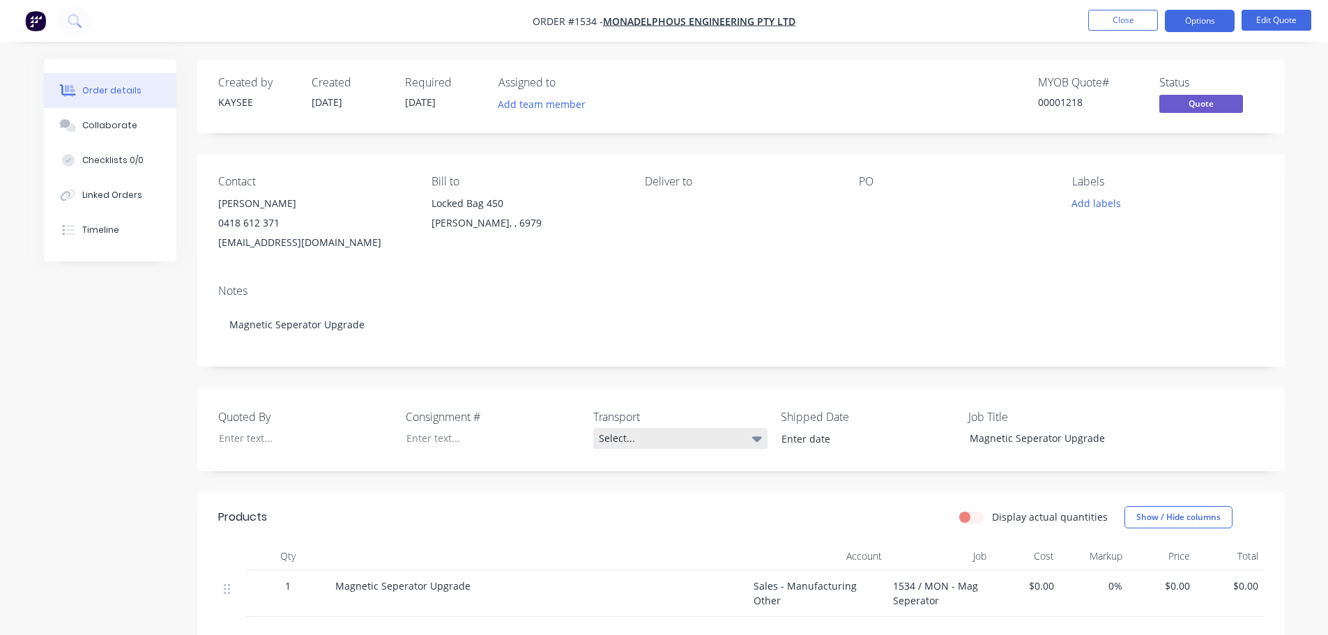
click at [648, 446] on div "Select..." at bounding box center [680, 438] width 174 height 21
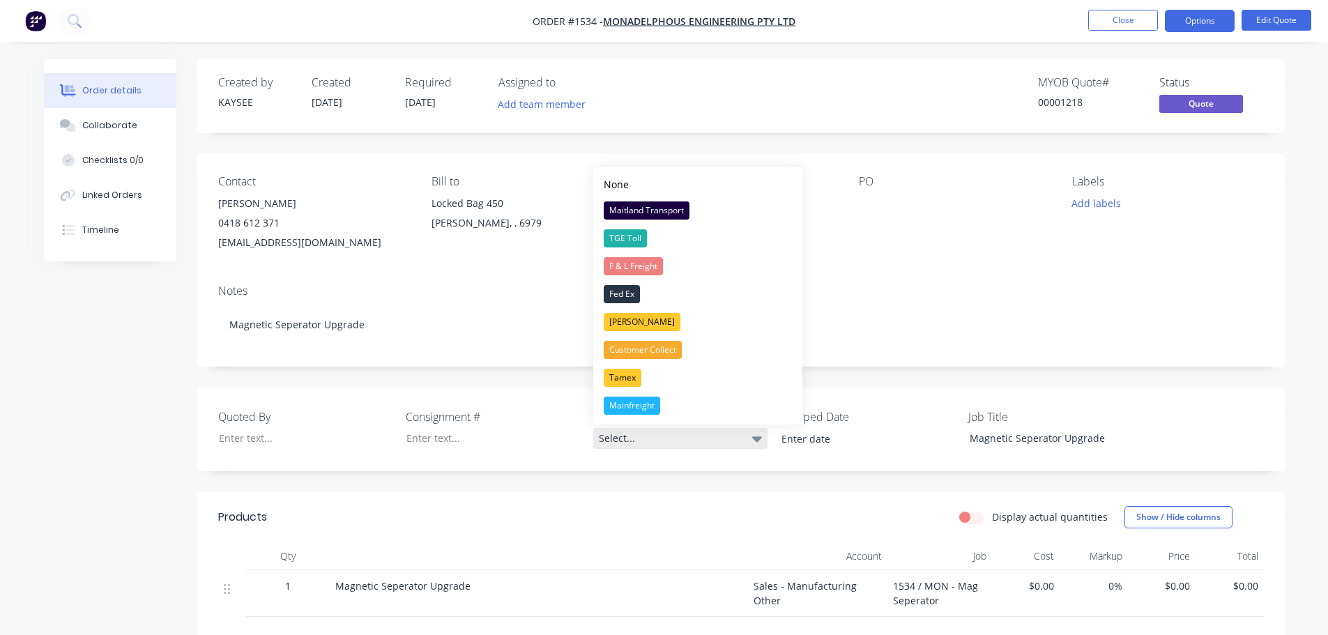
click at [646, 446] on div "Select..." at bounding box center [680, 438] width 174 height 21
